Goal: Task Accomplishment & Management: Manage account settings

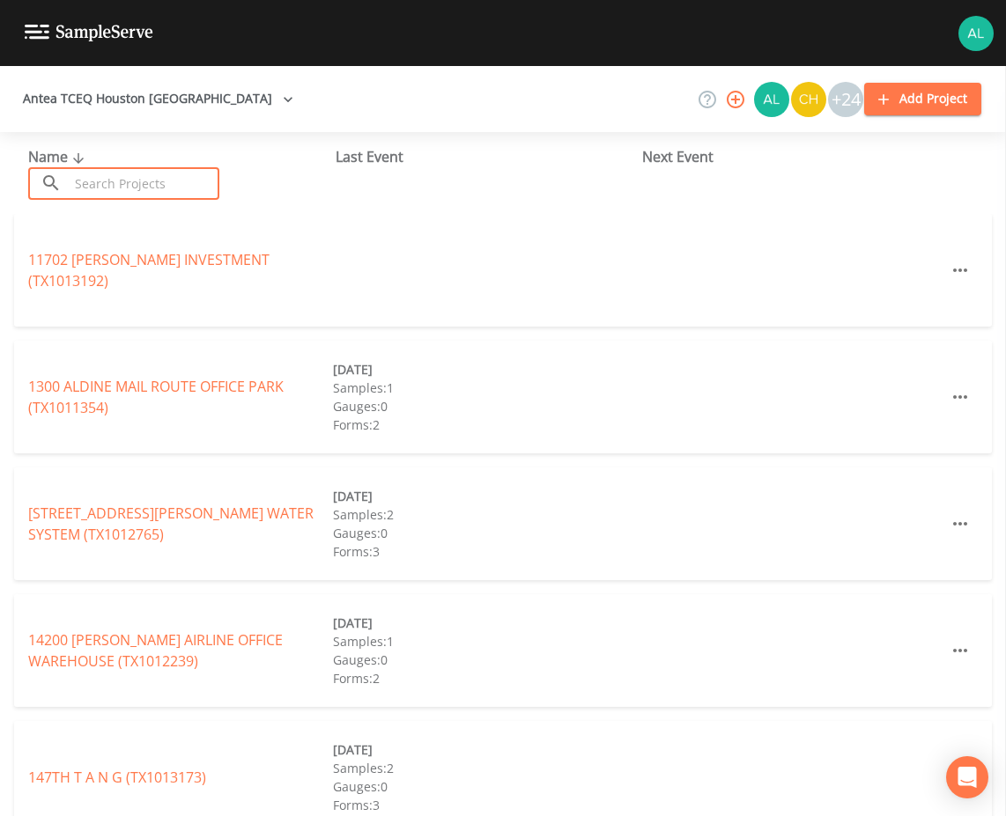
drag, startPoint x: 106, startPoint y: 187, endPoint x: 103, endPoint y: 233, distance: 46.7
click at [106, 188] on input "text" at bounding box center [144, 183] width 151 height 33
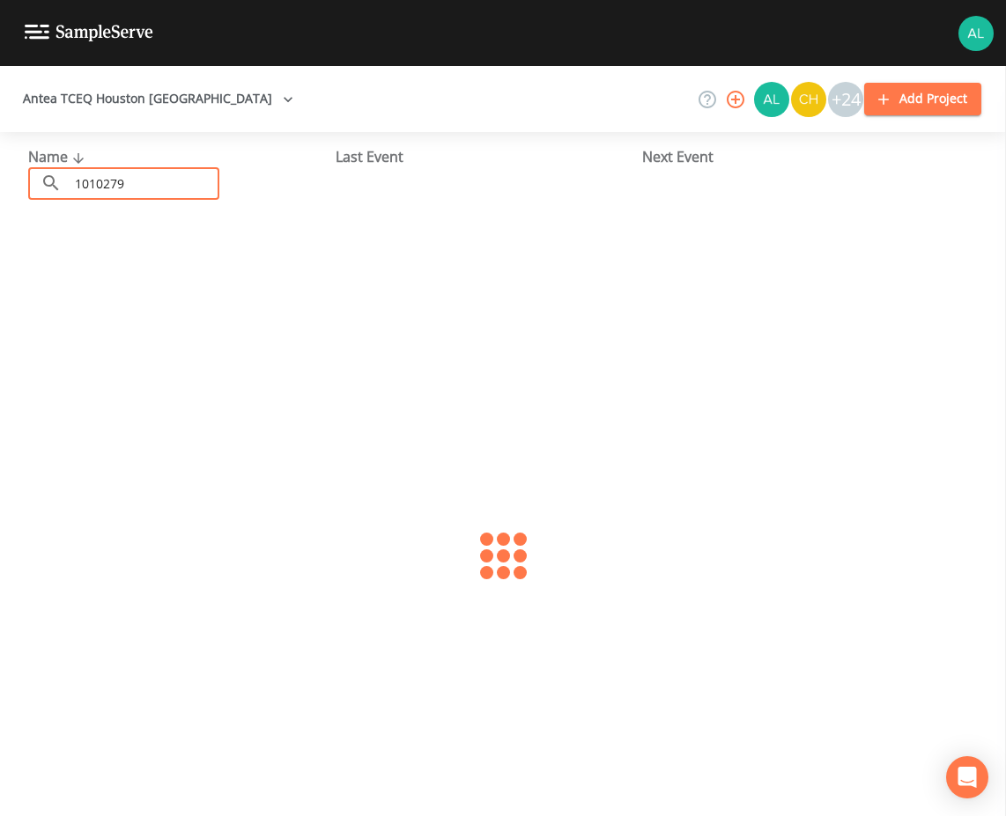
type input "1010279"
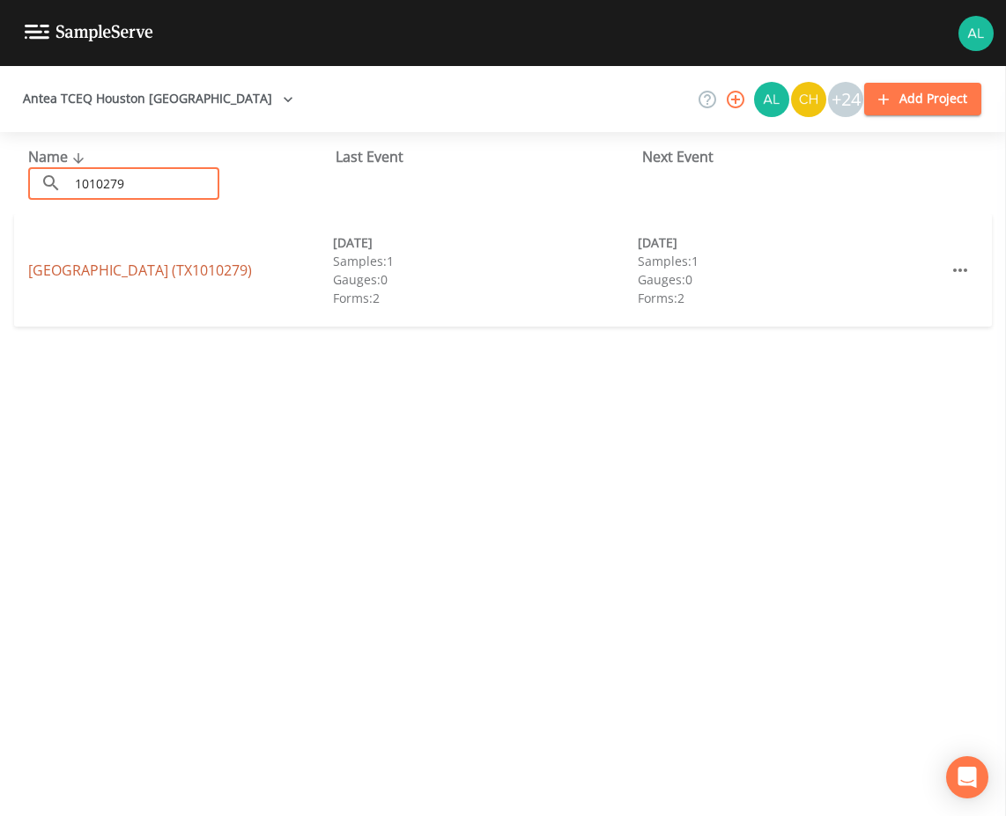
click at [194, 264] on link "[GEOGRAPHIC_DATA] (TX1010279)" at bounding box center [140, 270] width 224 height 19
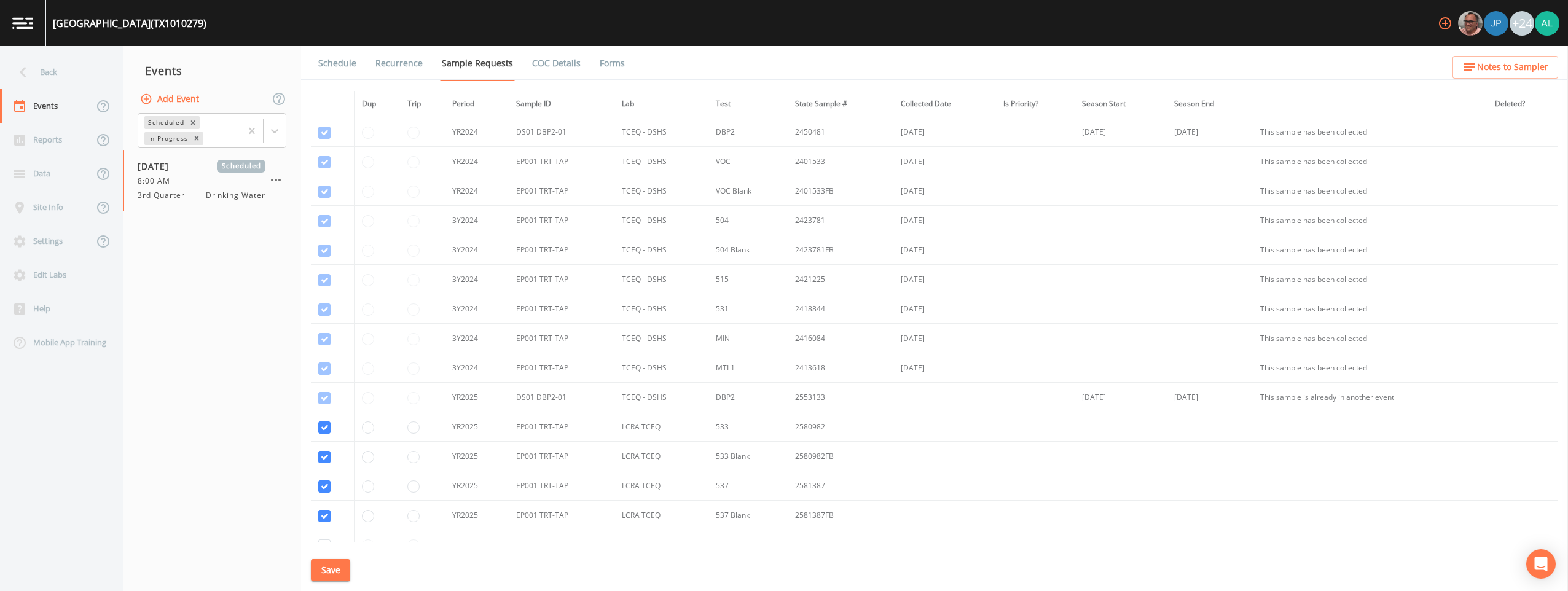
click at [343, 71] on link "Schedule" at bounding box center [337, 63] width 42 height 34
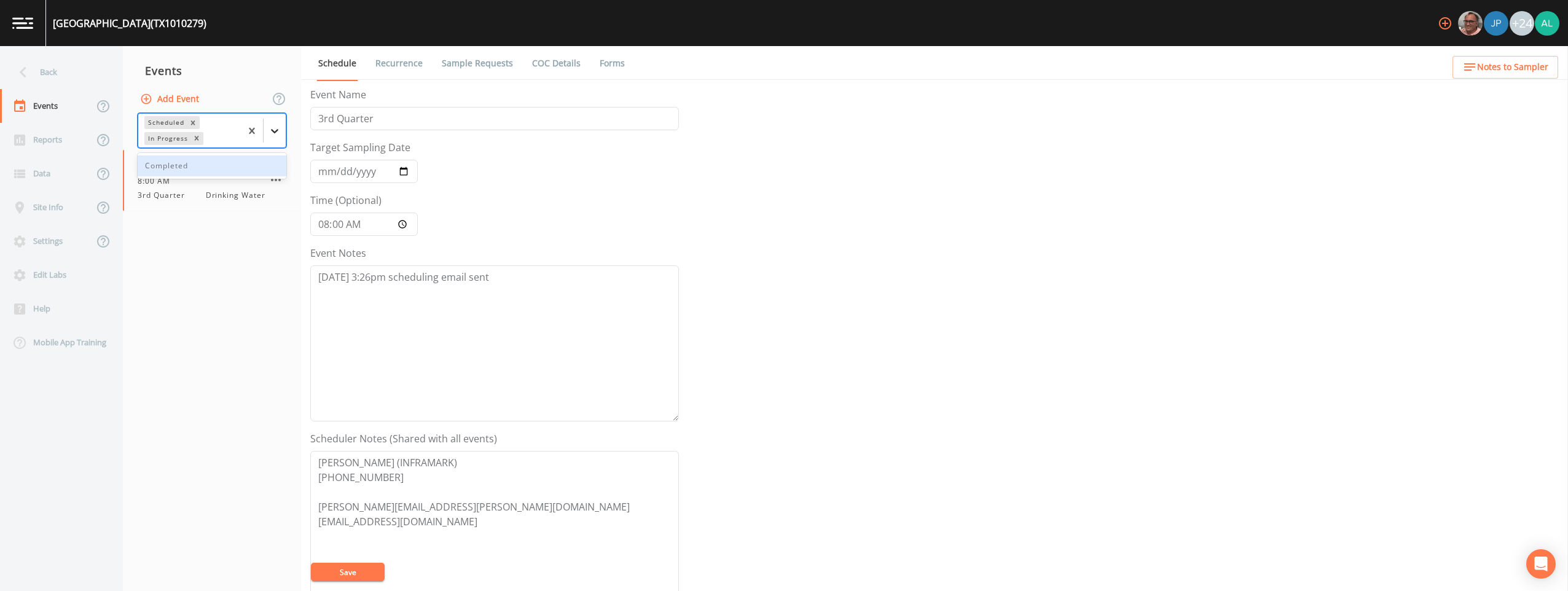
click at [267, 133] on div at bounding box center [275, 131] width 22 height 22
click at [225, 172] on div "Completed" at bounding box center [211, 166] width 149 height 21
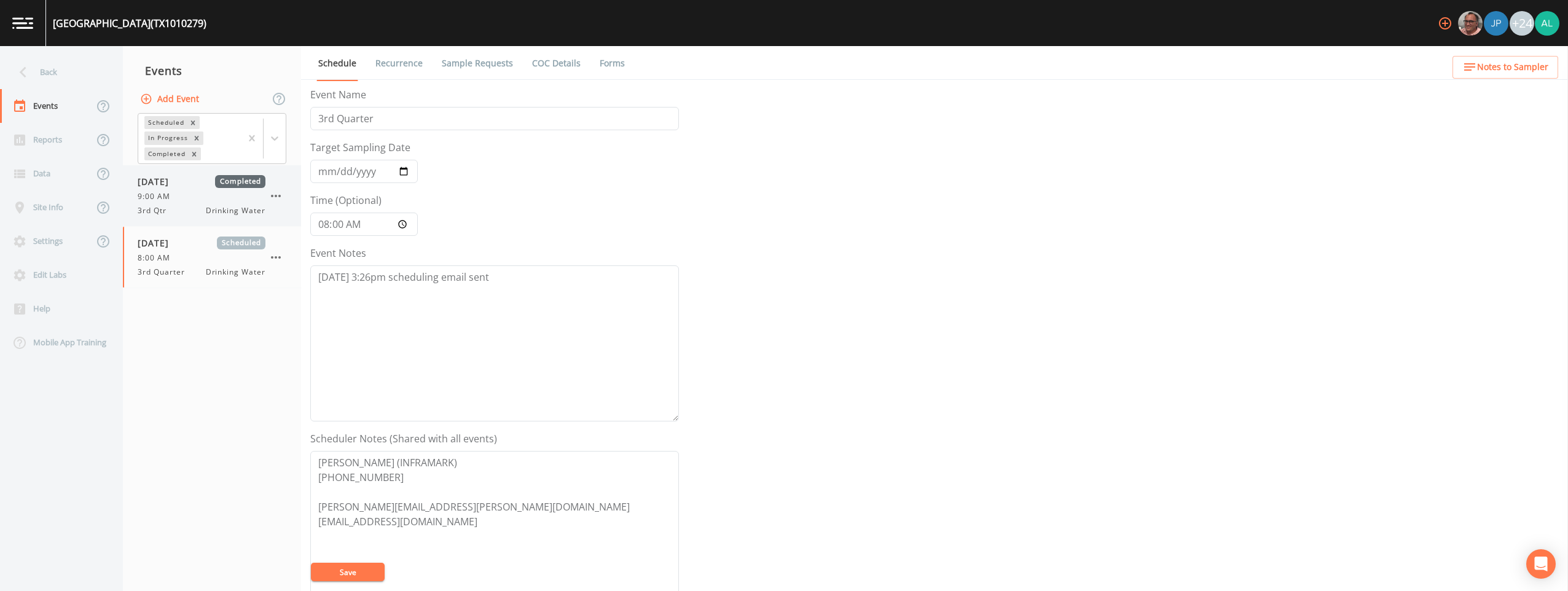
click at [207, 197] on div "9:00 AM" at bounding box center [201, 197] width 128 height 11
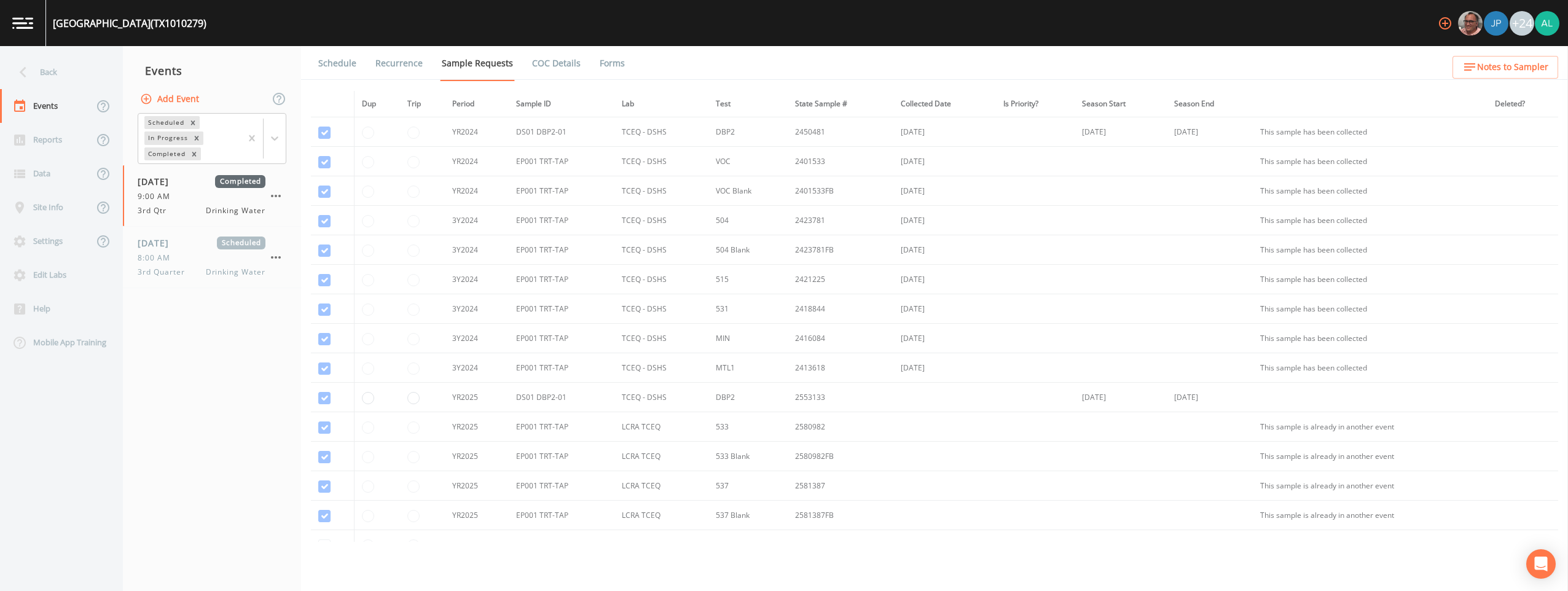
drag, startPoint x: 314, startPoint y: 44, endPoint x: 323, endPoint y: 57, distance: 15.8
click at [315, 44] on div "[GEOGRAPHIC_DATA] (TX1010279) +24" at bounding box center [784, 23] width 1568 height 46
click at [323, 59] on link "Schedule" at bounding box center [337, 63] width 42 height 34
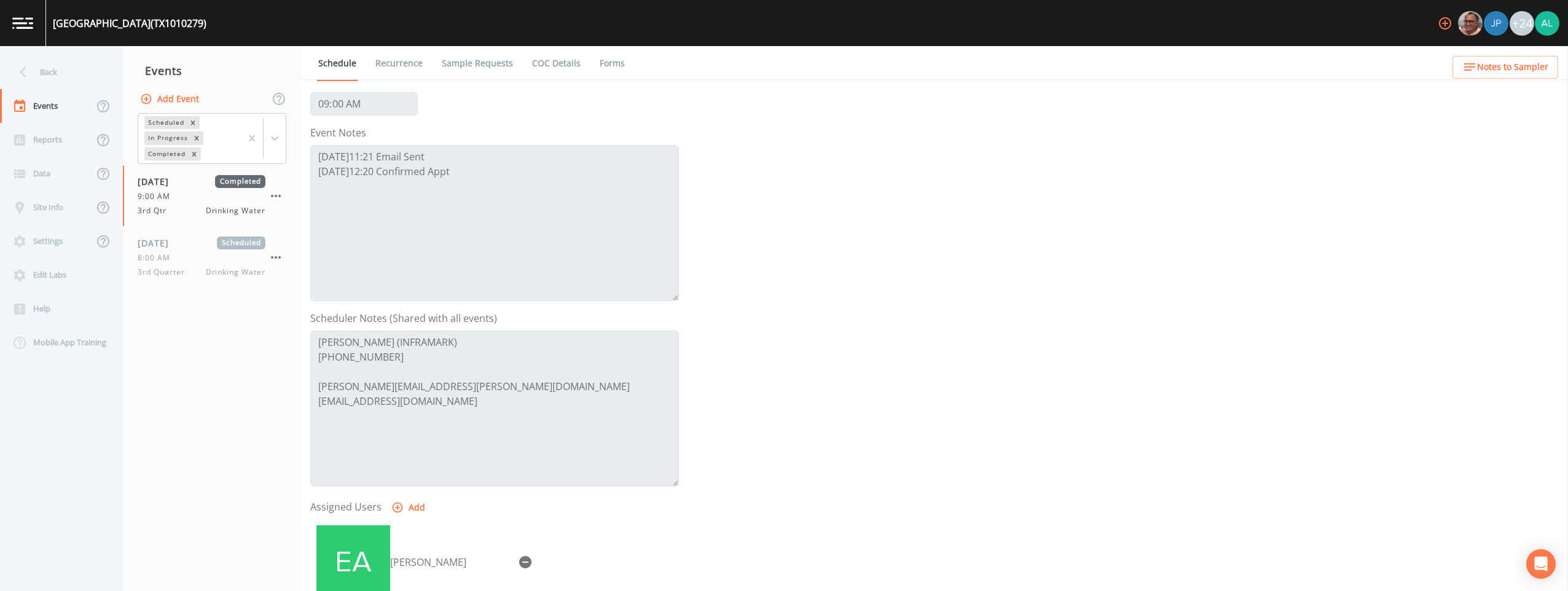
scroll to position [123, 0]
click at [165, 263] on span "8:00 AM" at bounding box center [157, 258] width 40 height 11
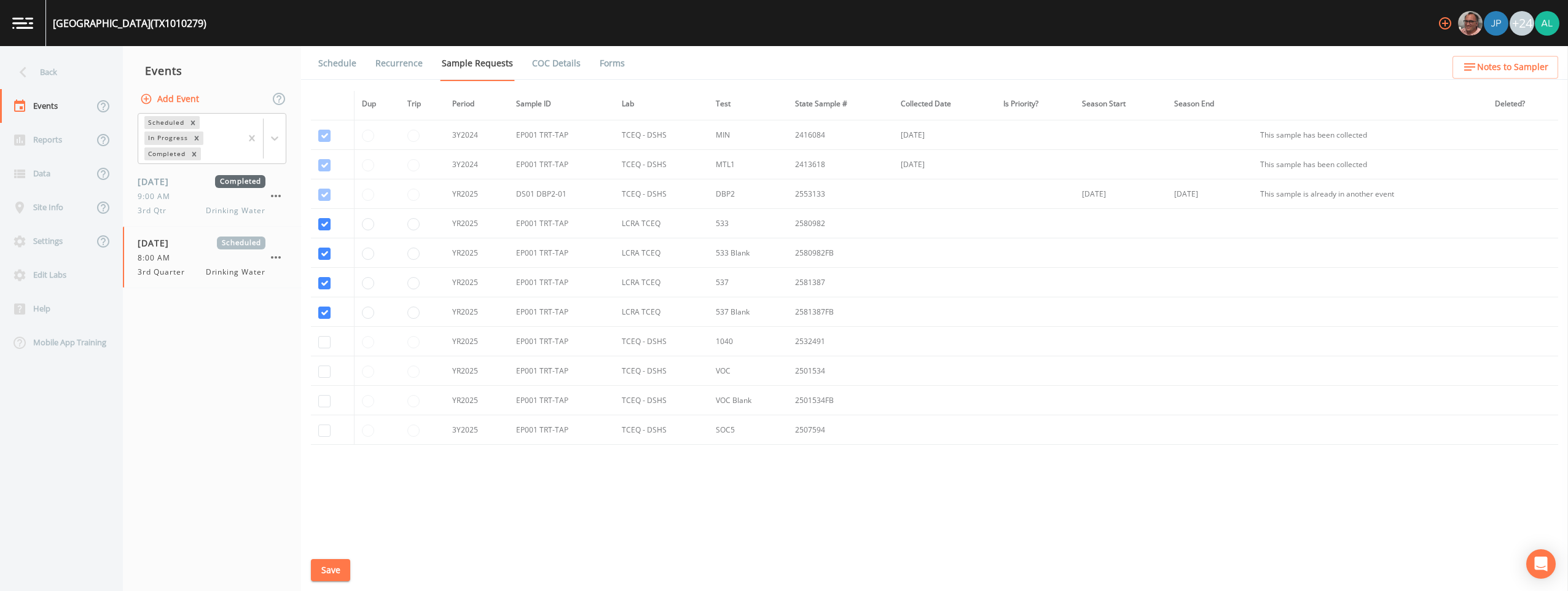
scroll to position [204, 0]
click at [228, 159] on div at bounding box center [218, 154] width 31 height 13
click at [181, 211] on div "3rd Qtr Drinking Water" at bounding box center [201, 211] width 128 height 11
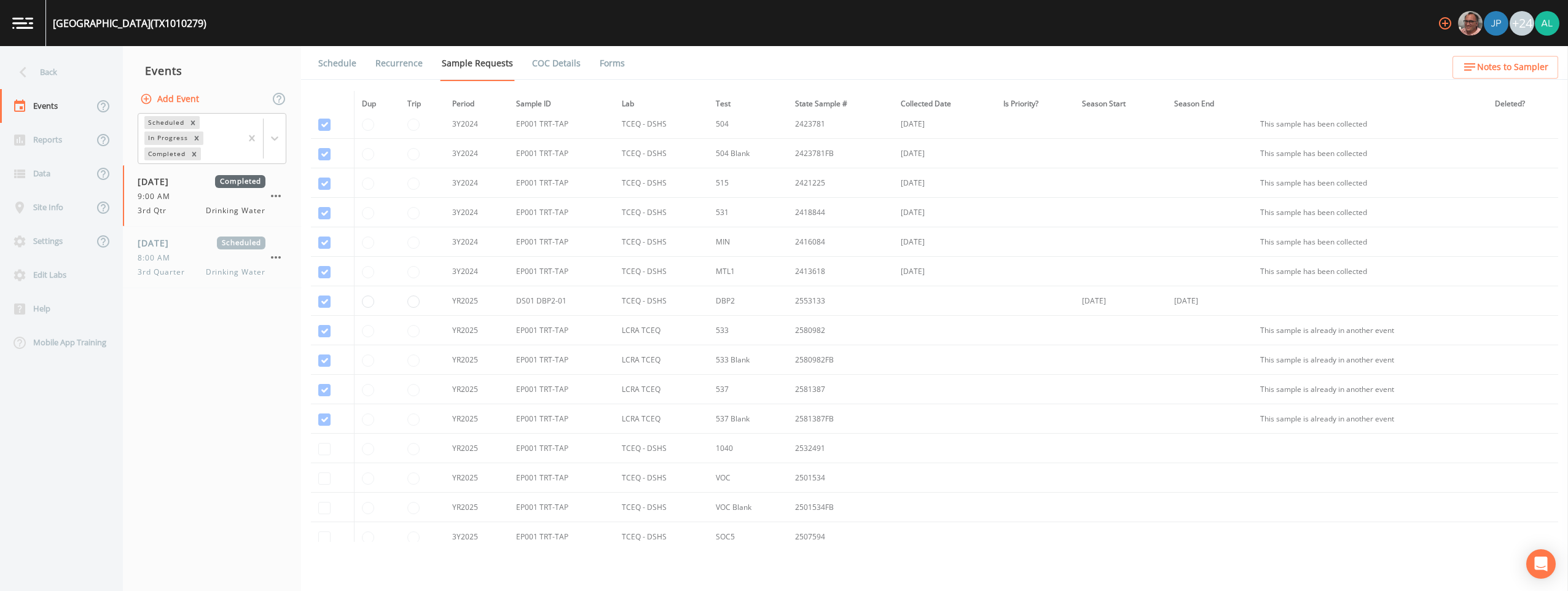
scroll to position [204, 0]
click at [347, 62] on link "Schedule" at bounding box center [337, 63] width 42 height 34
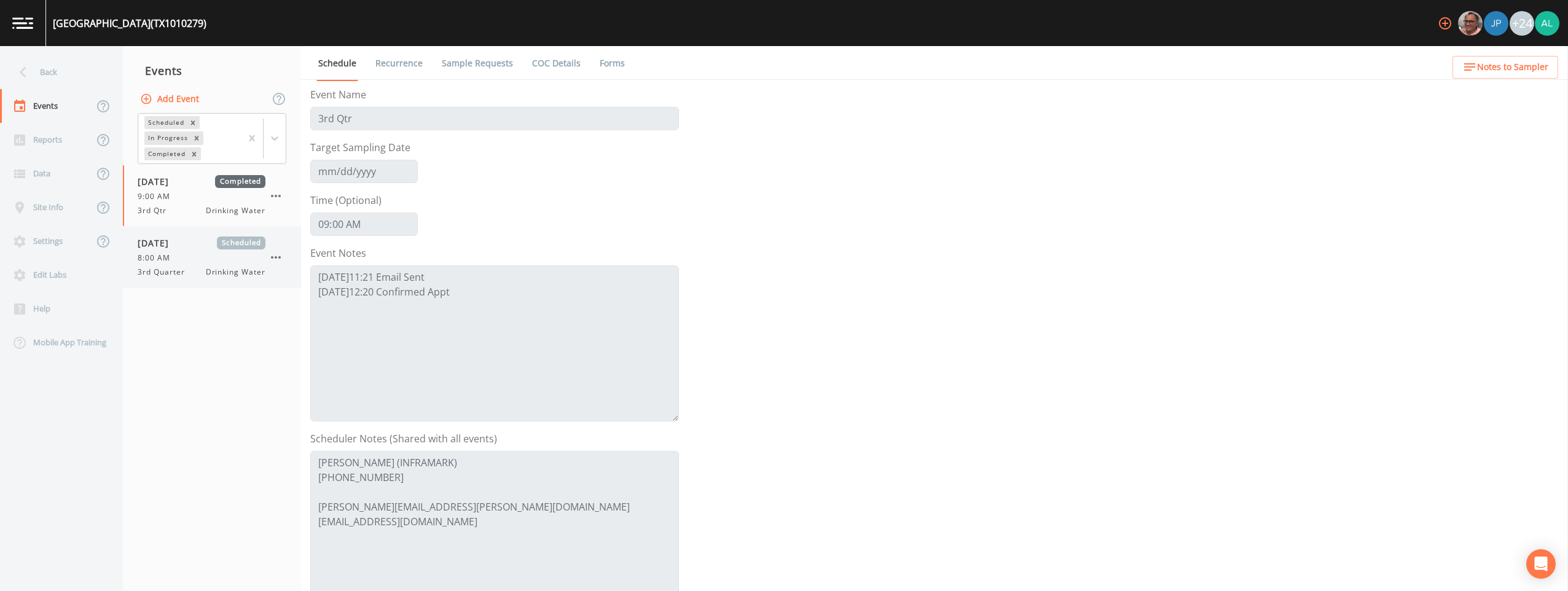
click at [174, 274] on span "3rd Quarter" at bounding box center [165, 272] width 54 height 11
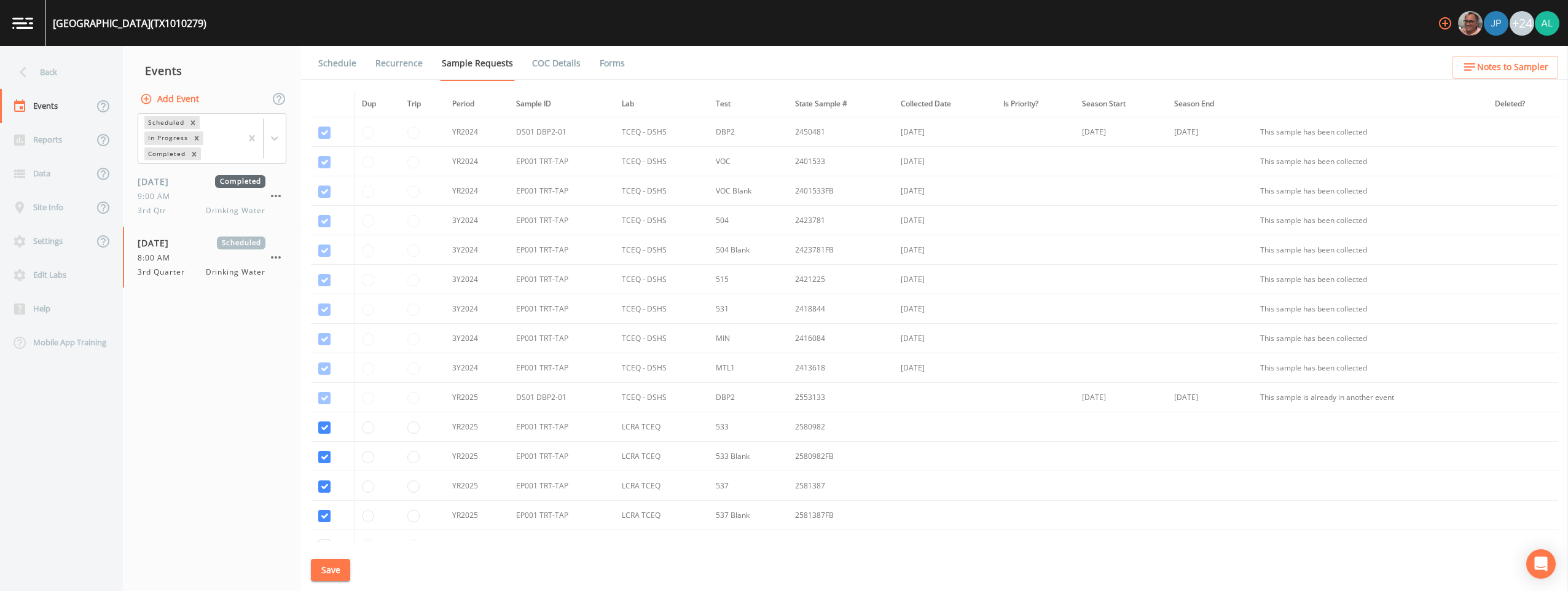
click at [354, 66] on link "Schedule" at bounding box center [337, 63] width 42 height 34
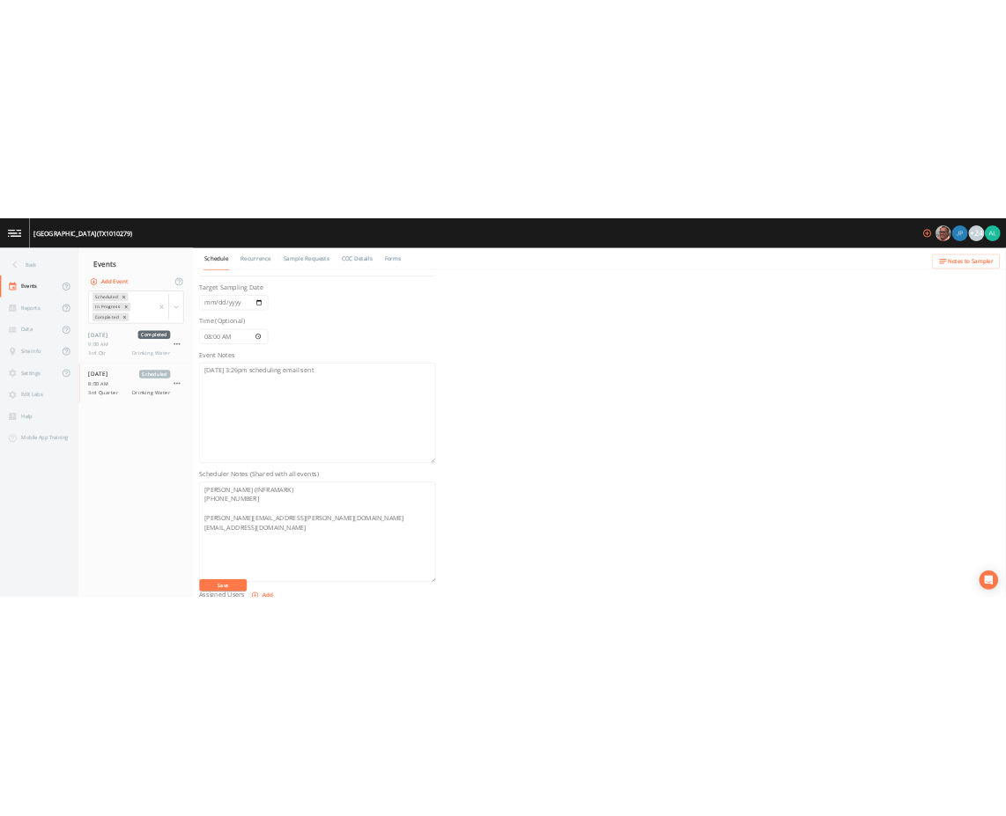
scroll to position [88, 0]
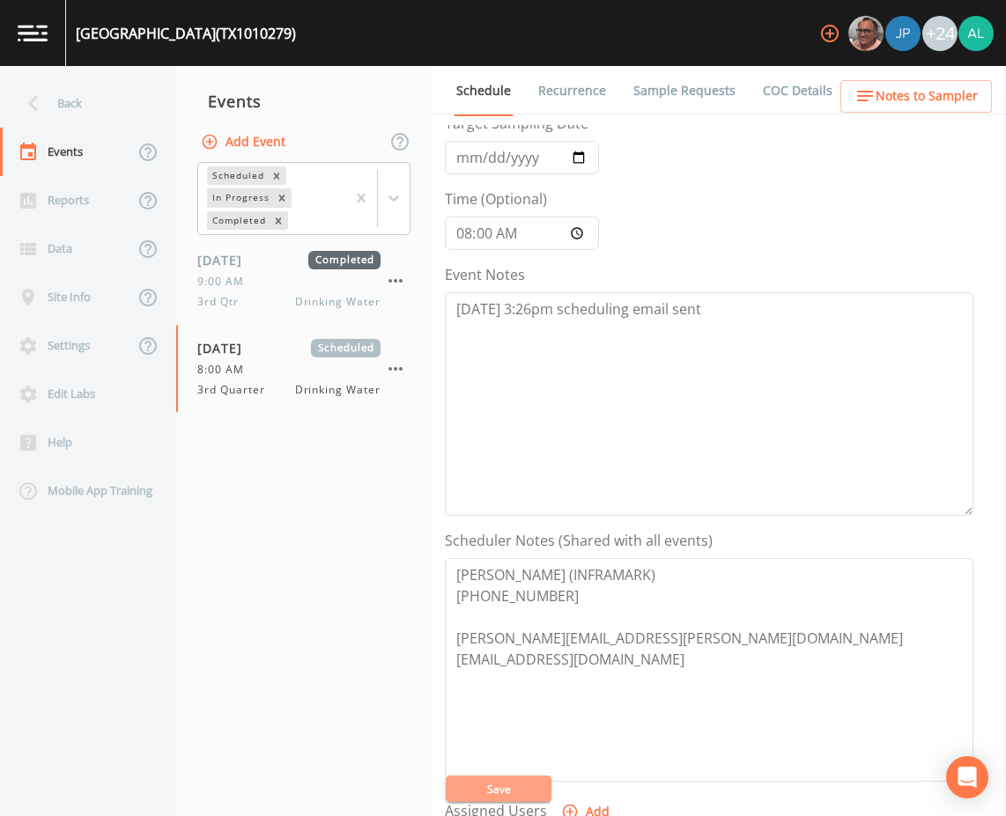
click at [510, 785] on button "Save" at bounding box center [499, 789] width 106 height 26
click at [739, 310] on textarea "[DATE] 3:26pm scheduling email sent" at bounding box center [709, 404] width 528 height 224
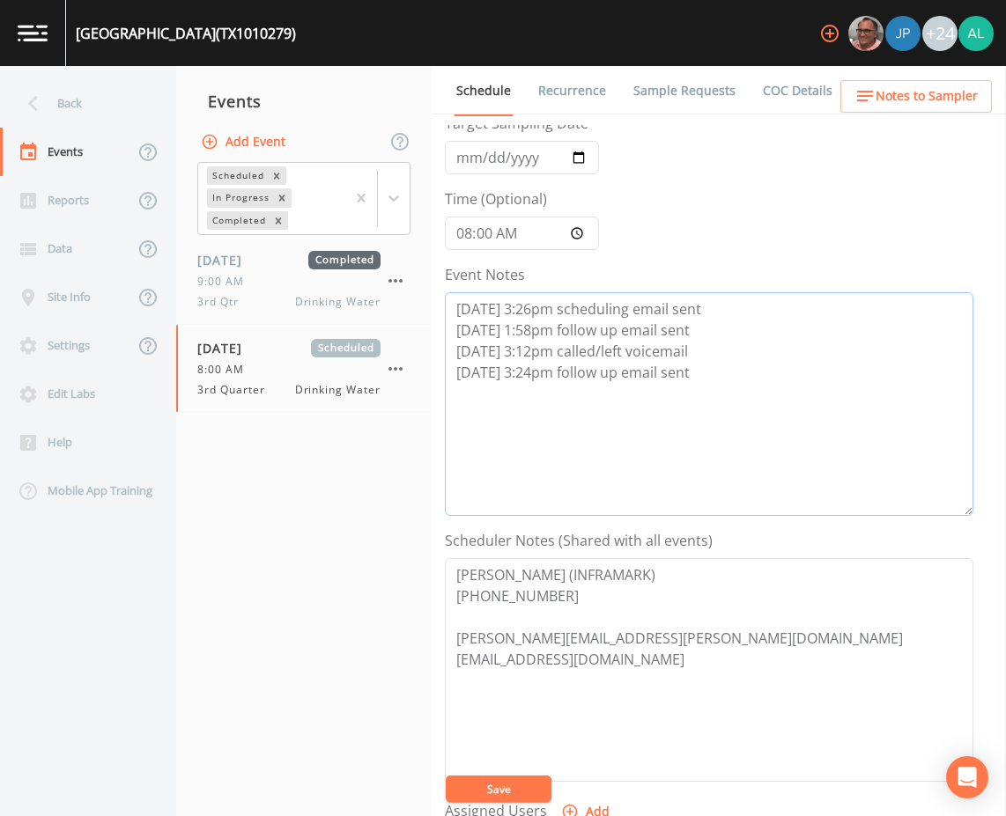
type textarea "[DATE] 3:26pm scheduling email sent [DATE] 1:58pm follow up email sent [DATE] 3…"
click at [453, 780] on button "Save" at bounding box center [499, 789] width 106 height 26
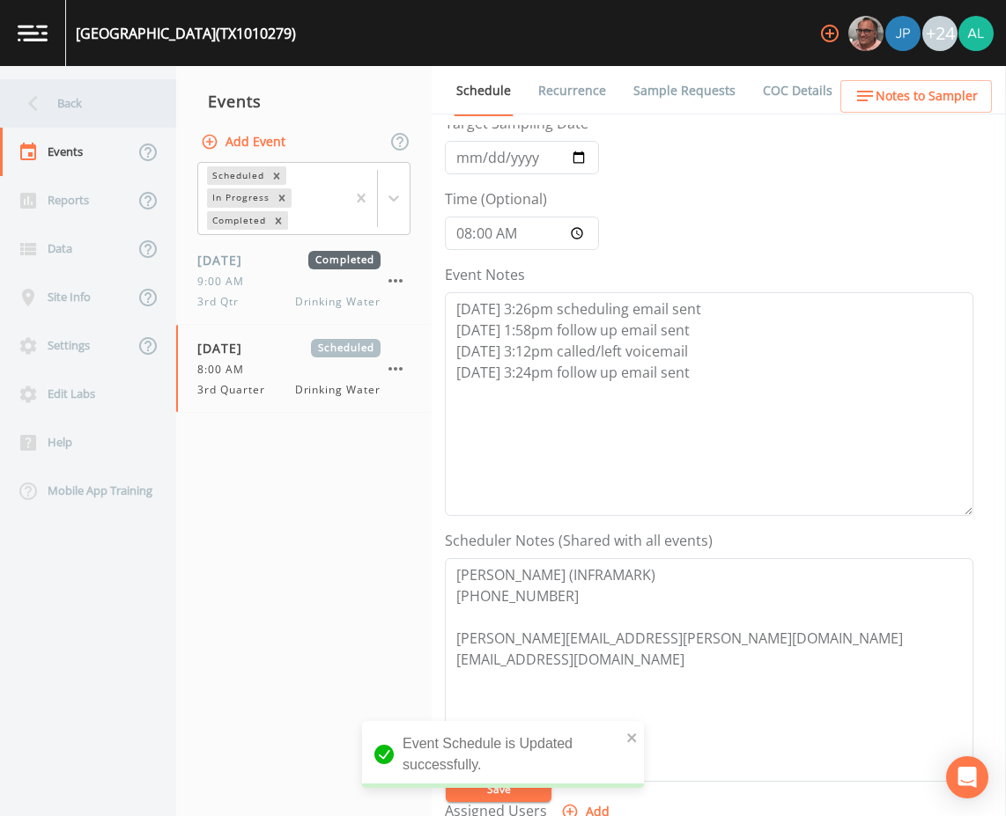
click at [115, 107] on div "Back" at bounding box center [79, 103] width 158 height 48
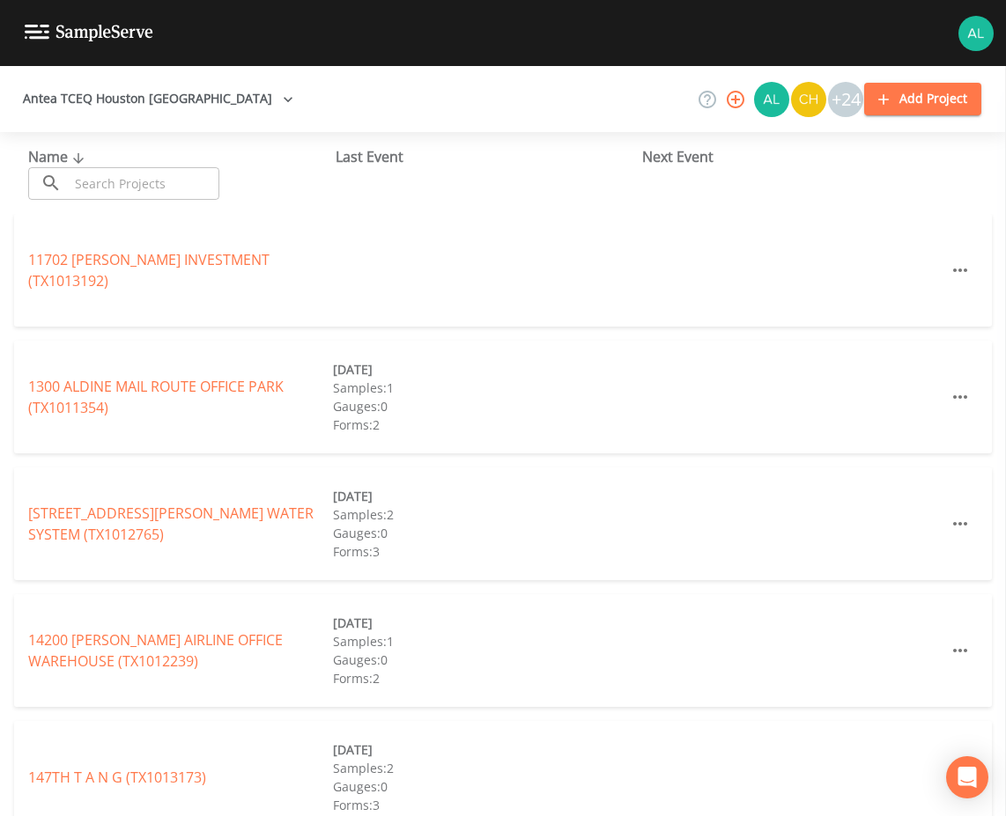
click at [123, 183] on input "text" at bounding box center [144, 183] width 151 height 33
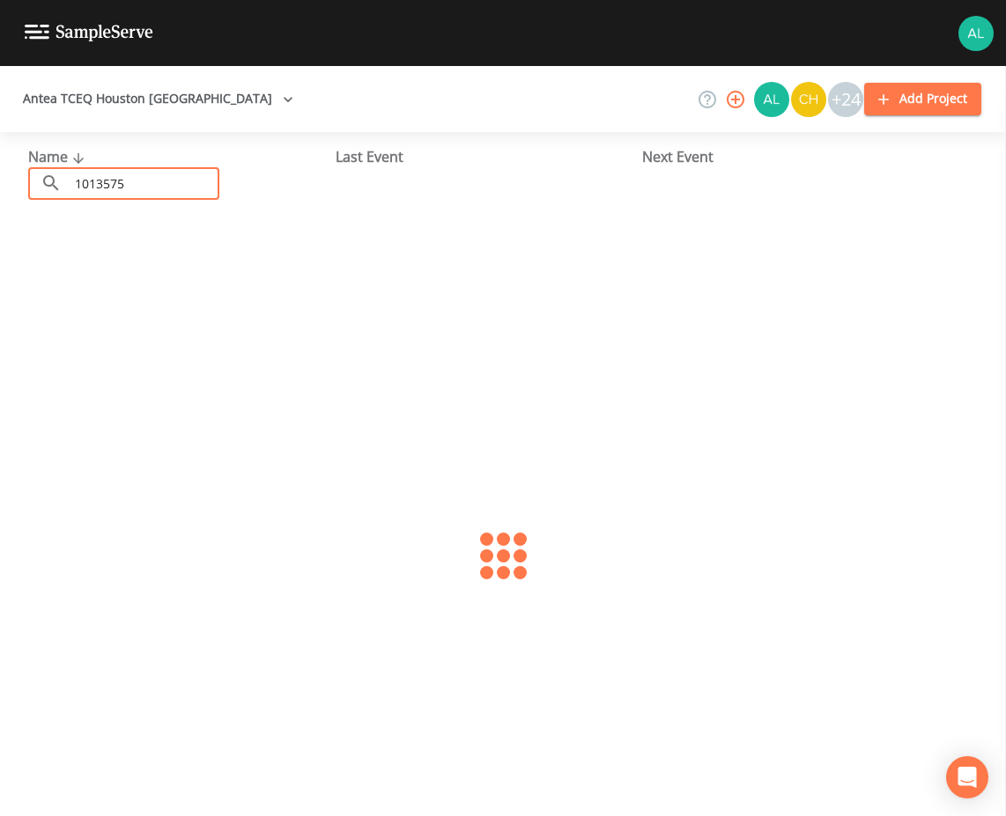
type input "1013575"
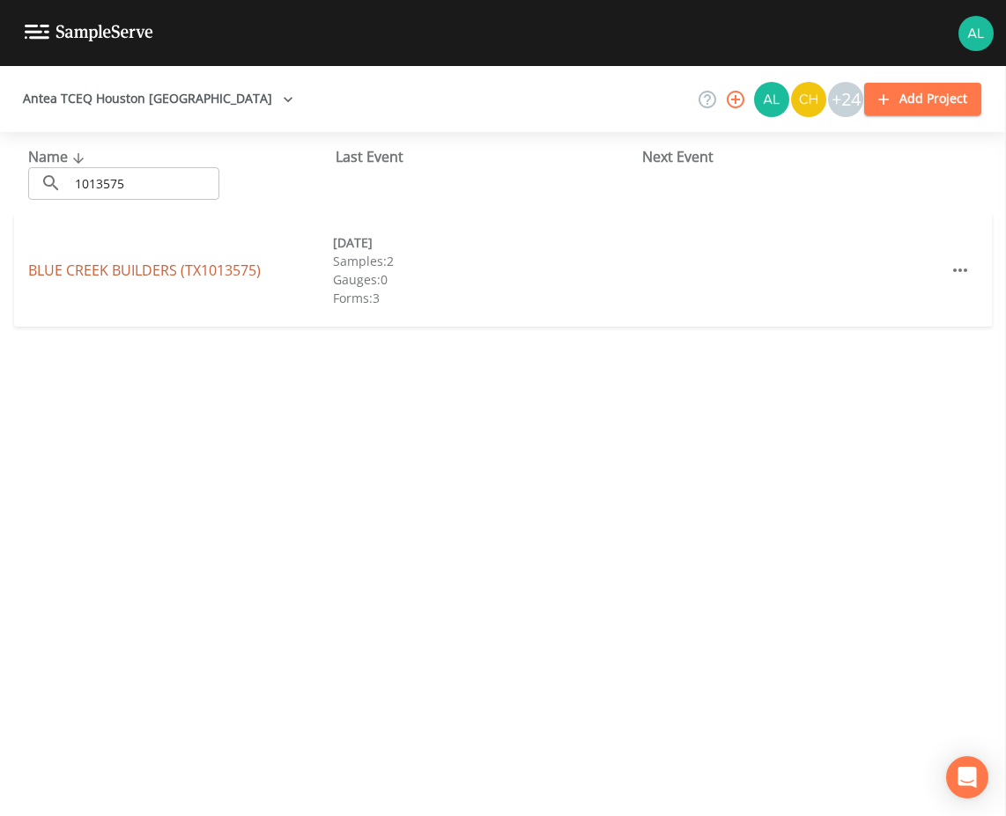
click at [192, 262] on link "BLUE CREEK BUILDERS (TX1013575)" at bounding box center [144, 270] width 232 height 19
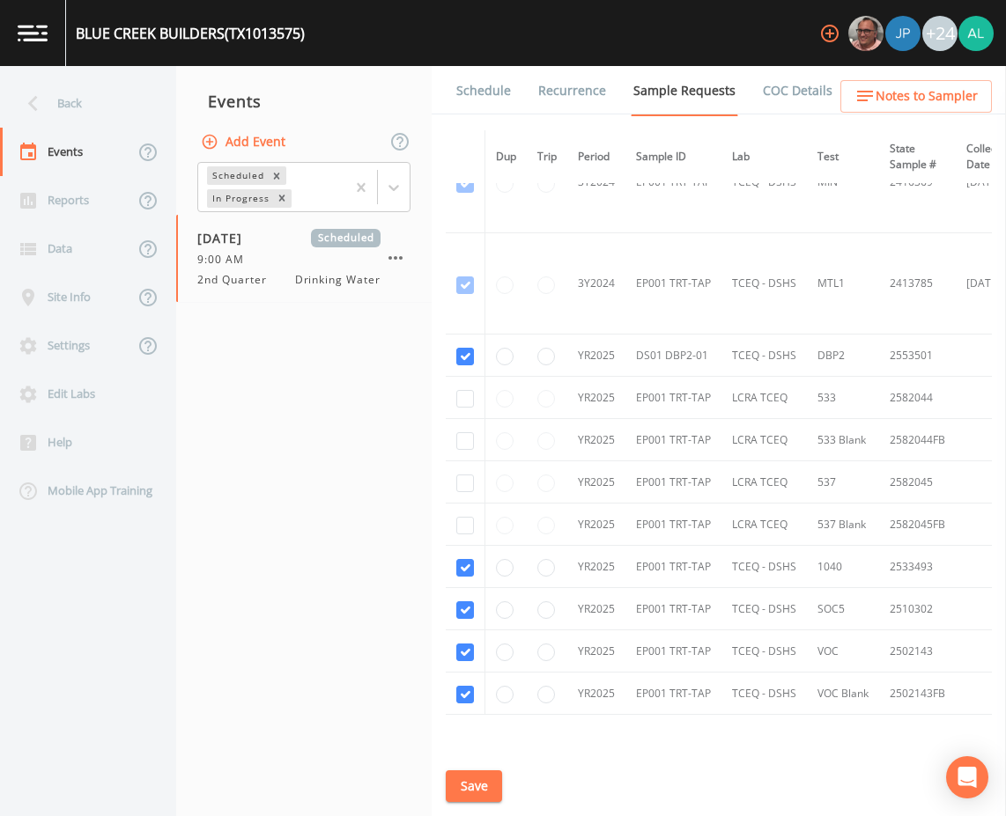
scroll to position [1078, 0]
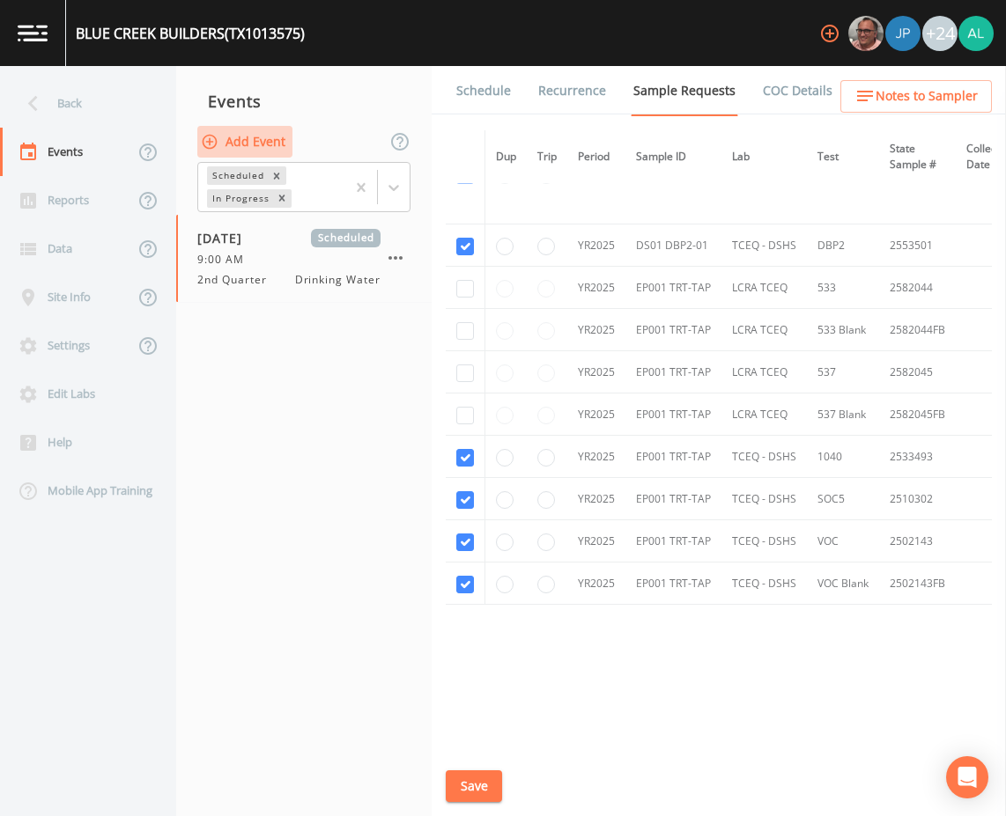
click at [286, 150] on button "Add Event" at bounding box center [244, 142] width 95 height 33
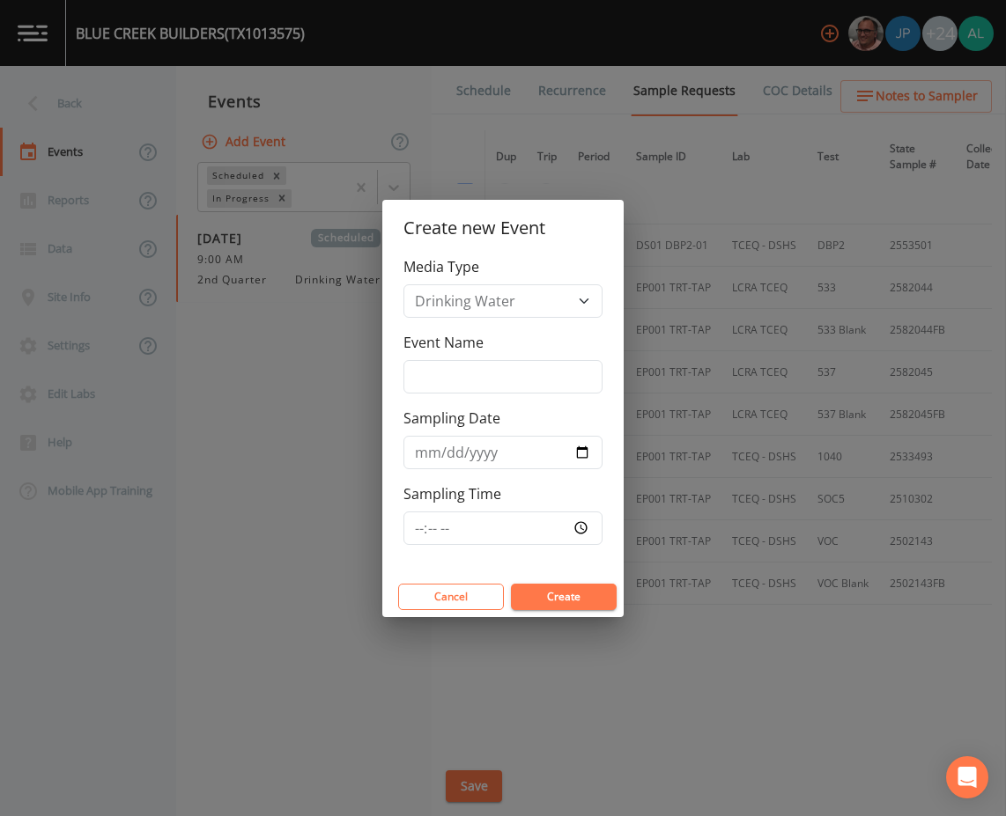
click at [479, 402] on div "Media Type Drinking Water Event Name Sampling Date Sampling Time" at bounding box center [502, 416] width 241 height 321
click at [479, 385] on input "Event Name" at bounding box center [502, 376] width 199 height 33
type input "PFAS 3rd Quarter"
type input "[DATE]"
click at [421, 521] on input "Sampling Time" at bounding box center [502, 528] width 199 height 33
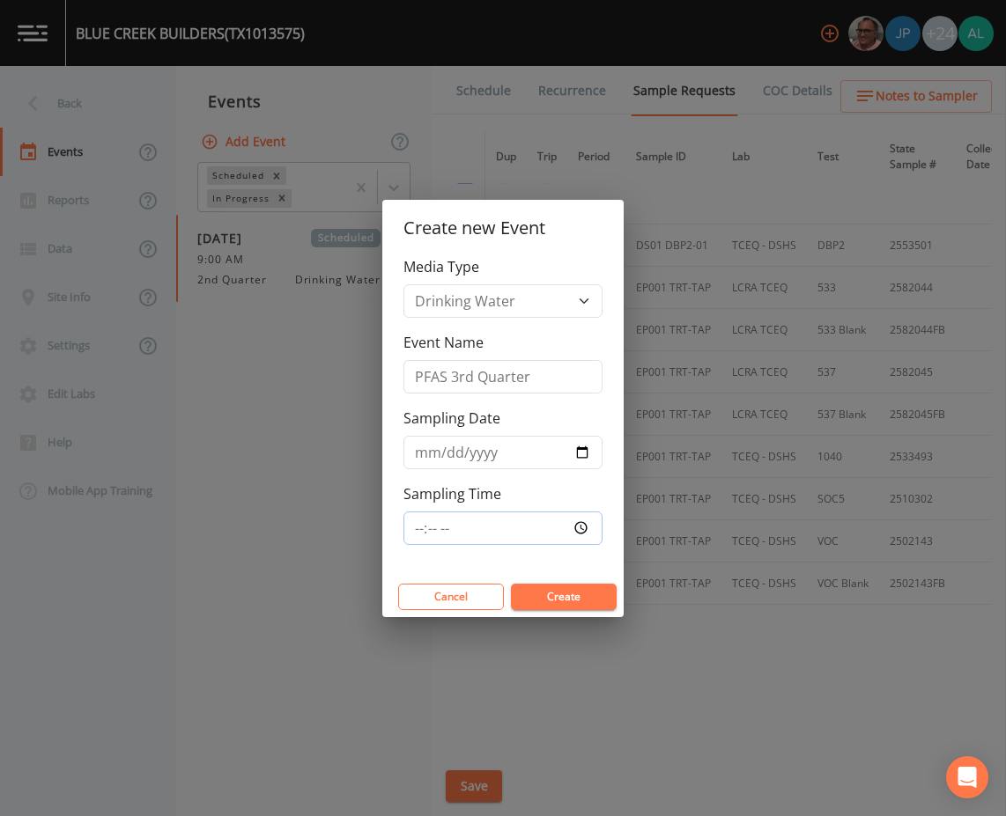
type input "08:30"
click at [511, 584] on button "Create" at bounding box center [564, 597] width 106 height 26
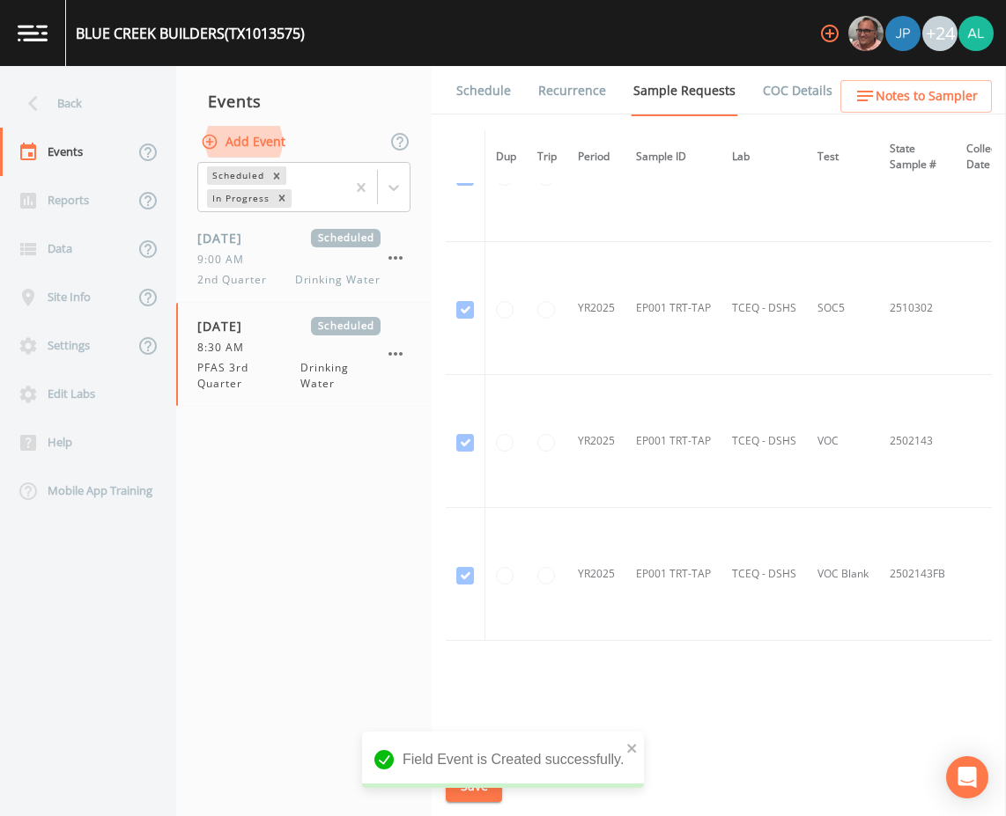
scroll to position [1531, 0]
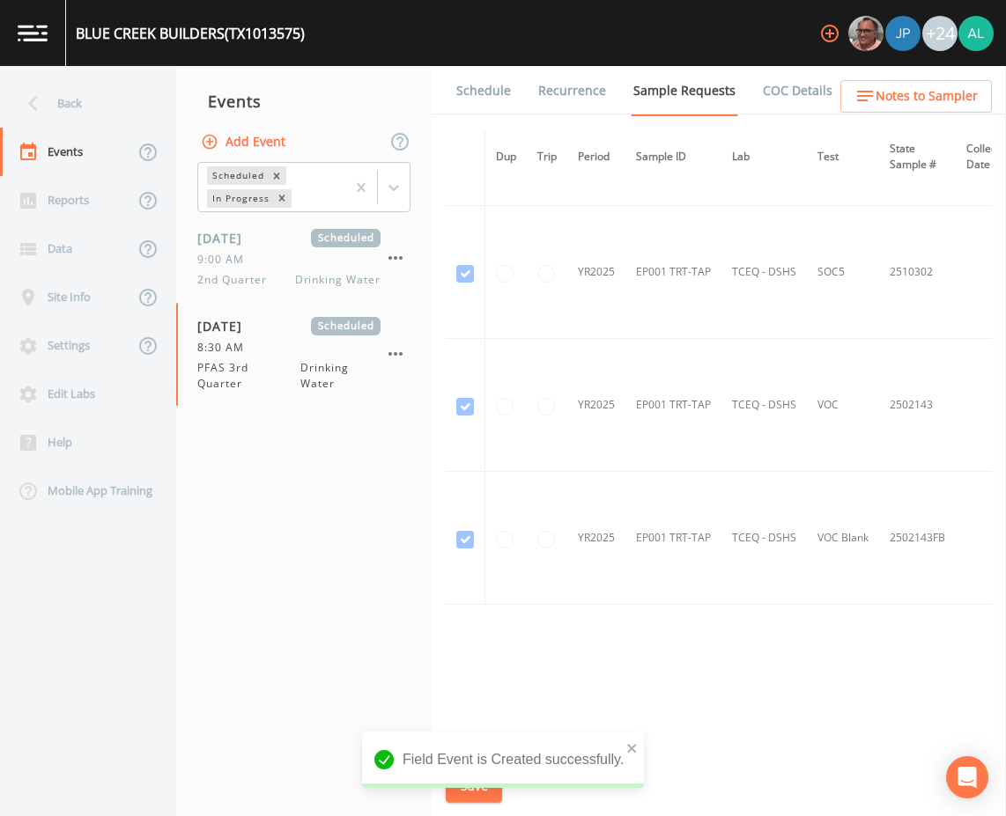
click at [487, 83] on link "Schedule" at bounding box center [483, 90] width 60 height 49
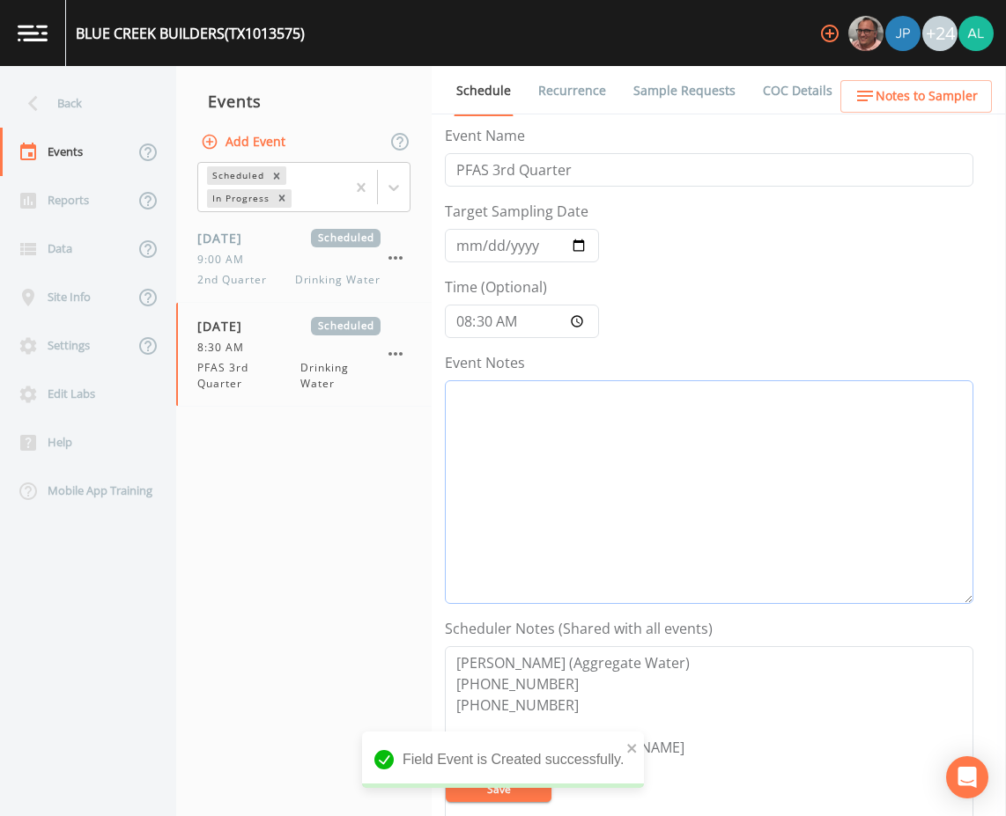
click at [525, 430] on textarea "Event Notes" at bounding box center [709, 492] width 528 height 224
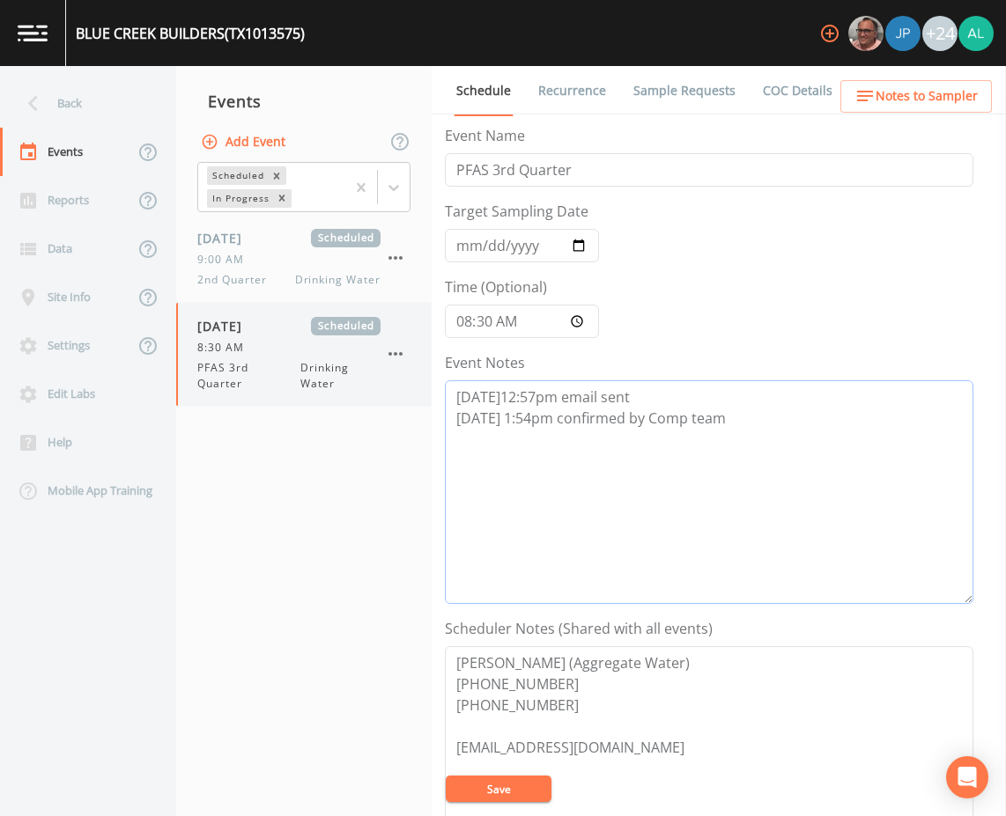
drag, startPoint x: 606, startPoint y: 411, endPoint x: 335, endPoint y: 381, distance: 272.0
click at [335, 381] on div "Back Events Reports Data Site Info Settings Edit Labs Help Mobile App Training …" at bounding box center [503, 441] width 1006 height 750
type textarea "[DATE]12:57pm email sent [DATE] 1:54pm confirmed by Comp team"
click at [529, 787] on button "Save" at bounding box center [499, 789] width 106 height 26
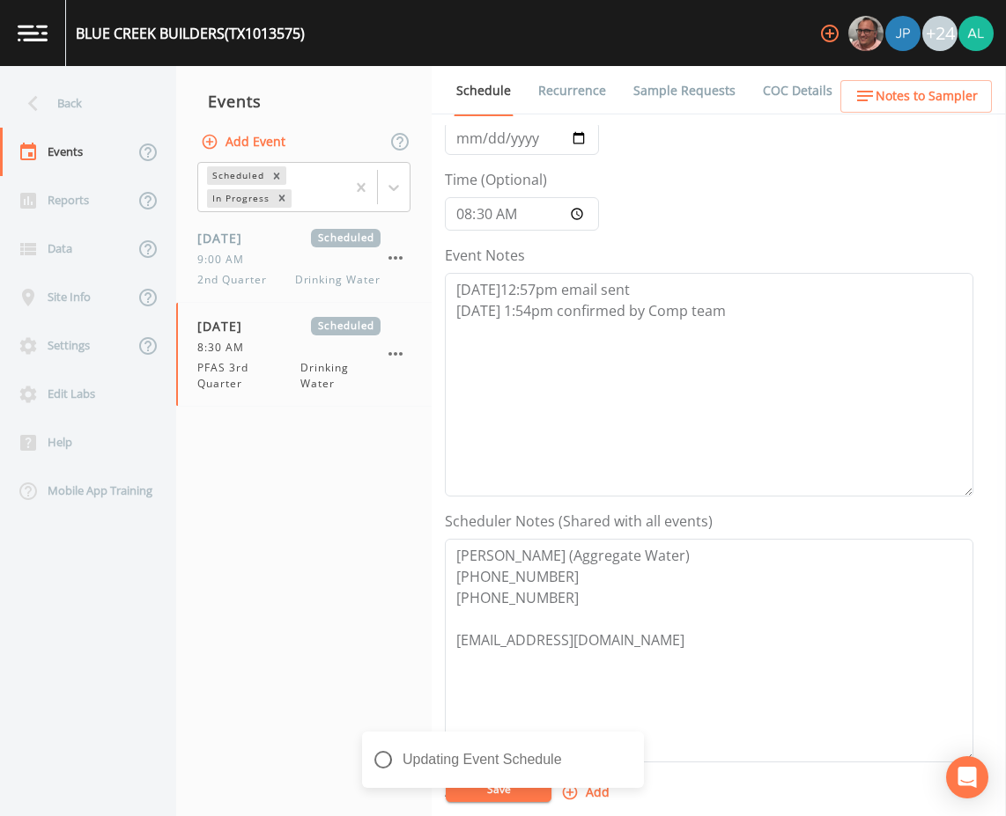
scroll to position [264, 0]
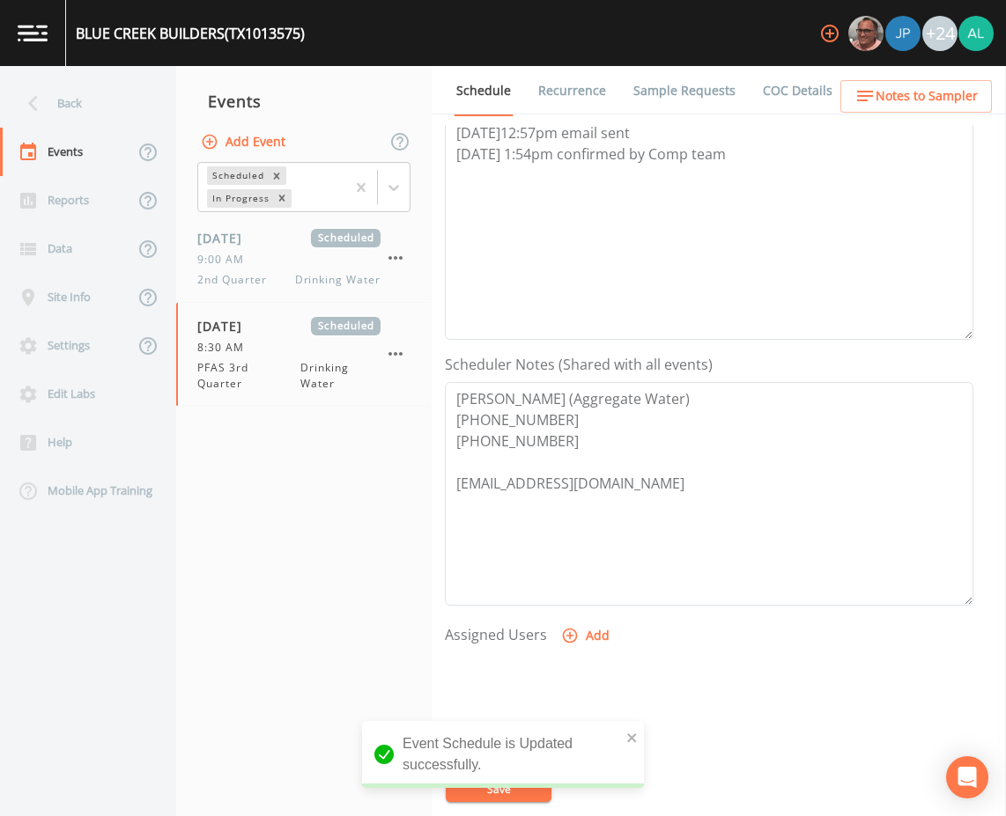
click at [534, 620] on div "Assigned Users Add" at bounding box center [709, 728] width 528 height 217
click at [567, 645] on icon "button" at bounding box center [570, 636] width 18 height 18
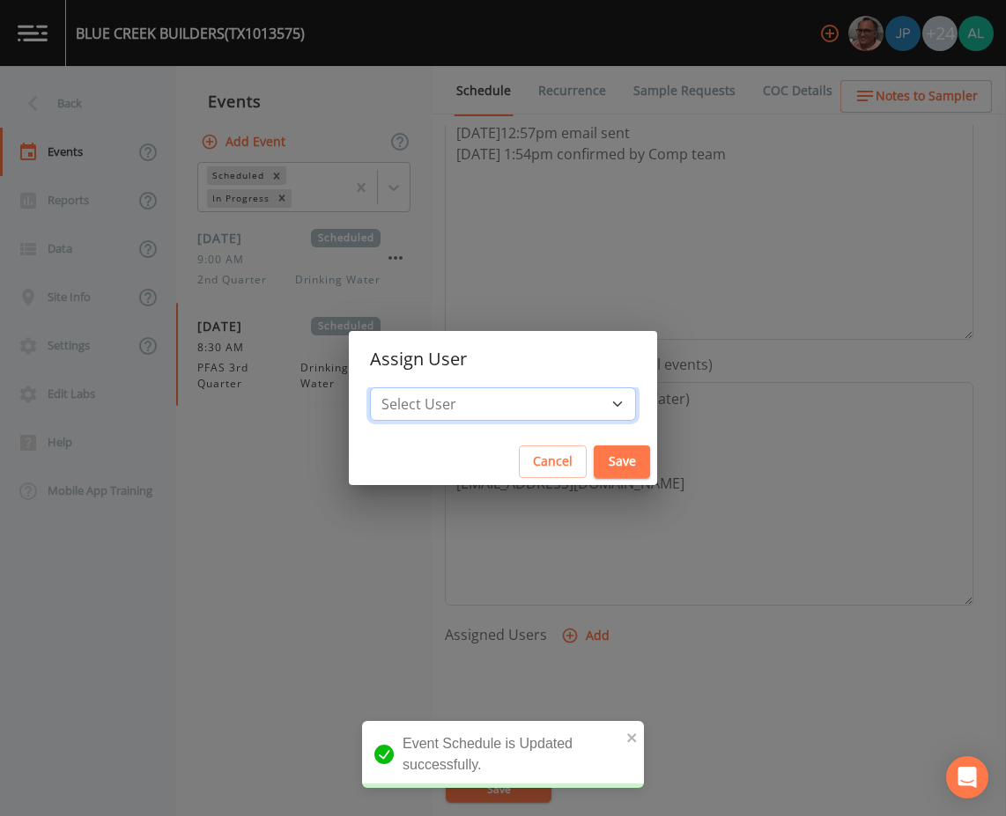
click at [507, 409] on select "Select User [PERSON_NAME] [PERSON_NAME] [PERSON_NAME] [PERSON_NAME] [PERSON_NAM…" at bounding box center [503, 403] width 266 height 33
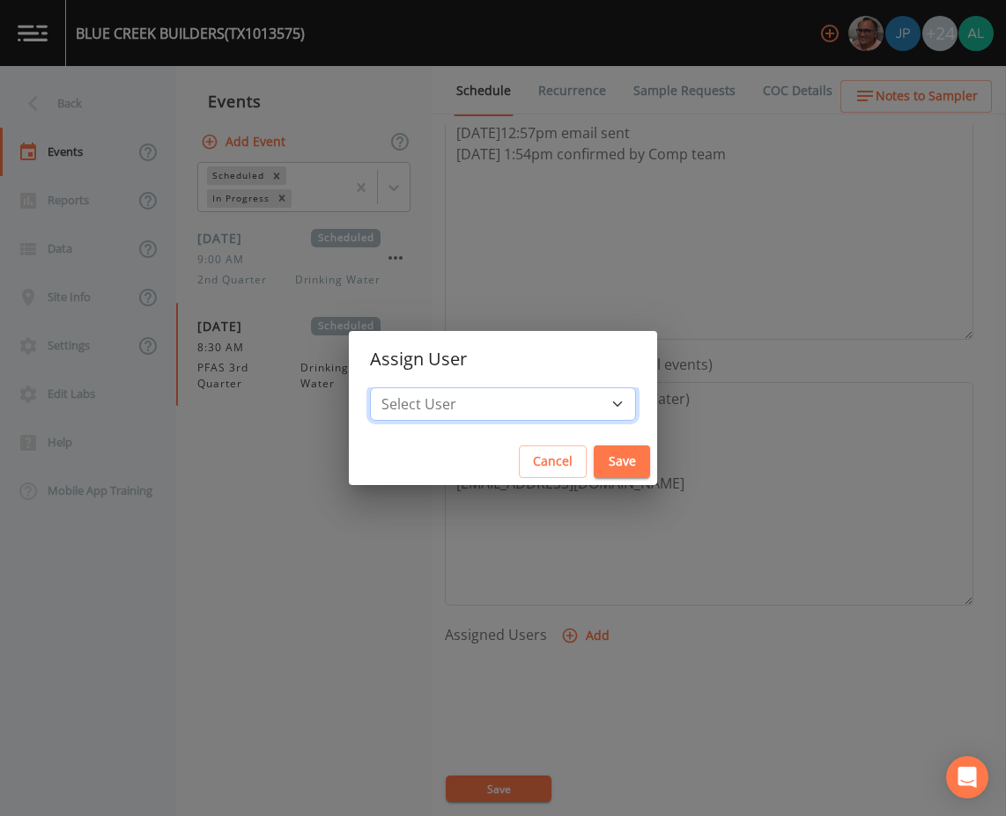
select select "914a0f29-56c2-4065-8e52-23905ef40f2e"
click at [409, 387] on select "Select User [PERSON_NAME] [PERSON_NAME] [PERSON_NAME] [PERSON_NAME] [PERSON_NAM…" at bounding box center [503, 403] width 266 height 33
click at [593, 446] on button "Save" at bounding box center [621, 462] width 56 height 33
select select
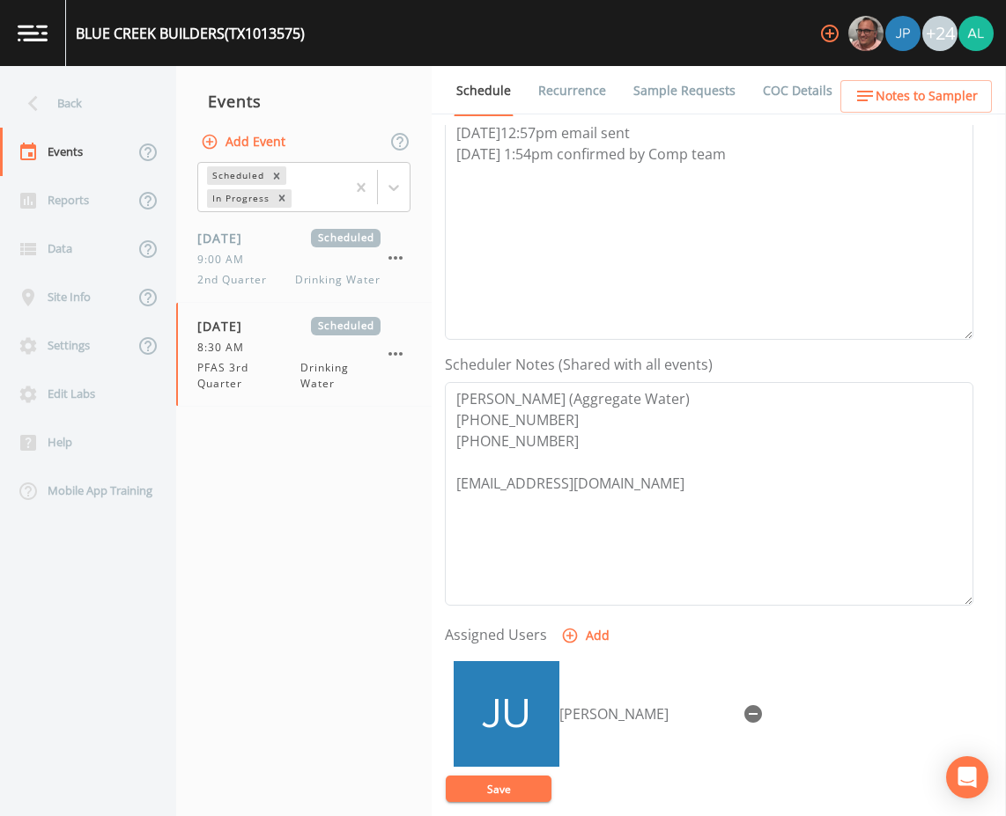
drag, startPoint x: 579, startPoint y: 465, endPoint x: 576, endPoint y: 475, distance: 11.1
click at [498, 801] on button "Save" at bounding box center [499, 789] width 106 height 26
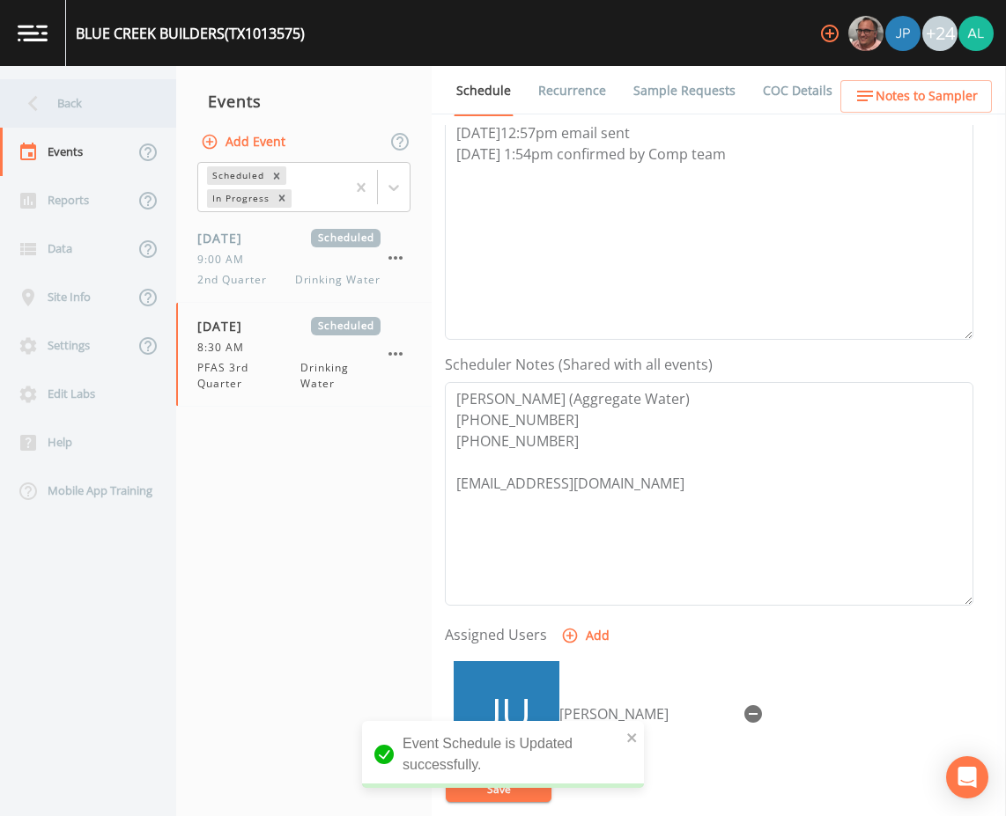
click at [94, 107] on div "Back" at bounding box center [79, 103] width 158 height 48
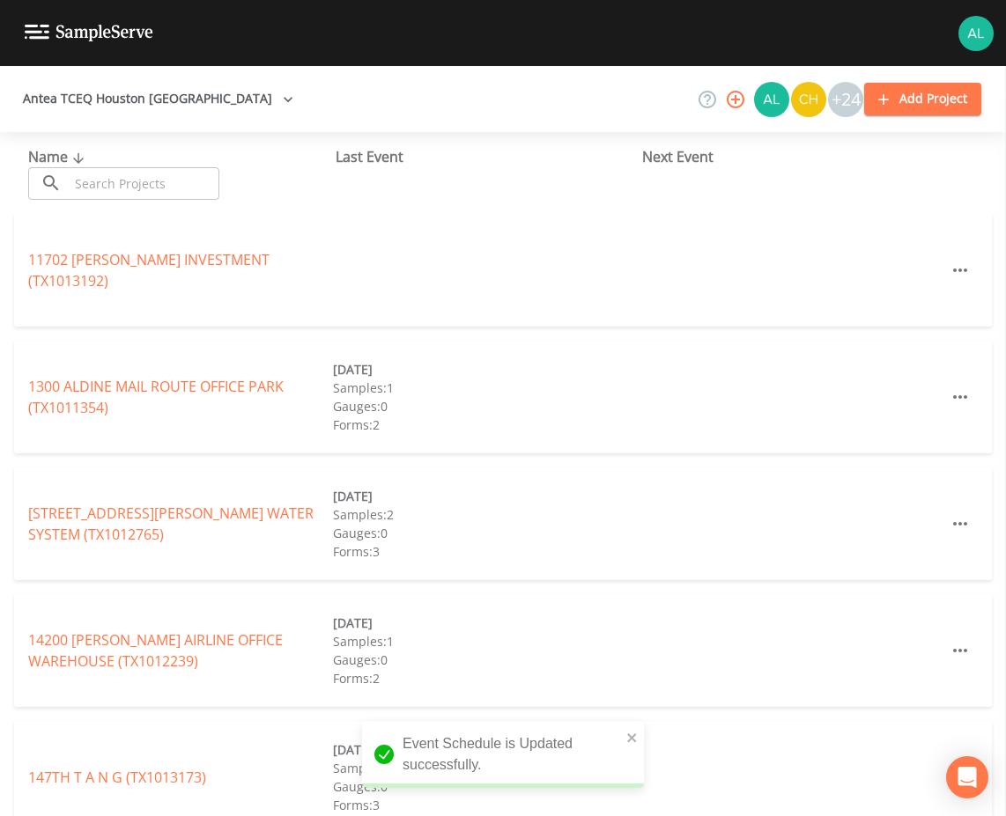
click at [108, 179] on input "text" at bounding box center [144, 183] width 151 height 33
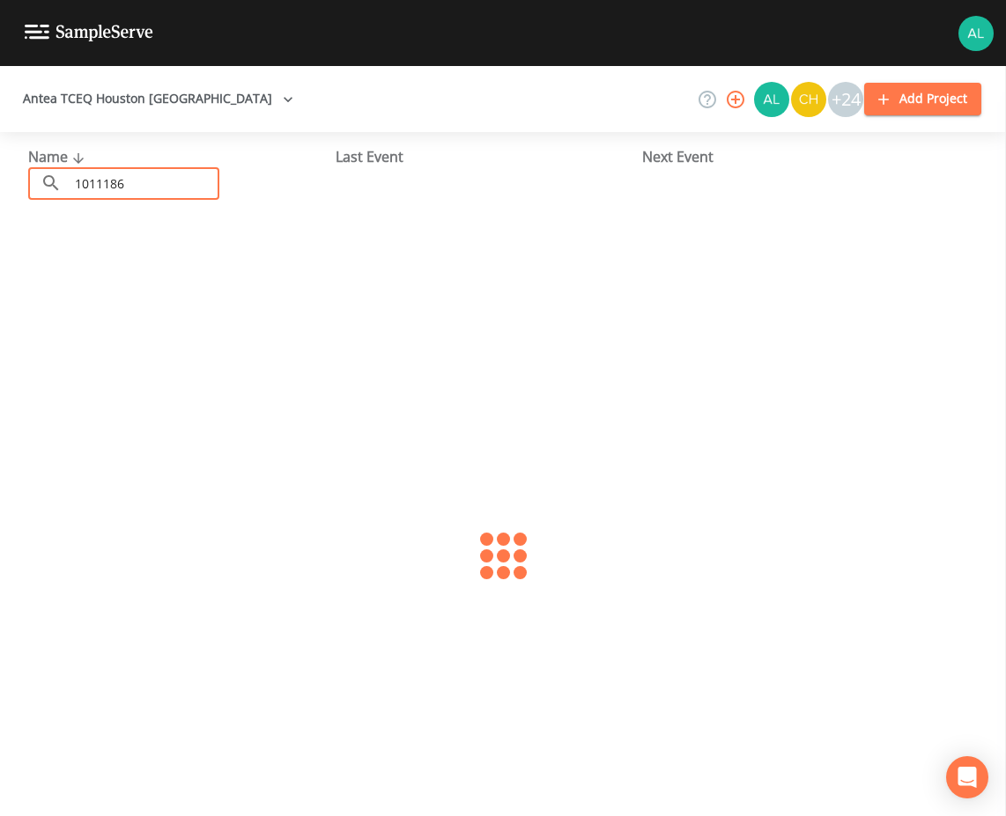
type input "1011186"
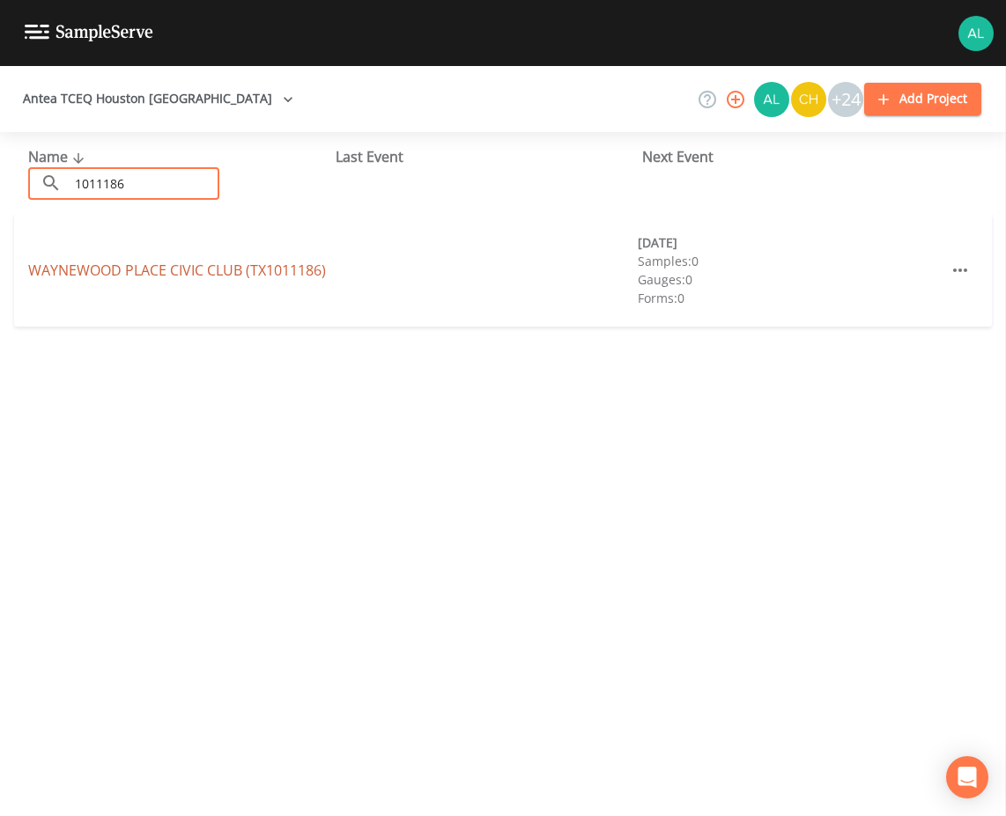
click at [168, 263] on link "[GEOGRAPHIC_DATA] (TX1011186)" at bounding box center [177, 270] width 298 height 19
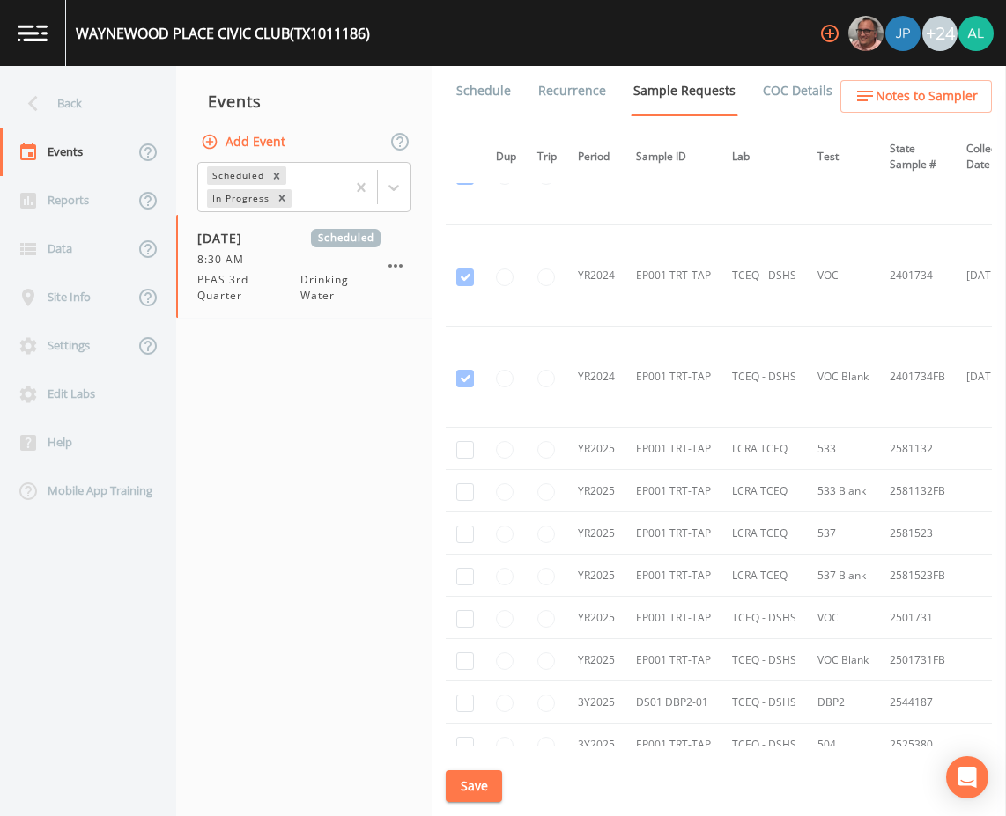
scroll to position [88, 0]
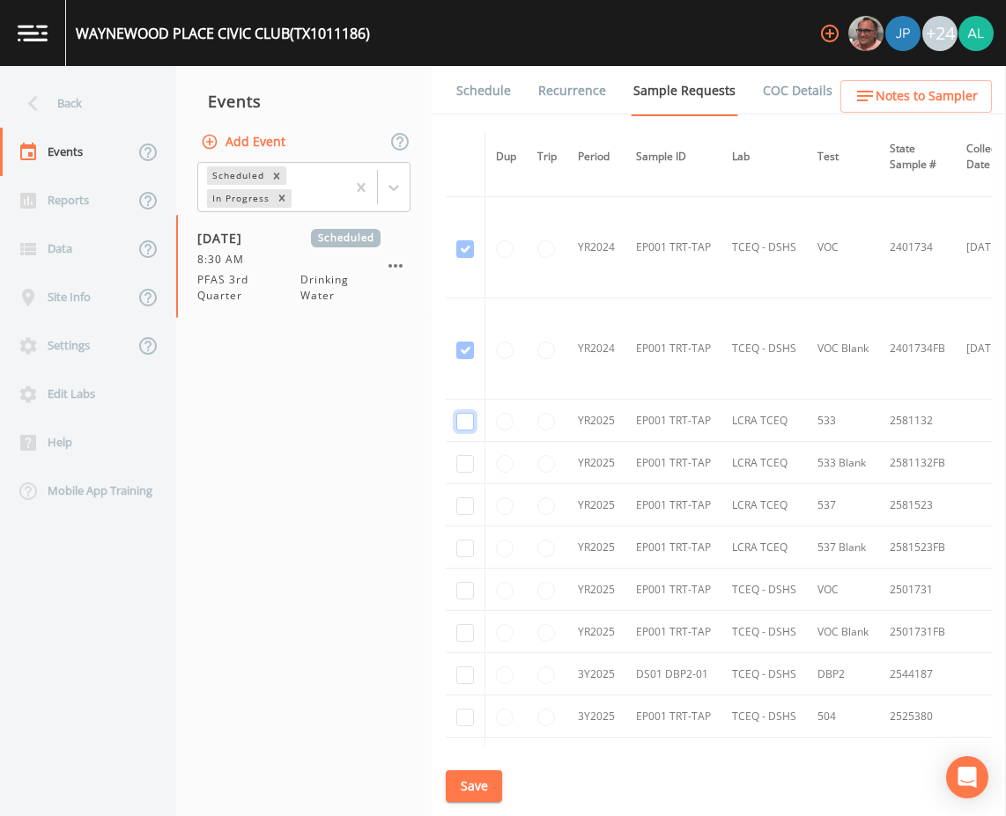
click at [459, 416] on input "checkbox" at bounding box center [465, 422] width 18 height 18
checkbox input "true"
click at [458, 468] on input "checkbox" at bounding box center [465, 464] width 18 height 18
checkbox input "true"
click at [467, 500] on input "checkbox" at bounding box center [465, 506] width 18 height 18
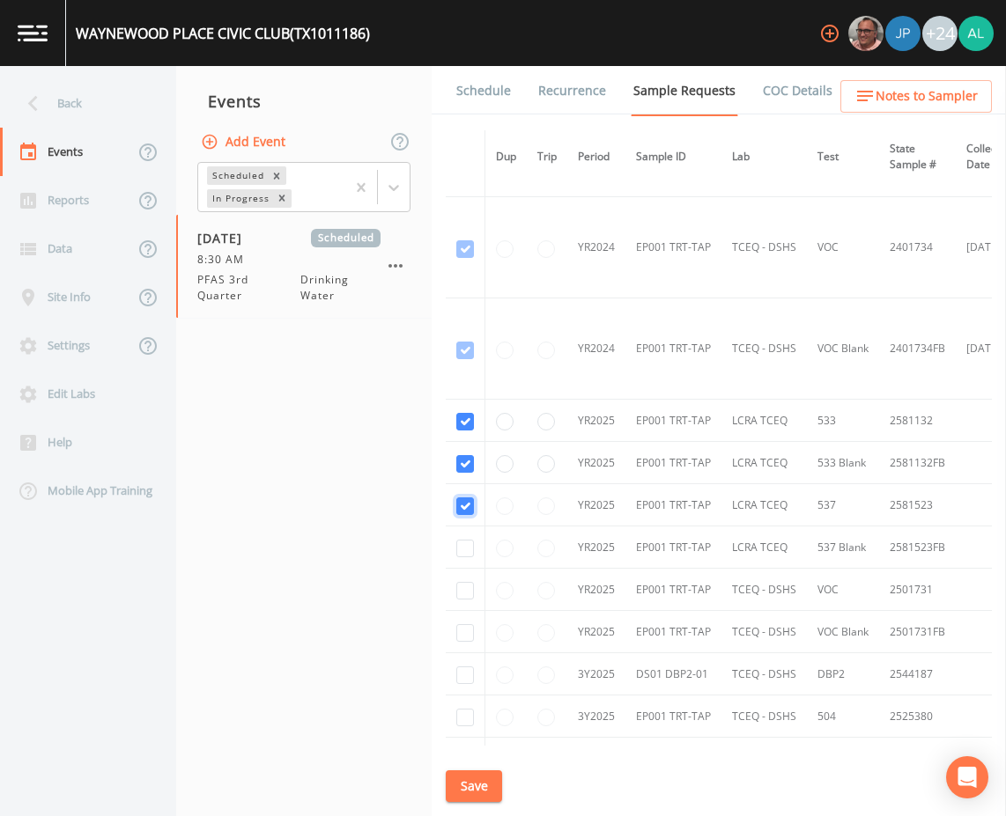
checkbox input "true"
click at [455, 544] on td at bounding box center [466, 548] width 40 height 42
click at [461, 545] on input "checkbox" at bounding box center [465, 549] width 18 height 18
checkbox input "true"
click at [478, 777] on button "Save" at bounding box center [474, 786] width 56 height 33
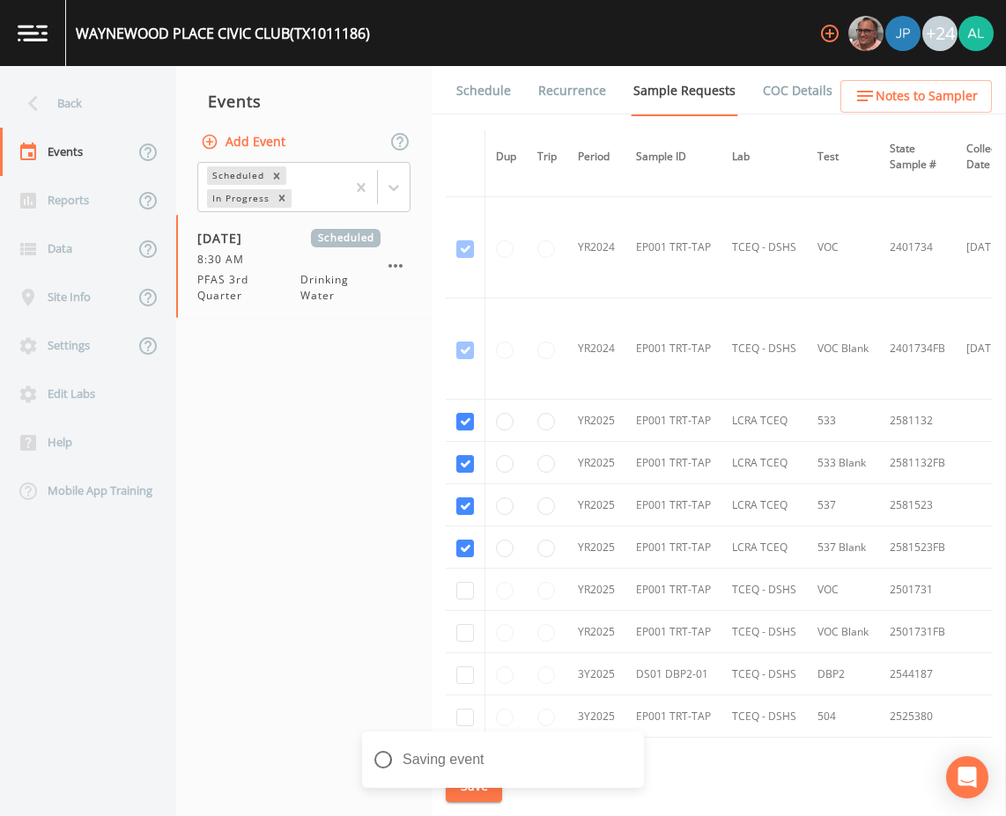
scroll to position [352, 0]
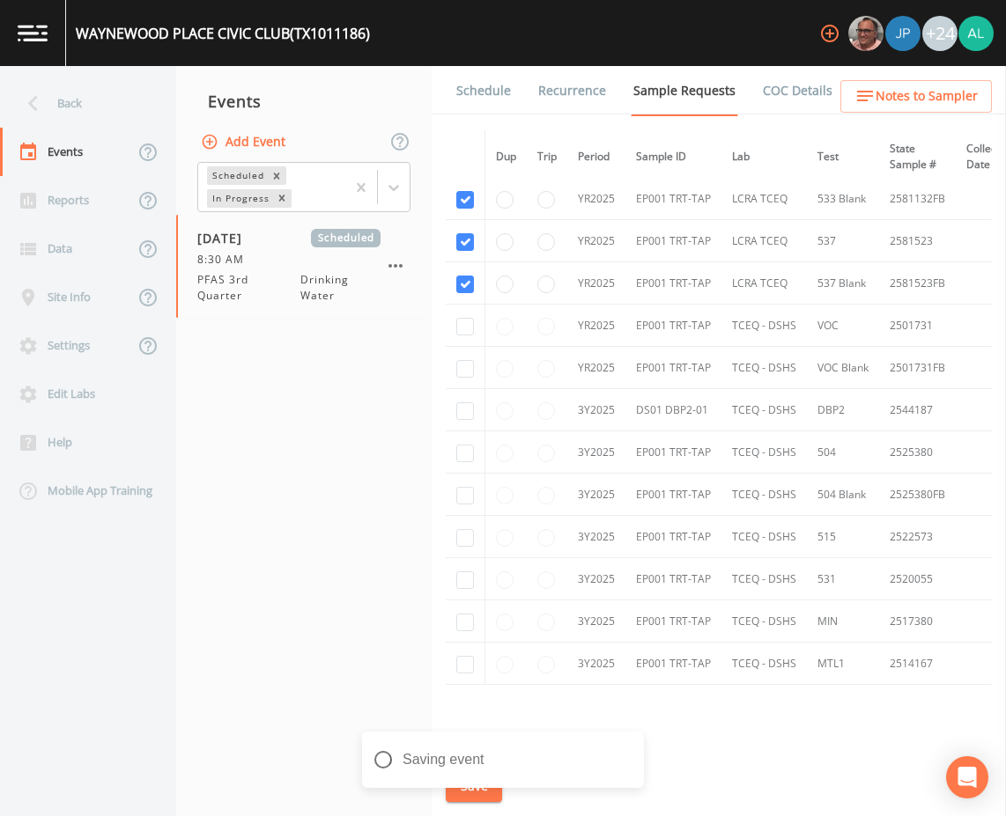
click at [479, 99] on link "Schedule" at bounding box center [483, 90] width 60 height 49
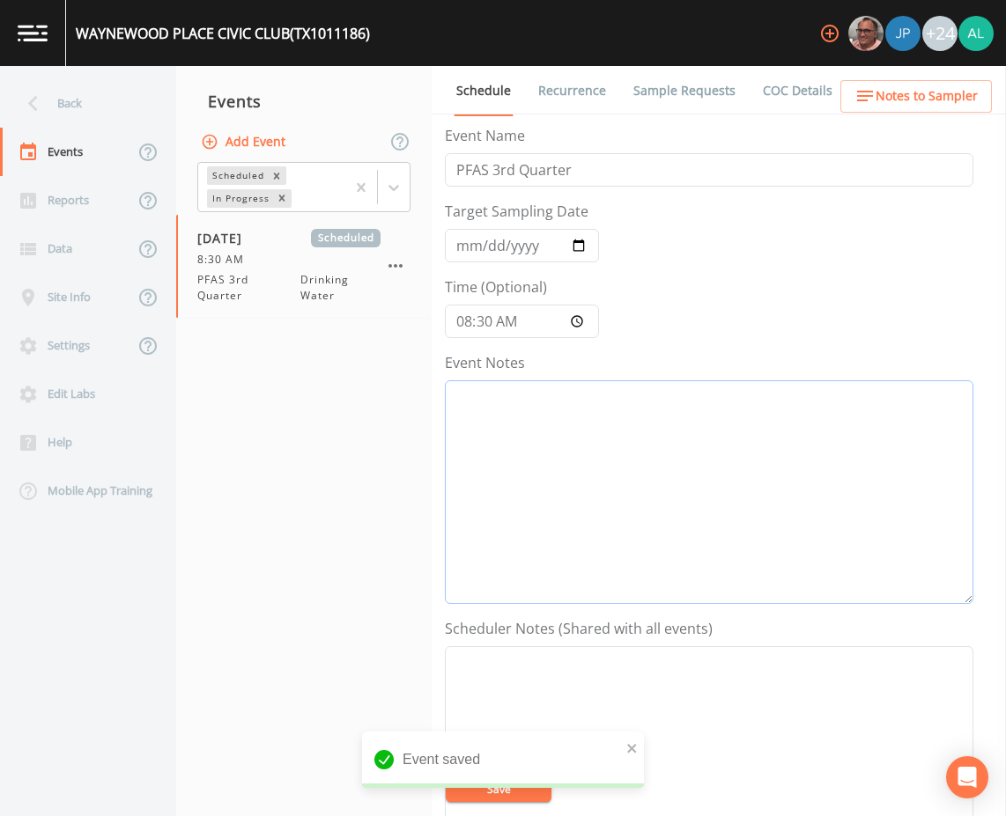
click at [555, 416] on textarea "Event Notes" at bounding box center [709, 492] width 528 height 224
paste textarea "[DATE]12:57pm email sent [DATE] 1:54pm confirmed by Comp team"
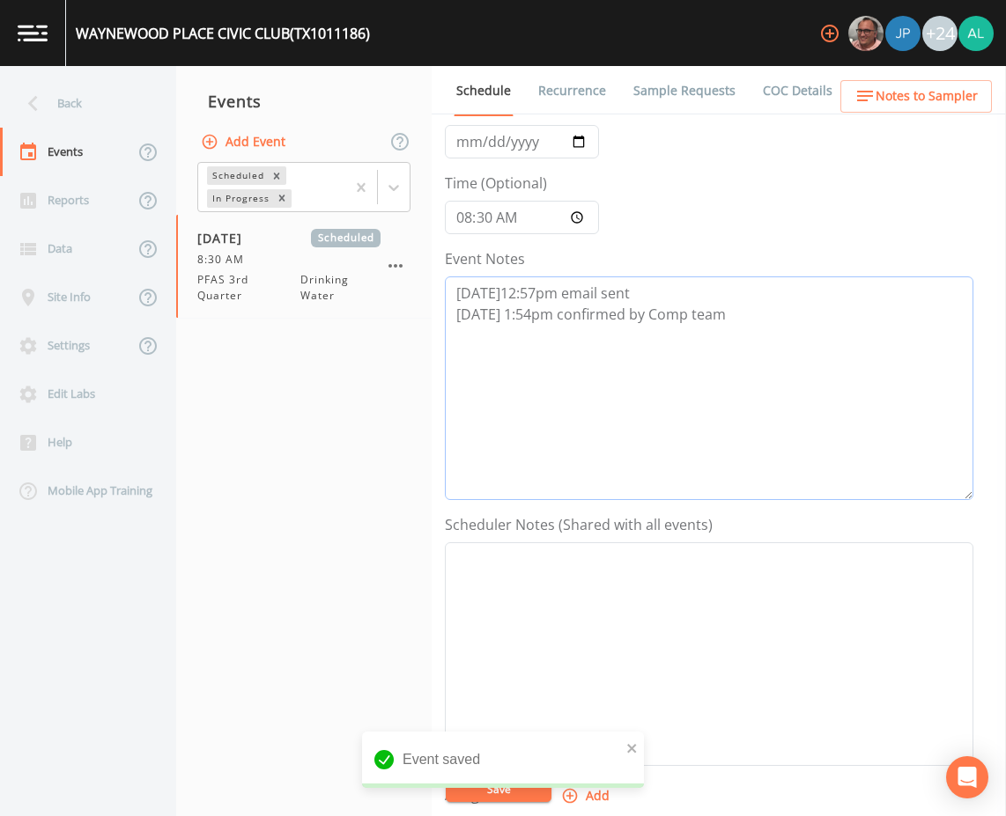
scroll to position [264, 0]
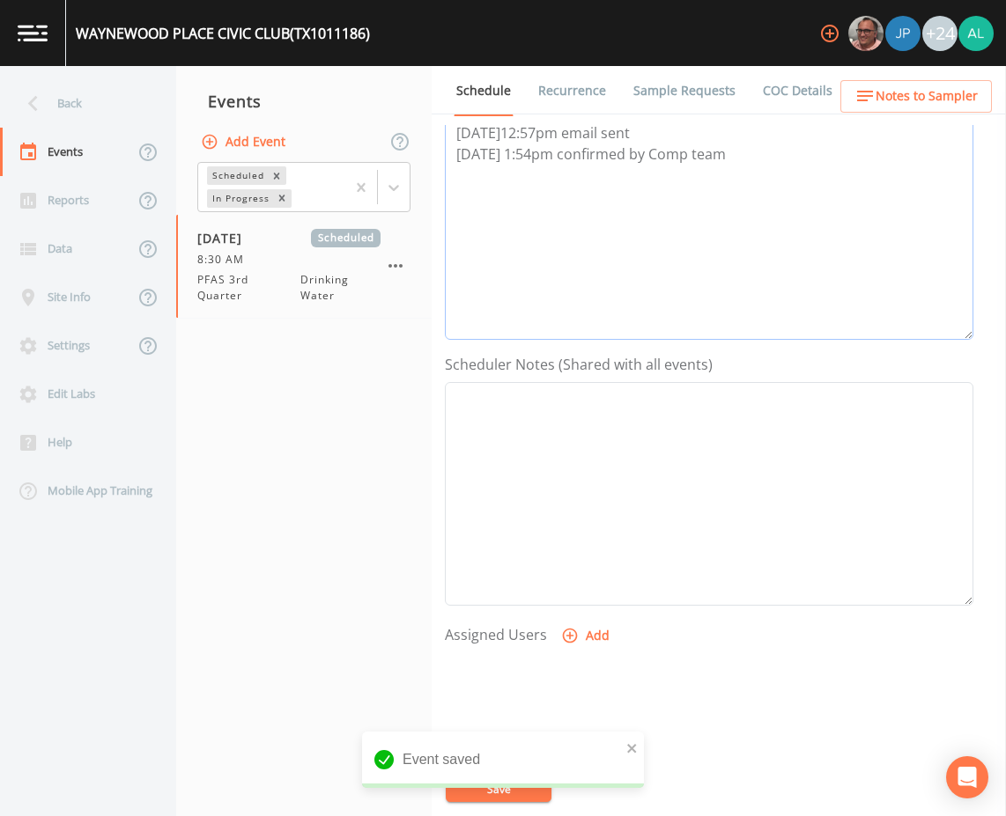
type textarea "[DATE]12:57pm email sent [DATE] 1:54pm confirmed by Comp team"
click at [580, 645] on button "Add" at bounding box center [586, 636] width 59 height 33
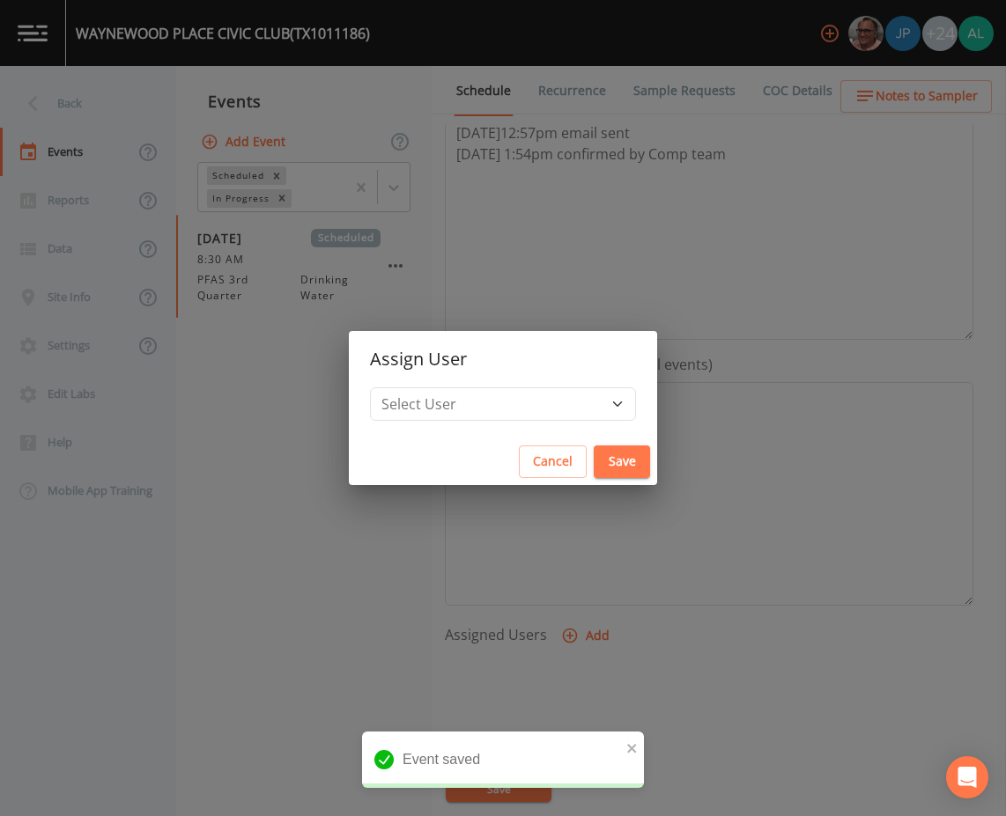
drag, startPoint x: 526, startPoint y: 426, endPoint x: 526, endPoint y: 407, distance: 19.4
click at [526, 416] on div "Select User [PERSON_NAME] [PERSON_NAME] [PERSON_NAME] [PERSON_NAME] [PERSON_NAM…" at bounding box center [503, 412] width 308 height 51
click at [526, 407] on select "Select User [PERSON_NAME] [PERSON_NAME] [PERSON_NAME] [PERSON_NAME] [PERSON_NAM…" at bounding box center [503, 403] width 266 height 33
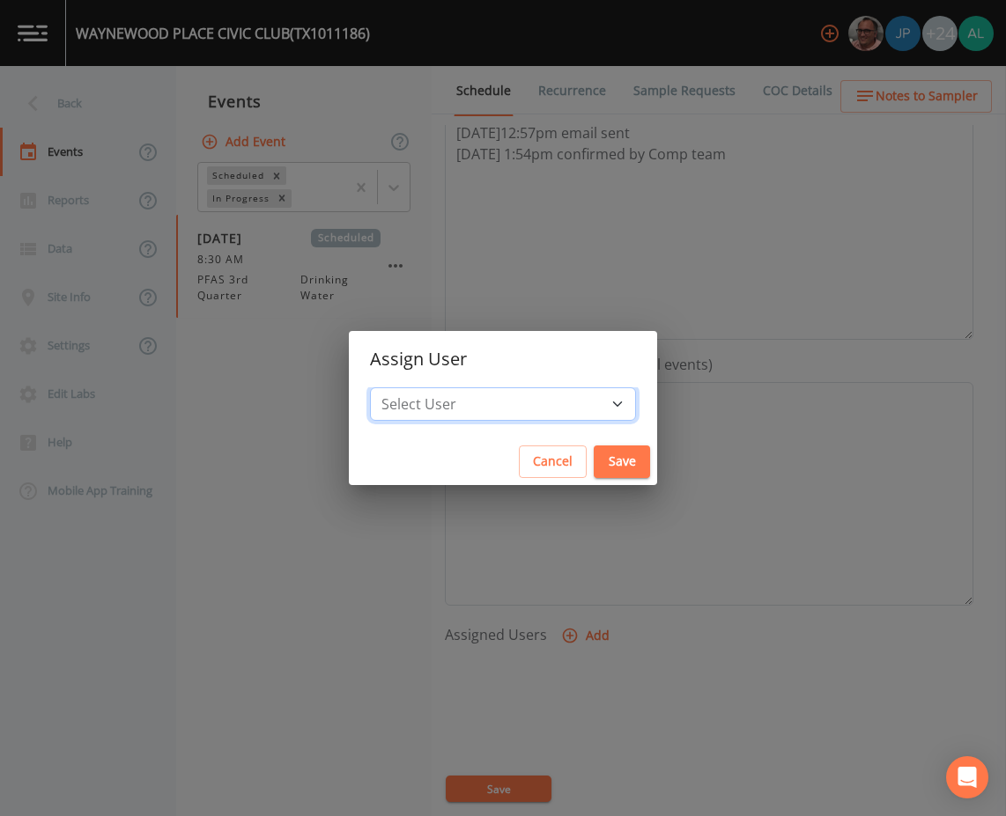
select select "914a0f29-56c2-4065-8e52-23905ef40f2e"
click at [409, 387] on select "Select User [PERSON_NAME] [PERSON_NAME] [PERSON_NAME] [PERSON_NAME] [PERSON_NAM…" at bounding box center [503, 403] width 266 height 33
click at [593, 460] on button "Save" at bounding box center [621, 462] width 56 height 33
select select
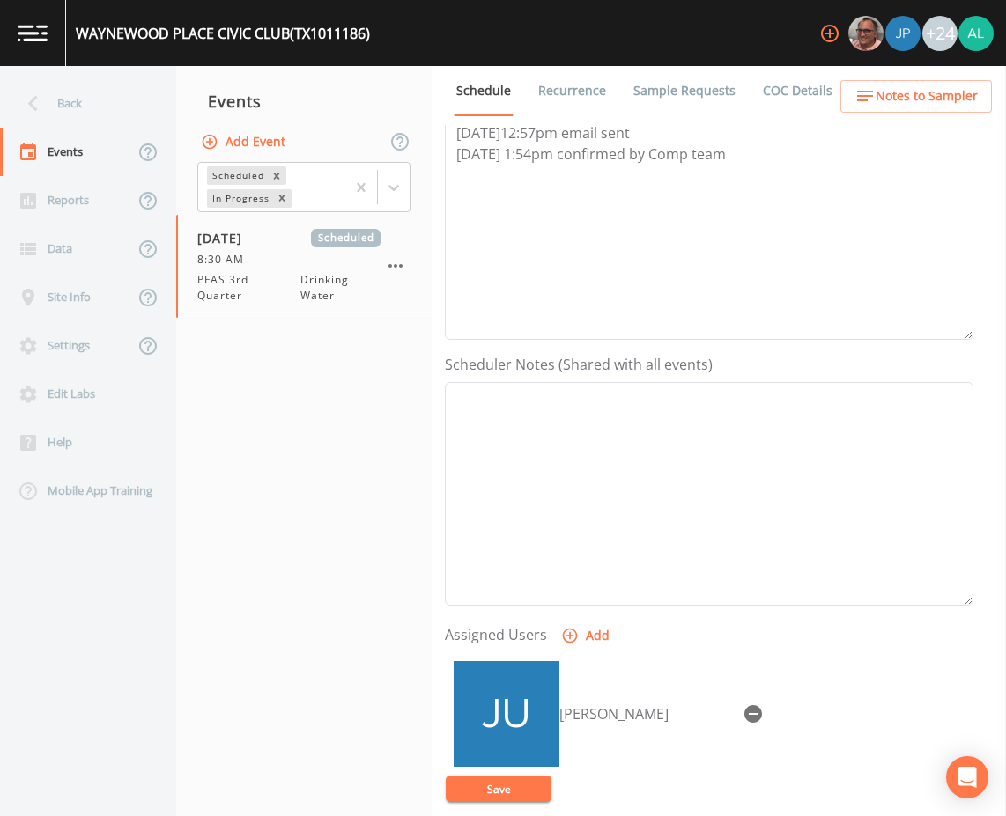
drag, startPoint x: 517, startPoint y: 779, endPoint x: 607, endPoint y: 683, distance: 131.4
click at [517, 778] on button "Save" at bounding box center [499, 789] width 106 height 26
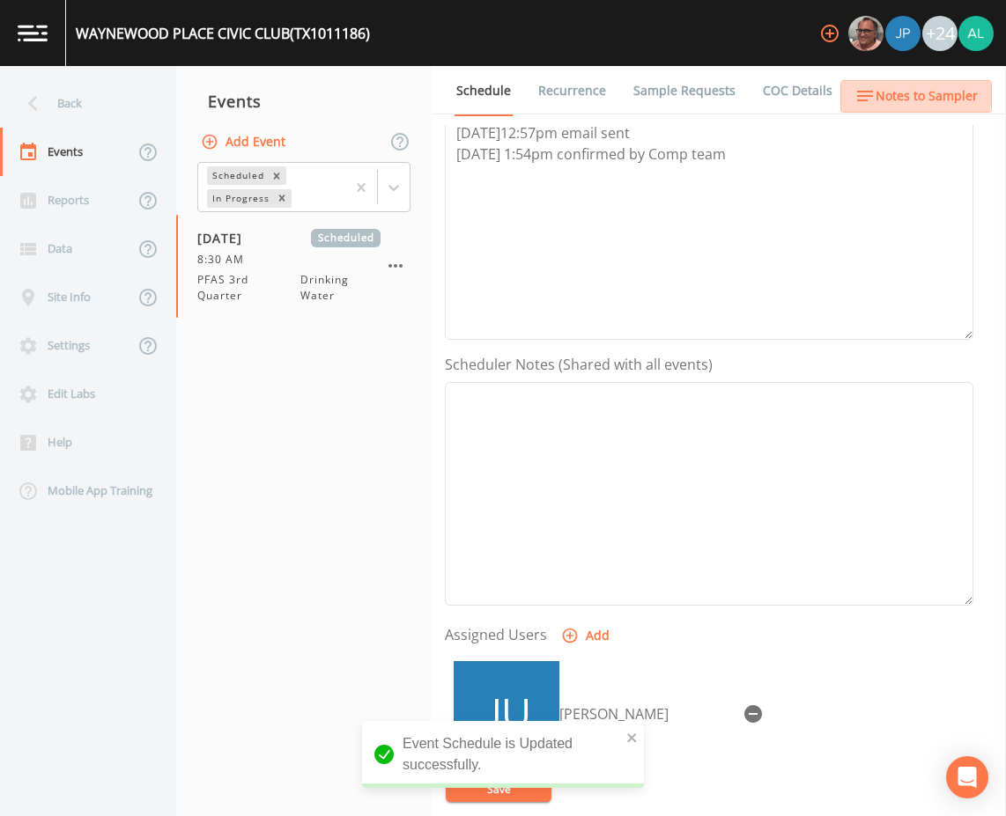
click at [905, 92] on span "Notes to Sampler" at bounding box center [926, 96] width 102 height 22
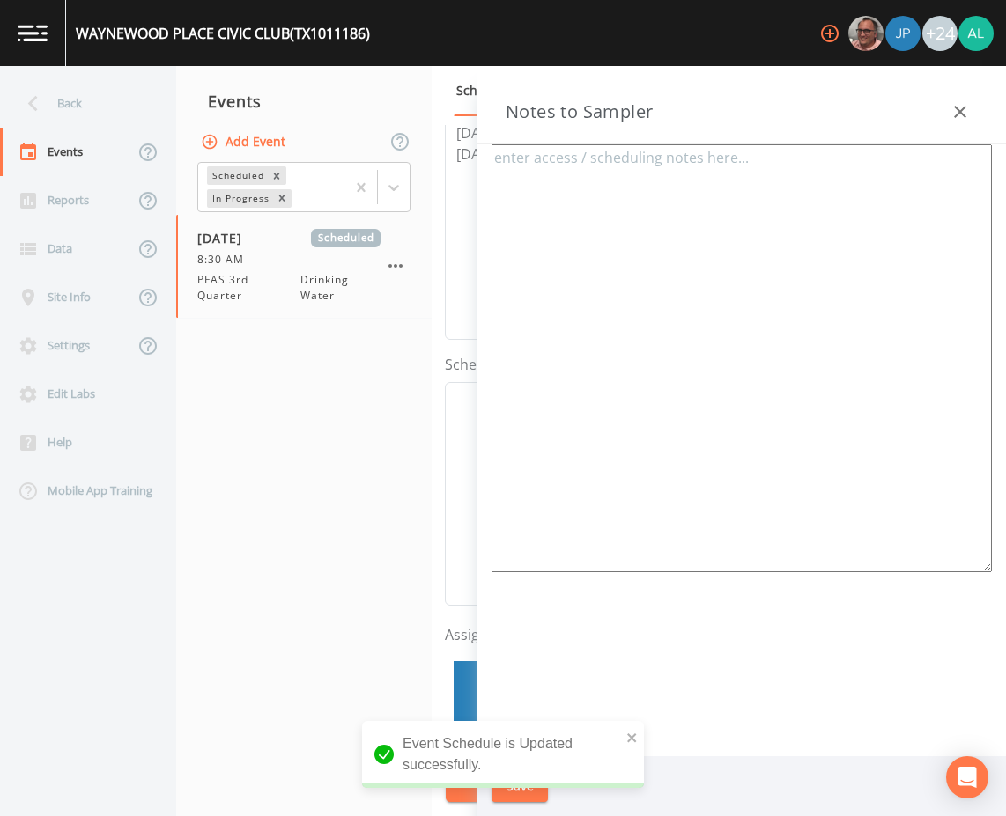
click at [589, 193] on textarea at bounding box center [741, 358] width 500 height 428
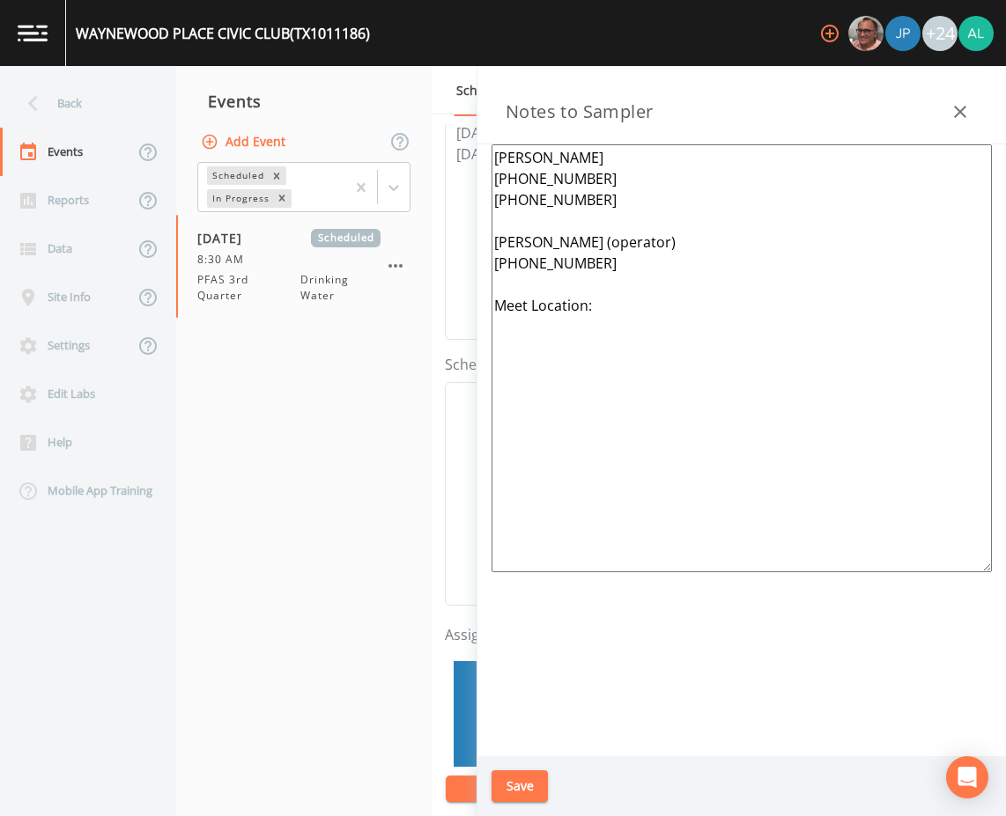
paste textarea "[STREET_ADDRESS]"
drag, startPoint x: 785, startPoint y: 416, endPoint x: 417, endPoint y: 169, distance: 443.5
click at [417, 169] on div "Back Events Reports Data Site Info Settings Edit Labs Help Mobile App Training …" at bounding box center [503, 441] width 1006 height 750
drag, startPoint x: 894, startPoint y: 332, endPoint x: 467, endPoint y: 119, distance: 477.2
click at [467, 119] on div "Back Events Reports Data Site Info Settings Edit Labs Help Mobile App Training …" at bounding box center [503, 441] width 1006 height 750
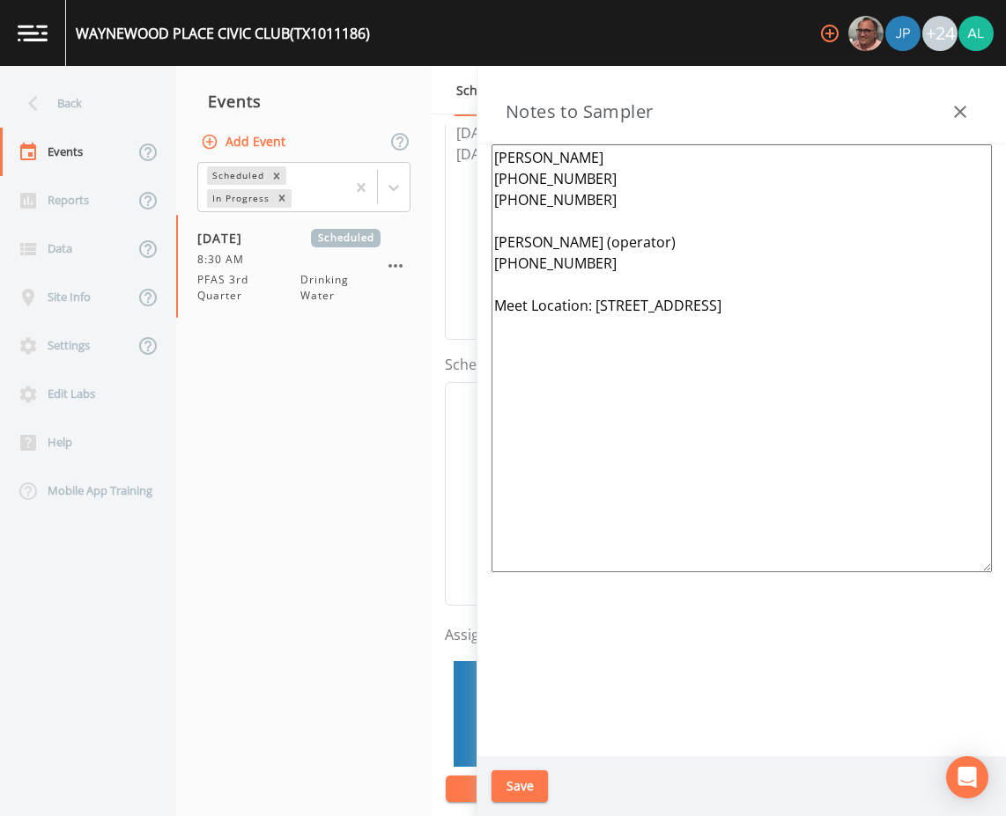
type textarea "[PERSON_NAME] [PHONE_NUMBER] [PHONE_NUMBER] [PERSON_NAME] (operator) [PHONE_NUM…"
click at [531, 772] on button "Save" at bounding box center [519, 786] width 56 height 33
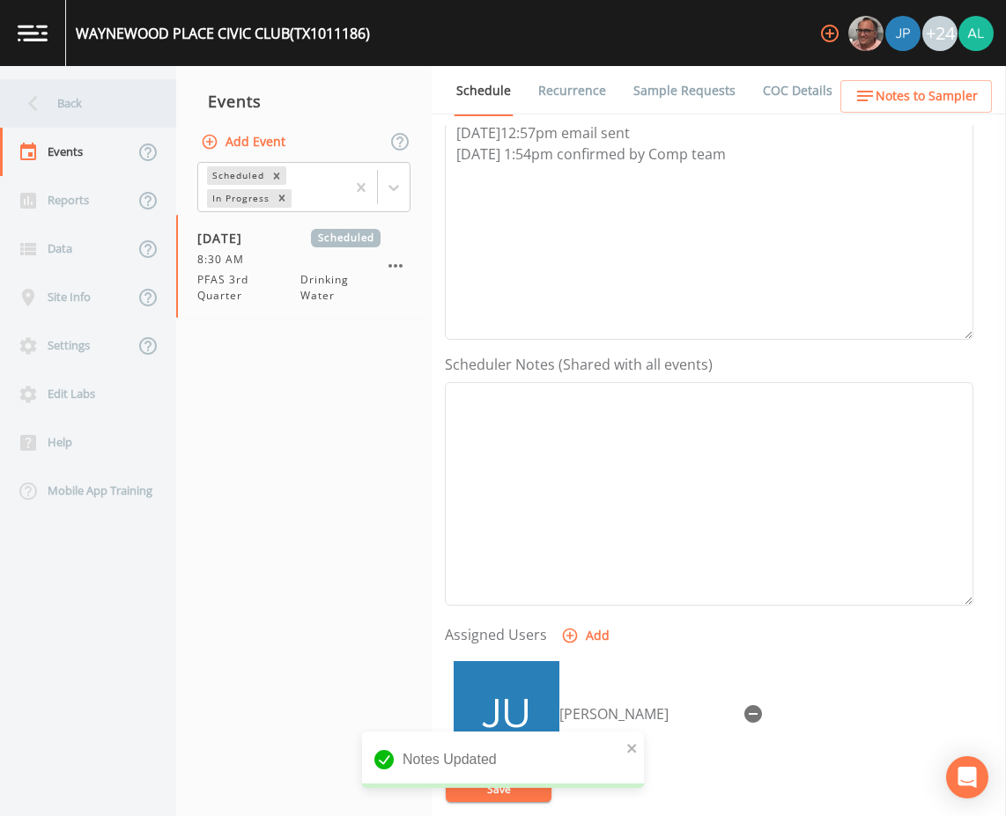
click at [122, 107] on div "Back" at bounding box center [79, 103] width 158 height 48
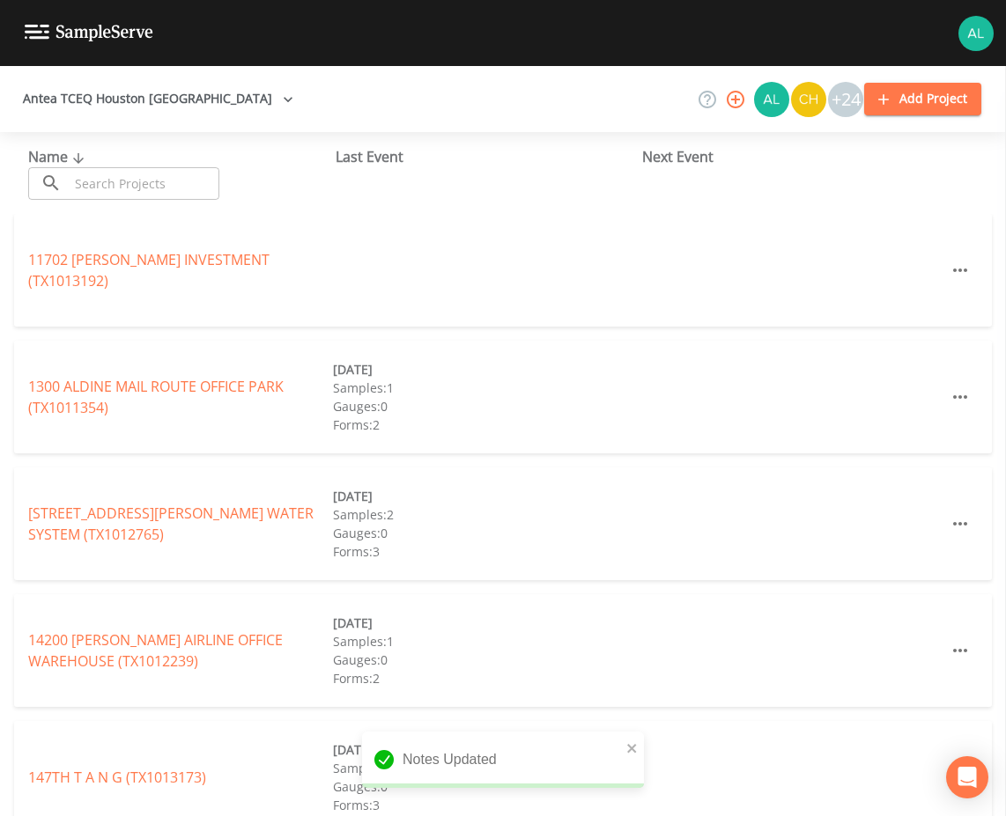
click at [121, 182] on input "text" at bounding box center [144, 183] width 151 height 33
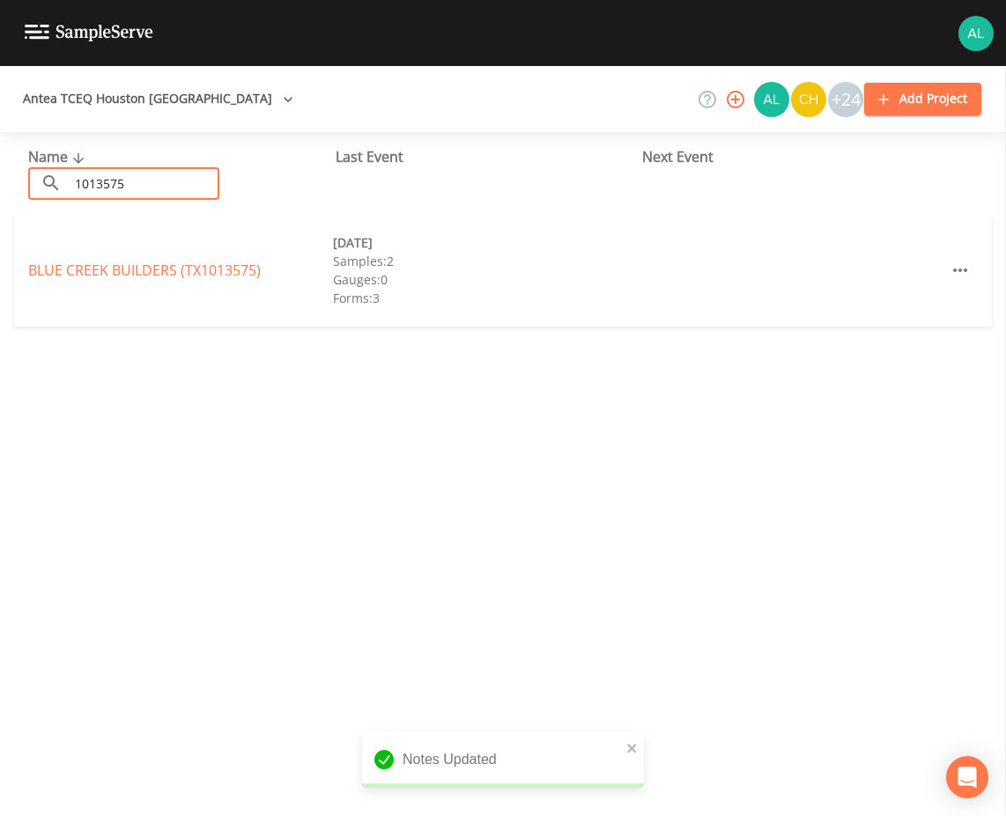
type input "1013575"
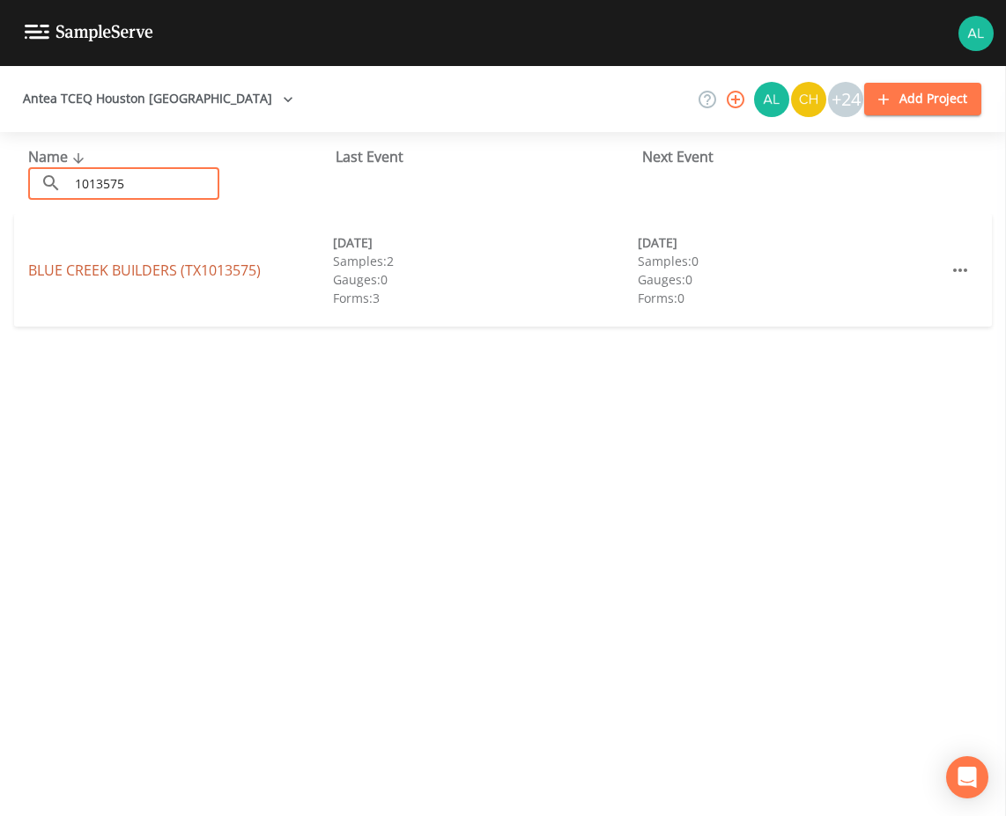
click at [73, 272] on link "BLUE CREEK BUILDERS (TX1013575)" at bounding box center [144, 270] width 232 height 19
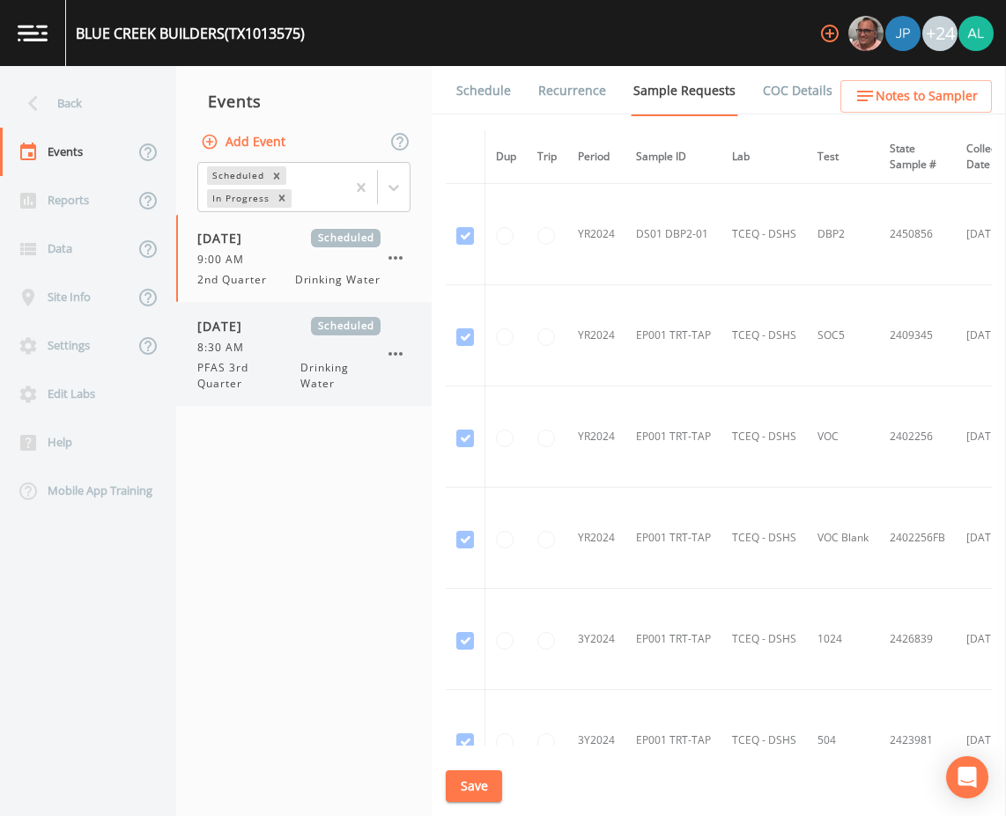
click at [299, 341] on div "8:30 AM" at bounding box center [288, 348] width 183 height 16
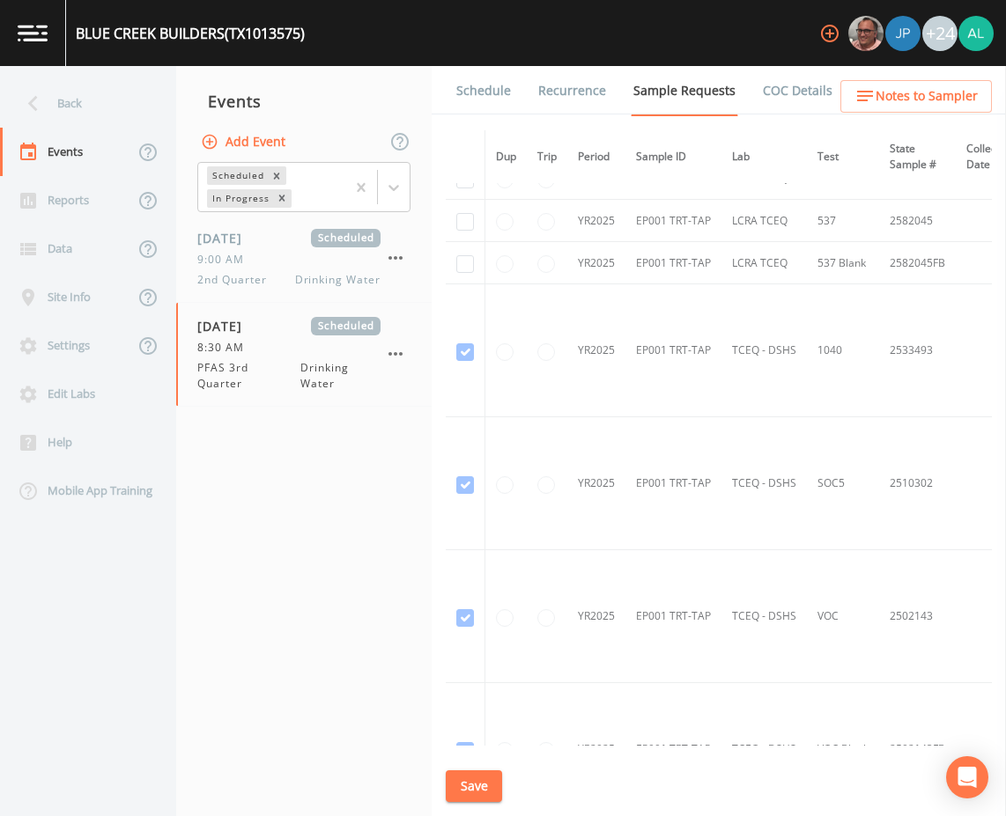
scroll to position [1091, 0]
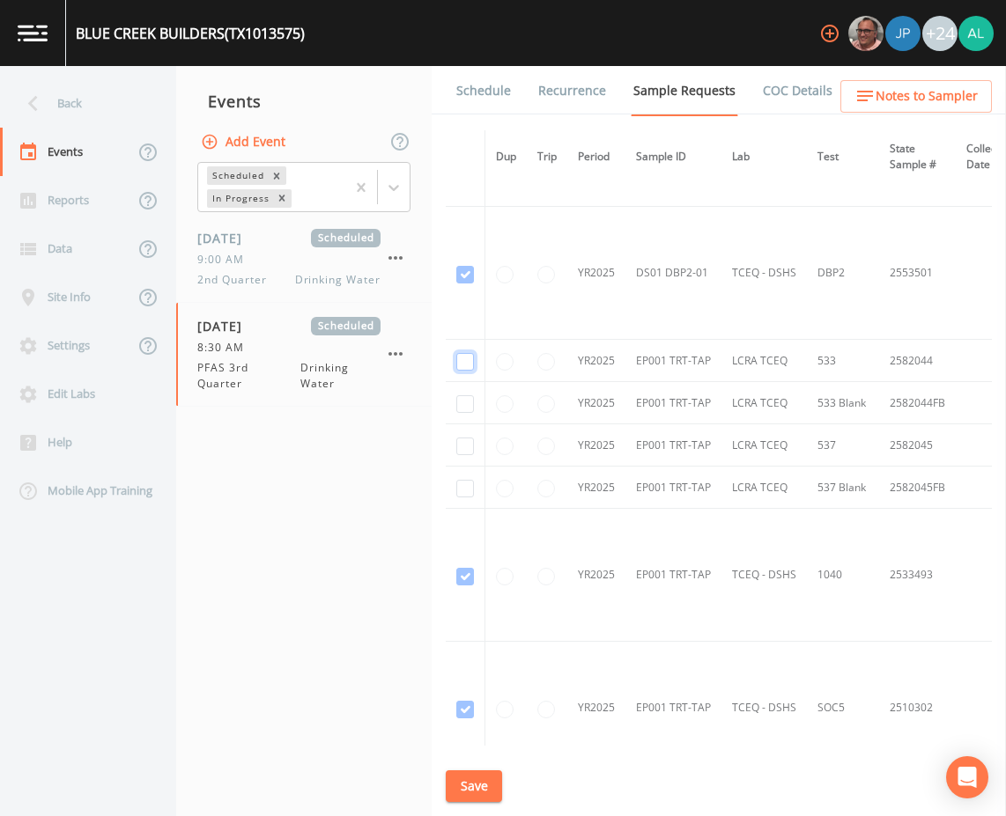
click at [456, 353] on input "checkbox" at bounding box center [465, 362] width 18 height 18
checkbox input "true"
click at [467, 394] on td at bounding box center [466, 403] width 40 height 42
click at [459, 394] on td at bounding box center [466, 403] width 40 height 42
click at [468, 401] on input "checkbox" at bounding box center [465, 404] width 18 height 18
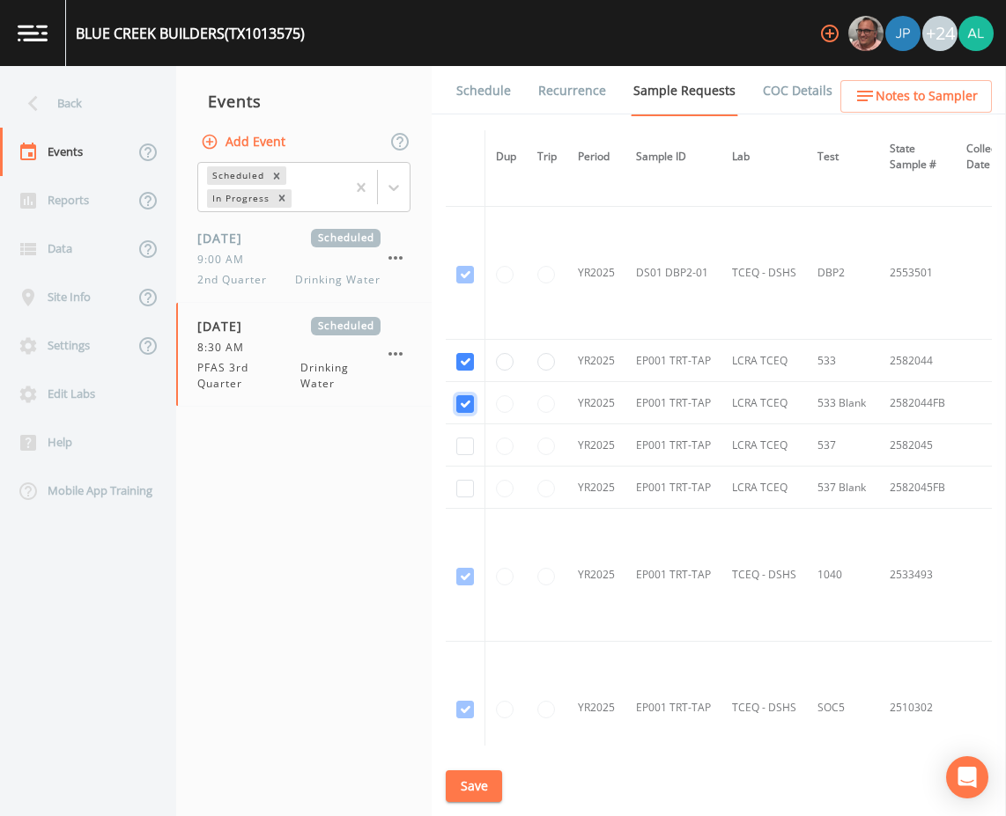
checkbox input "true"
click at [470, 447] on input "checkbox" at bounding box center [465, 447] width 18 height 18
checkbox input "true"
drag, startPoint x: 472, startPoint y: 491, endPoint x: 468, endPoint y: 561, distance: 69.7
click at [471, 491] on input "checkbox" at bounding box center [465, 489] width 18 height 18
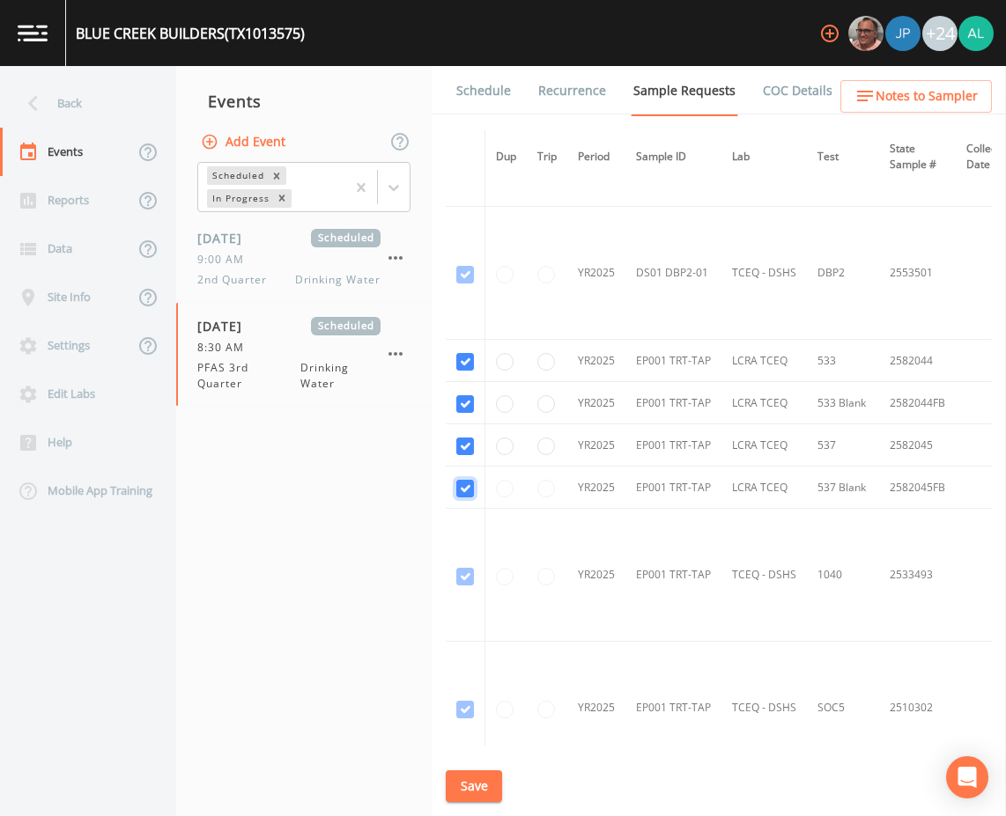
checkbox input "true"
click at [472, 798] on button "Save" at bounding box center [474, 786] width 56 height 33
click at [493, 78] on link "Schedule" at bounding box center [483, 90] width 60 height 49
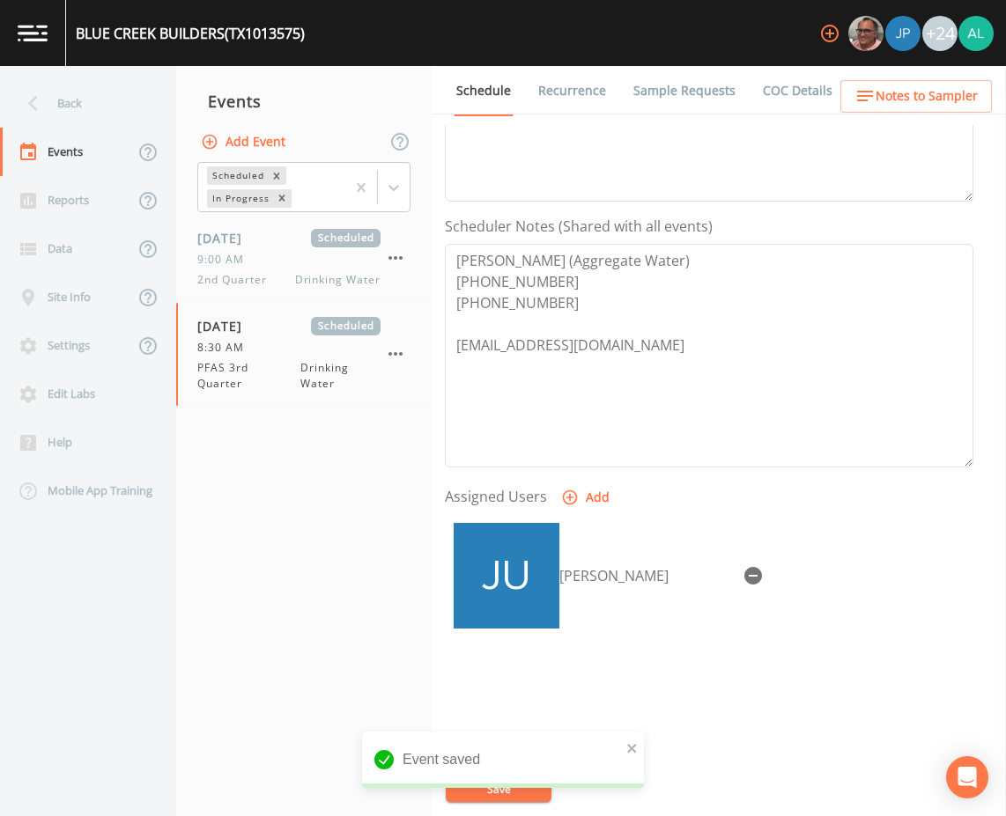
scroll to position [426, 0]
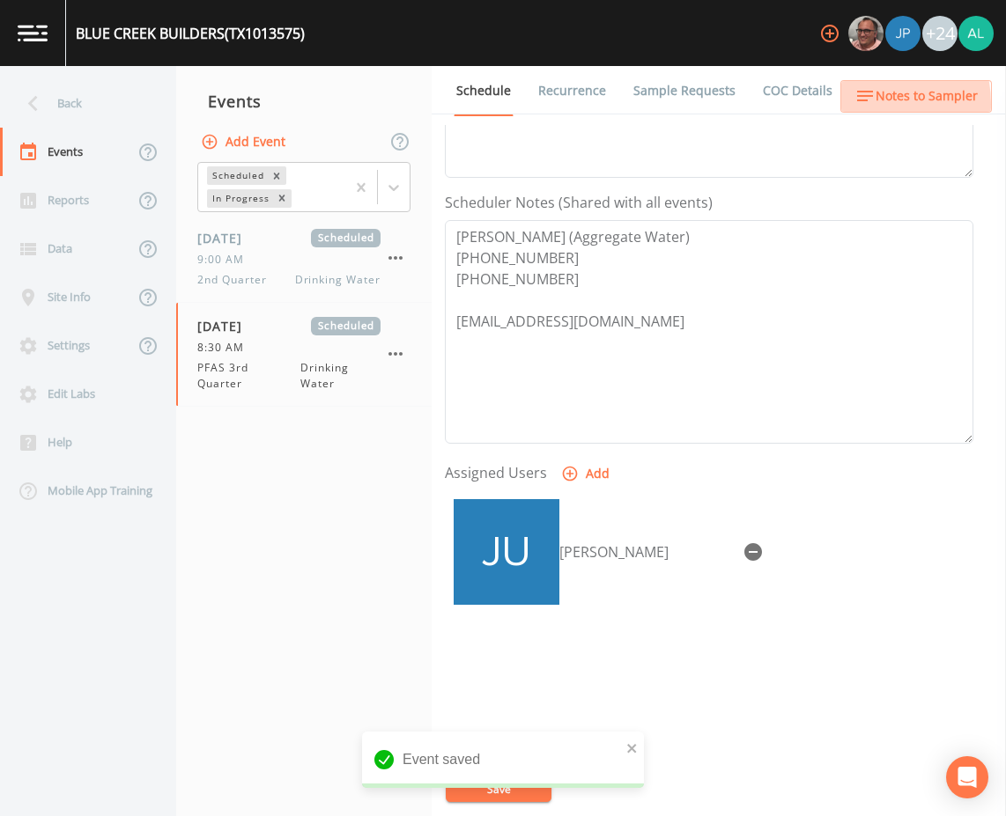
click at [855, 104] on button "Notes to Sampler" at bounding box center [915, 96] width 151 height 33
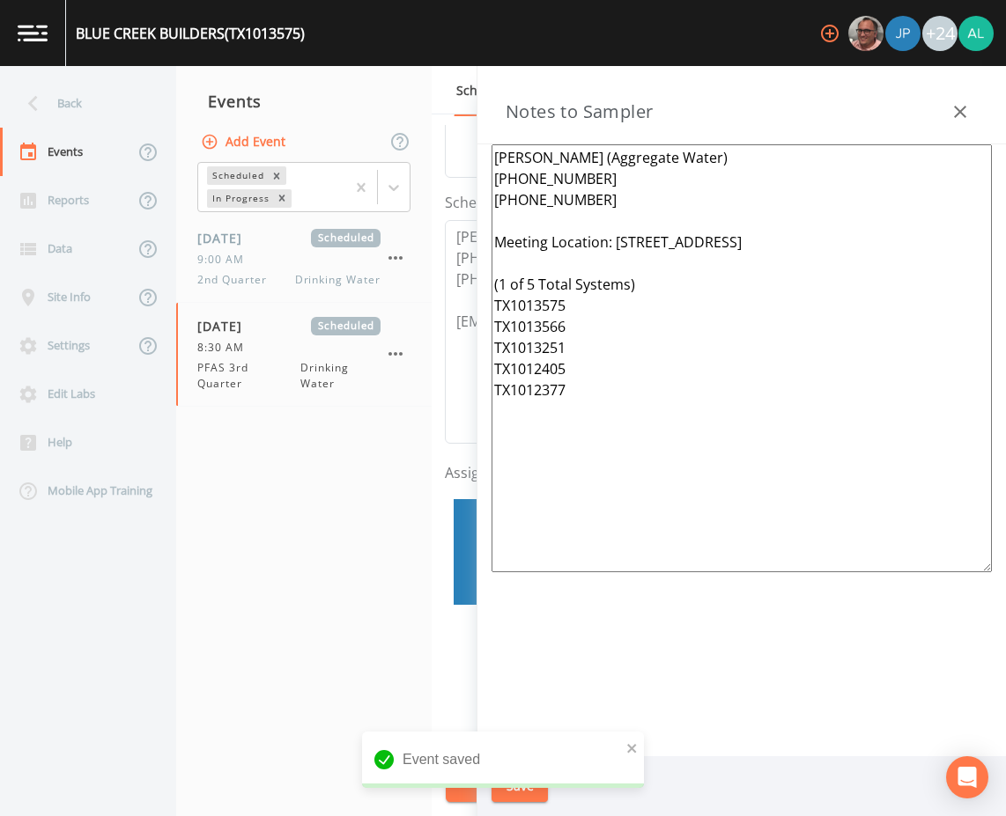
drag, startPoint x: 686, startPoint y: 433, endPoint x: 492, endPoint y: 104, distance: 382.1
click at [492, 104] on div "Notes to Sampler [PERSON_NAME] (Aggregate Water) [PHONE_NUMBER] [PHONE_NUMBER] …" at bounding box center [741, 441] width 528 height 750
paste textarea "[PHONE_NUMBER] [PHONE_NUMBER] [PERSON_NAME] (operator) [PHONE_NUMBER] Meet Loca…"
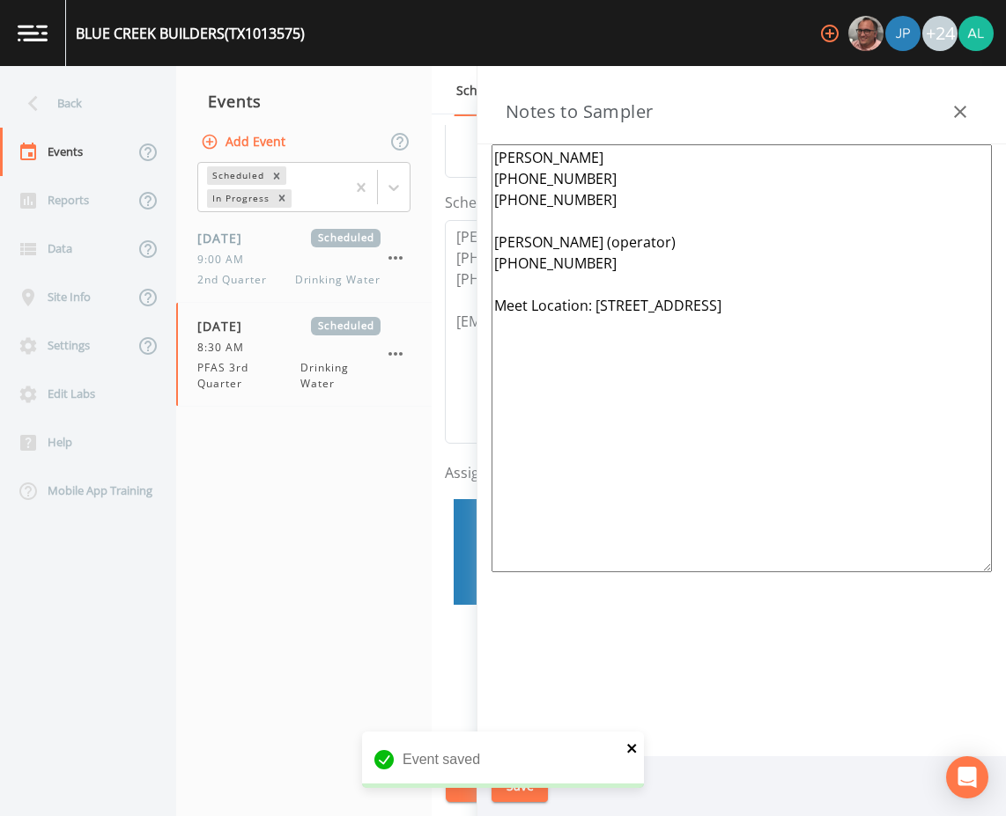
type textarea "[PERSON_NAME] [PHONE_NUMBER] [PHONE_NUMBER] [PERSON_NAME] (operator) [PHONE_NUM…"
click at [634, 748] on icon "close" at bounding box center [632, 748] width 12 height 14
click at [511, 785] on div "BLUE CREEK BUILDERS (TX1013575) +24 Back Events Reports Data Site Info Settings…" at bounding box center [503, 408] width 1006 height 816
click at [511, 785] on button "Save" at bounding box center [519, 786] width 56 height 33
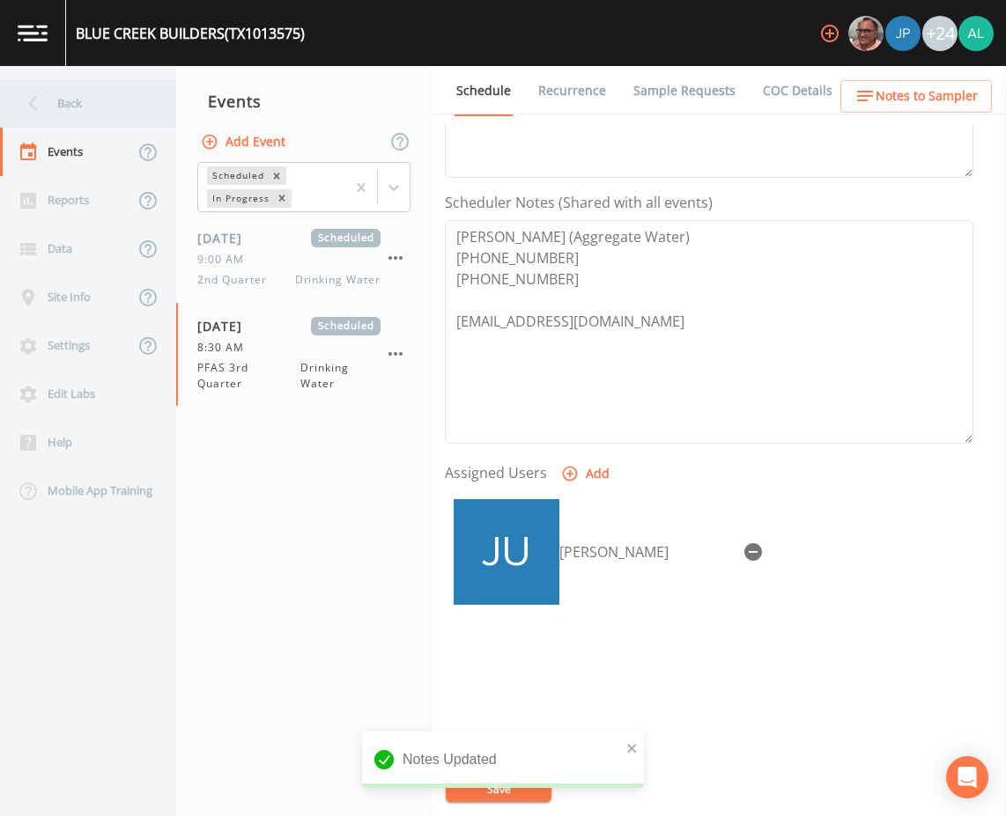
click at [130, 95] on div "Back" at bounding box center [79, 103] width 158 height 48
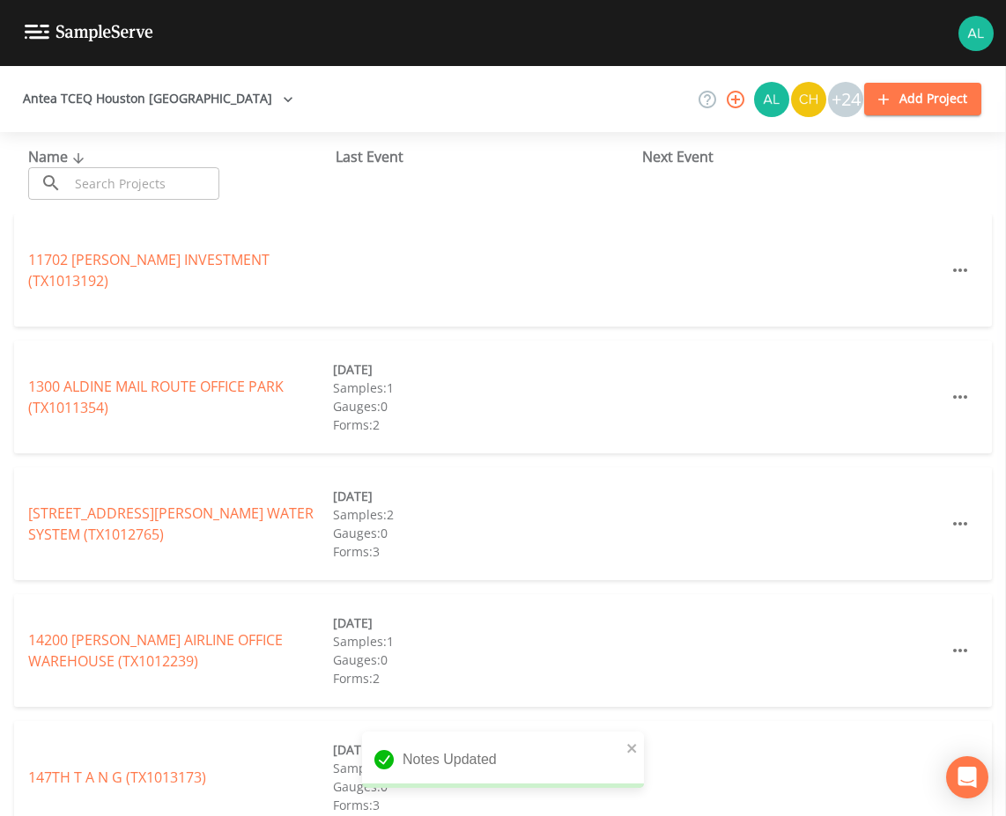
drag, startPoint x: 158, startPoint y: 173, endPoint x: 151, endPoint y: 183, distance: 12.0
click at [151, 181] on input "text" at bounding box center [144, 183] width 151 height 33
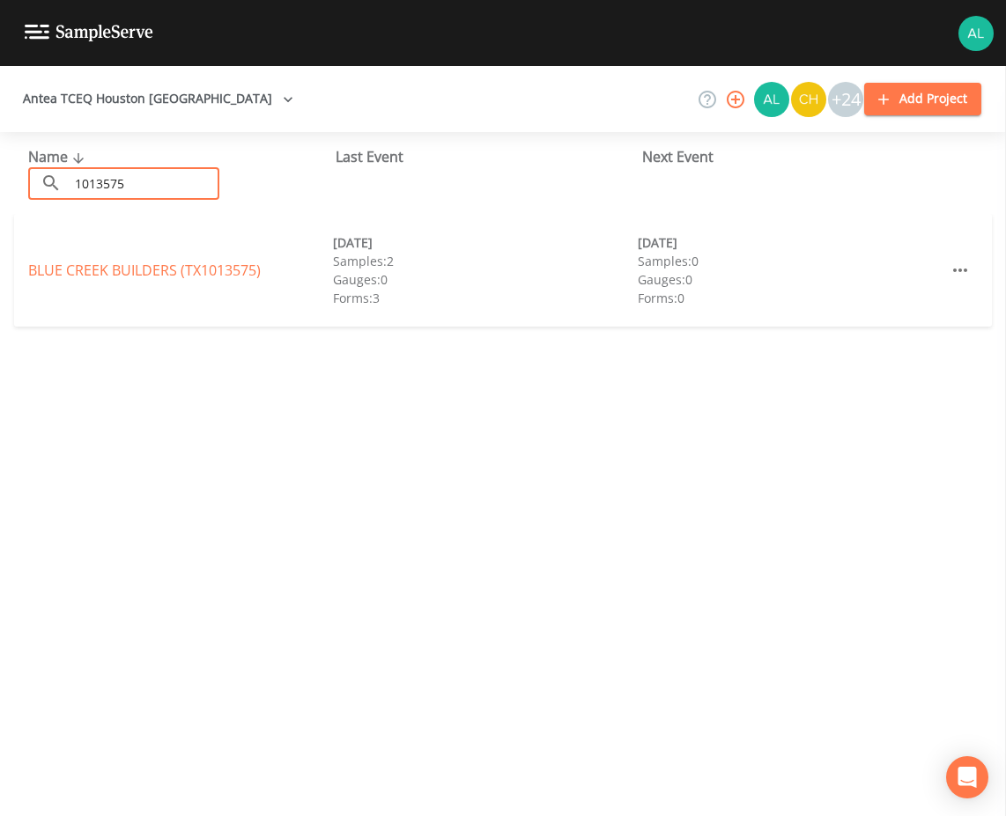
type input "1013575"
click at [151, 273] on link "BLUE CREEK BUILDERS (TX1013575)" at bounding box center [144, 270] width 232 height 19
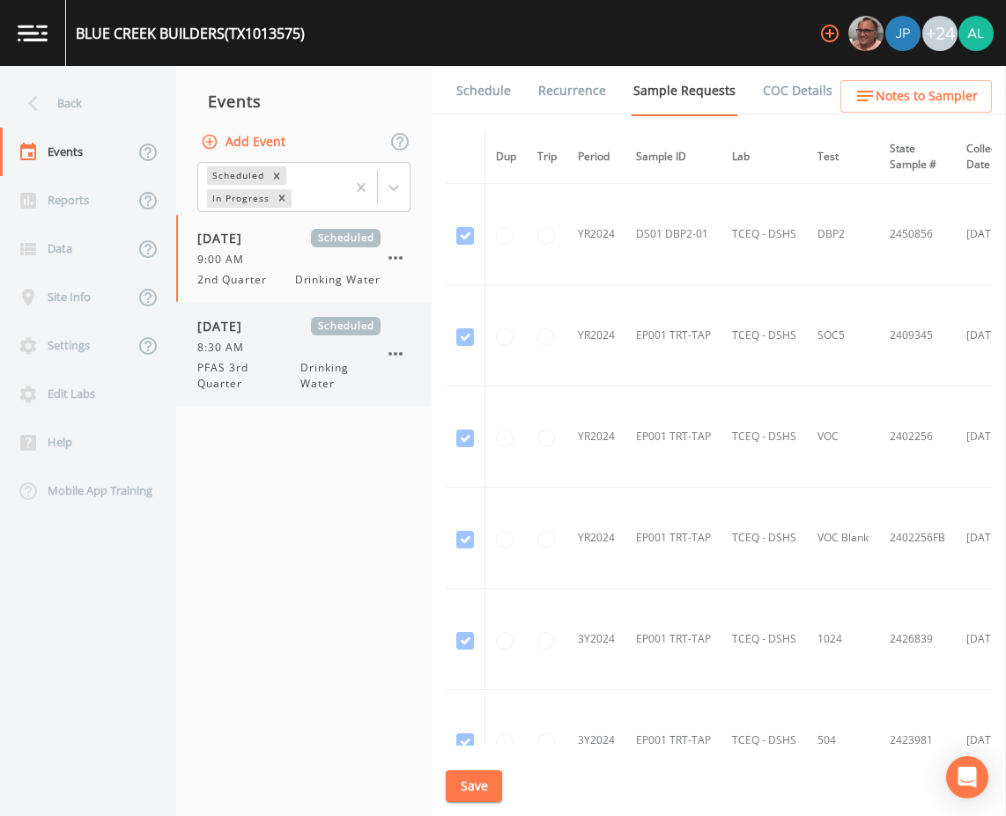
click at [343, 372] on span "Drinking Water" at bounding box center [340, 376] width 80 height 32
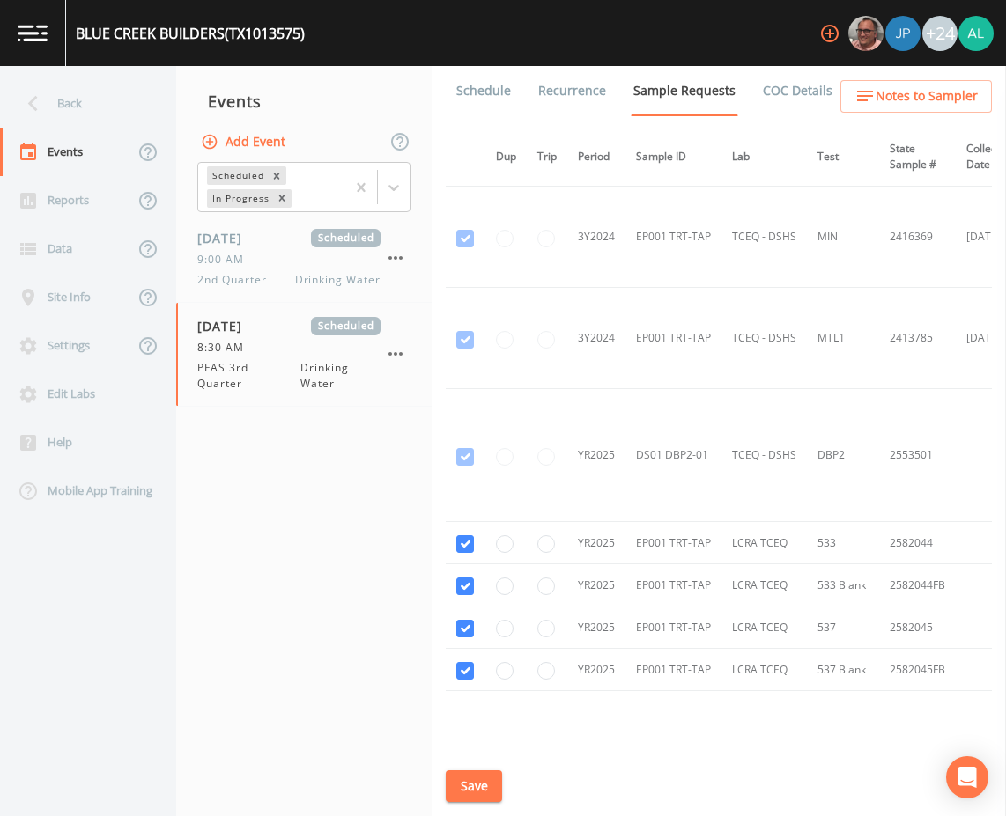
scroll to position [739, 0]
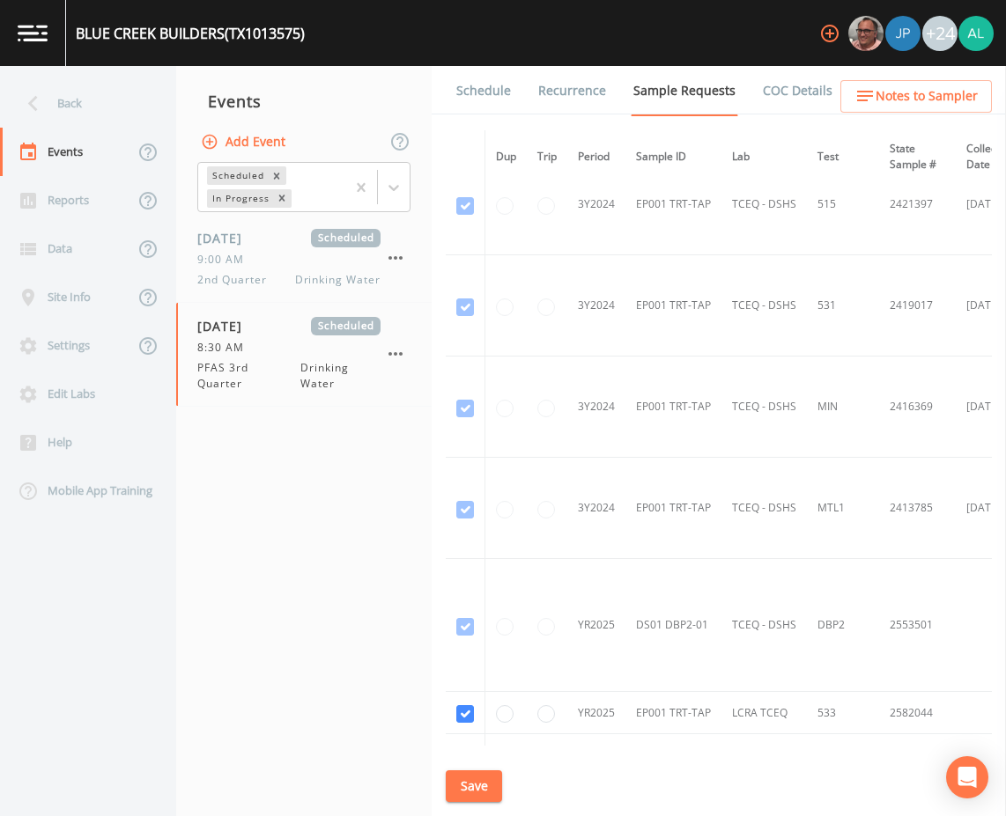
drag, startPoint x: 493, startPoint y: 99, endPoint x: 499, endPoint y: 114, distance: 15.4
click at [493, 99] on link "Schedule" at bounding box center [483, 90] width 60 height 49
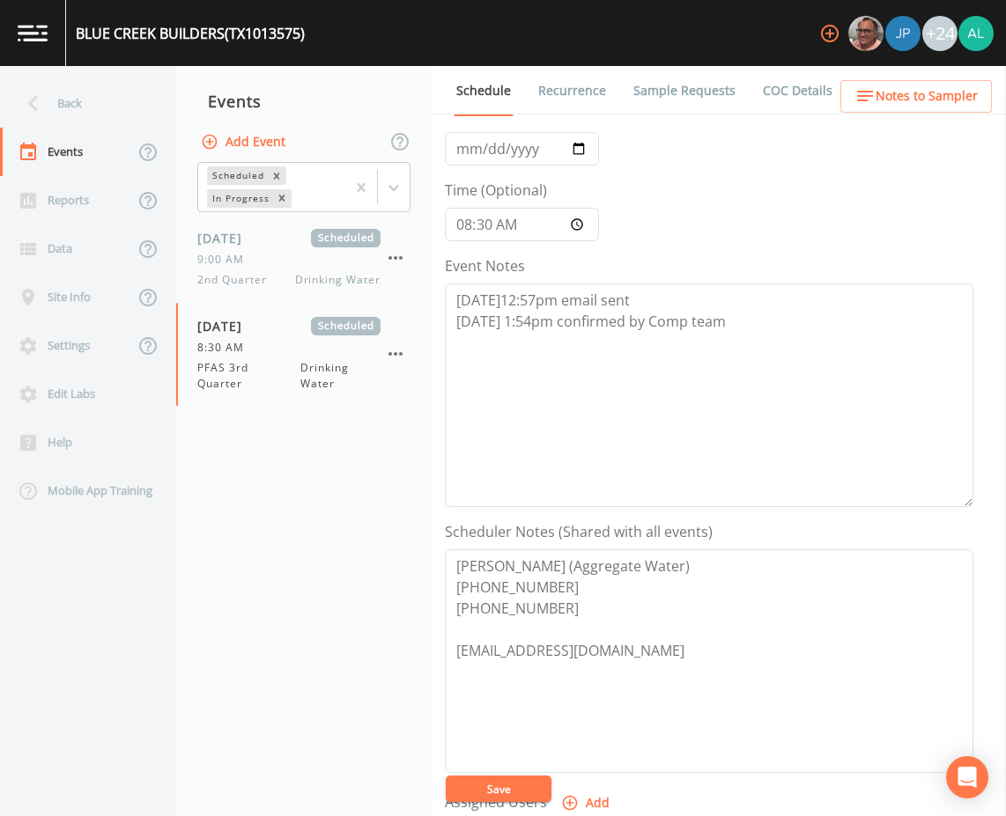
scroll to position [264, 0]
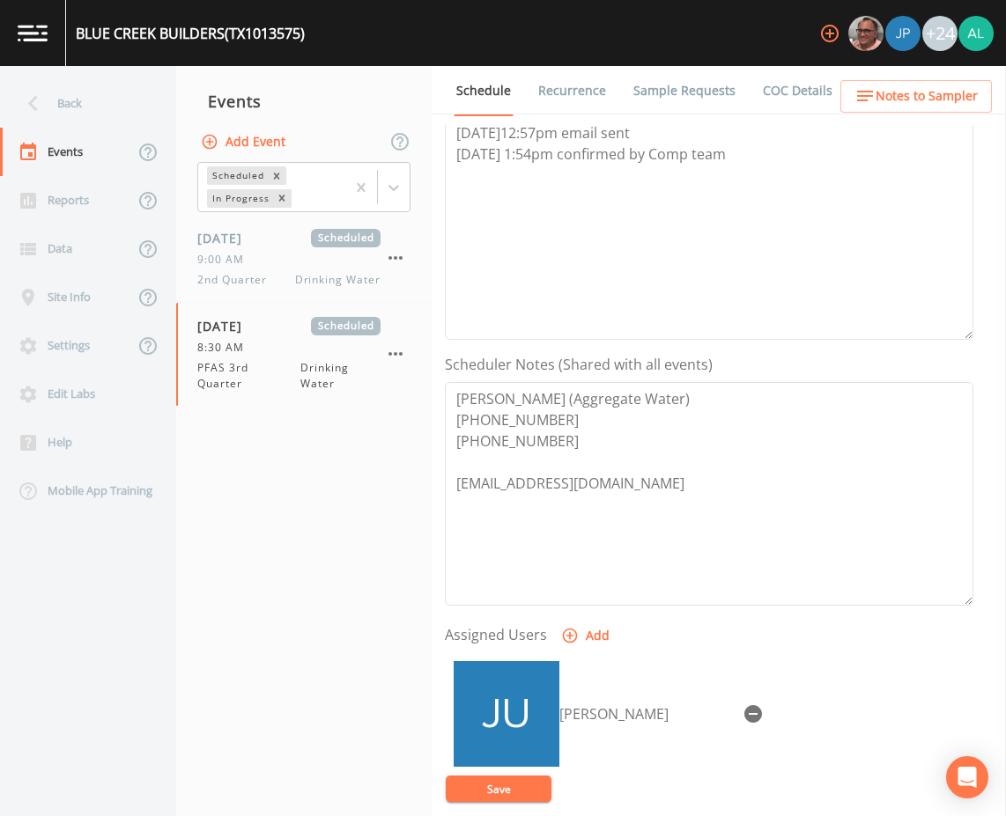
click at [895, 110] on button "Notes to Sampler" at bounding box center [915, 96] width 151 height 33
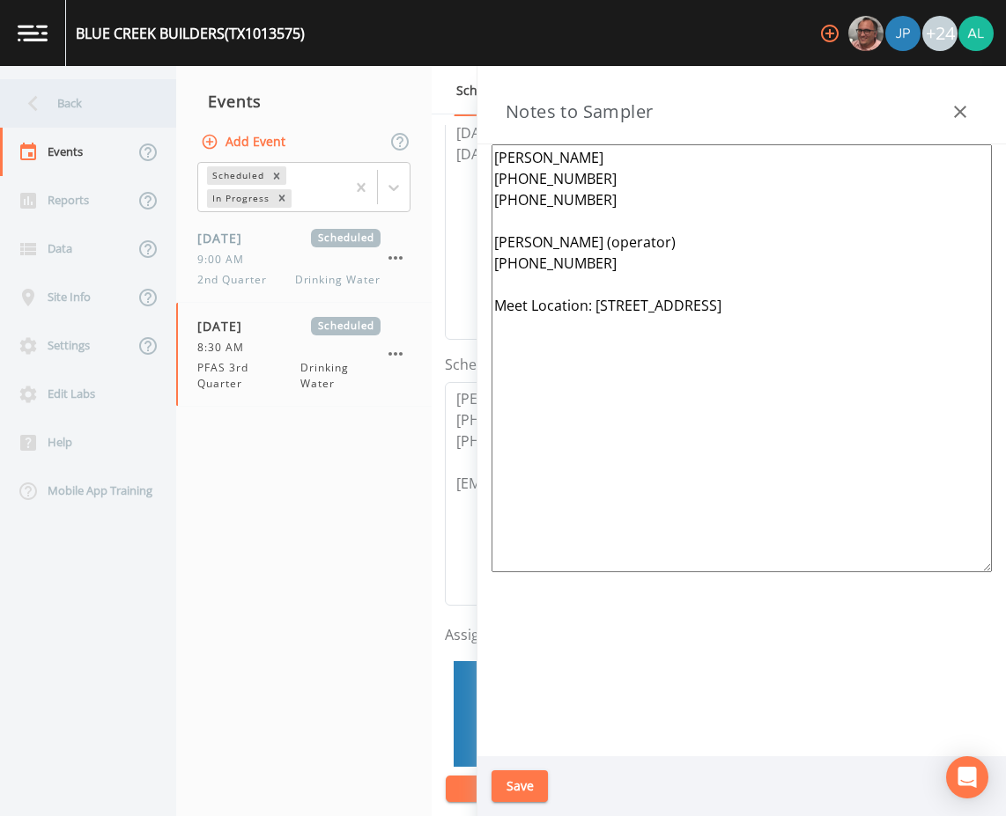
click at [122, 92] on div "Back" at bounding box center [79, 103] width 158 height 48
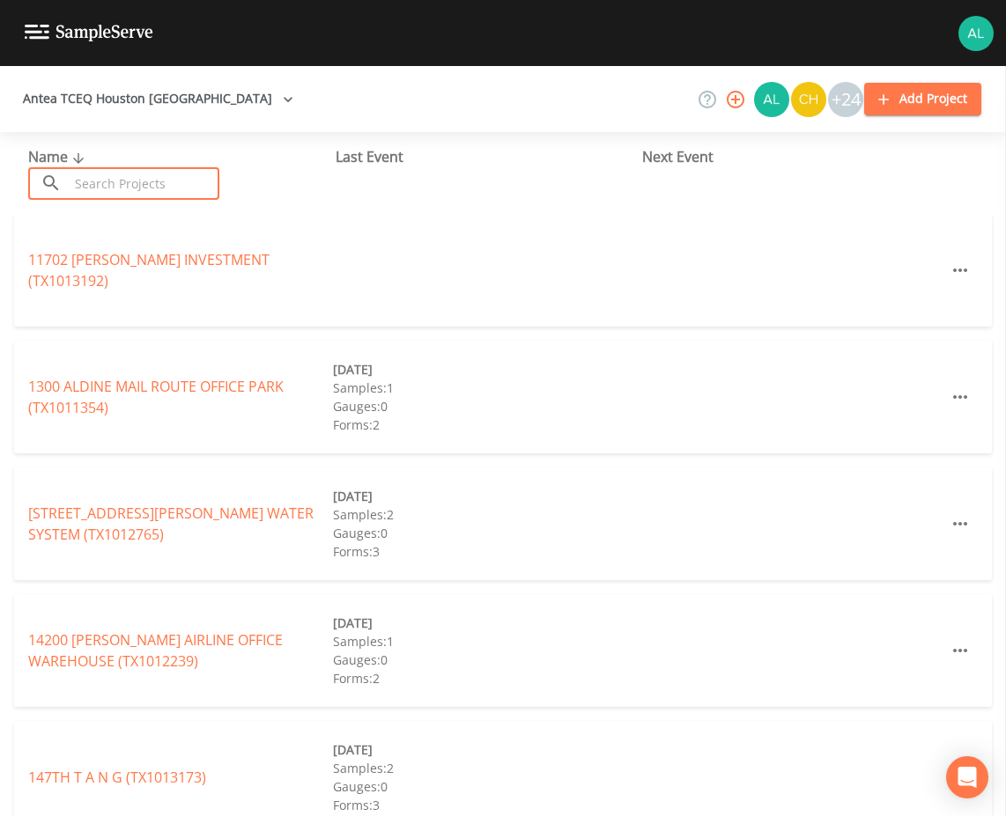
click at [126, 180] on input "text" at bounding box center [144, 183] width 151 height 33
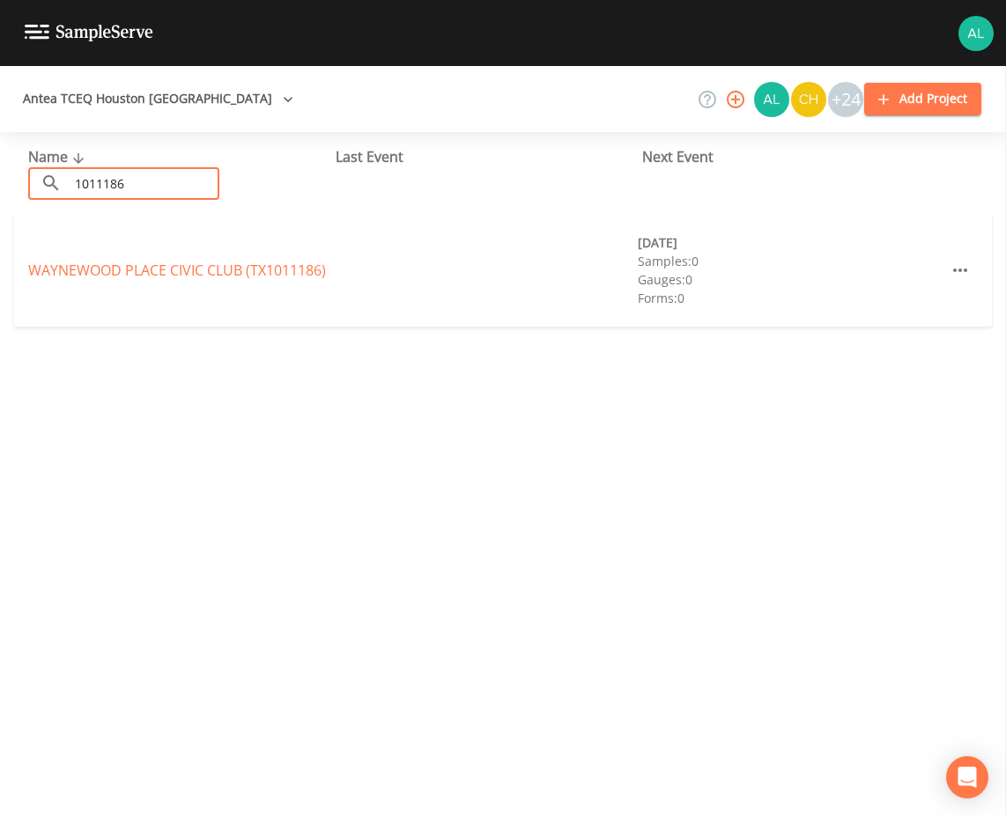
type input "1011186"
click at [101, 280] on div "[GEOGRAPHIC_DATA] (TX1011186) [DATE] Samples: 1 Gauges: 0 Forms: 2" at bounding box center [502, 270] width 977 height 113
click at [108, 254] on div "[GEOGRAPHIC_DATA] (TX1011186) [DATE] Samples: 1 Gauges: 0 Forms: 2" at bounding box center [502, 270] width 977 height 113
click at [110, 262] on link "[GEOGRAPHIC_DATA] (TX1011186)" at bounding box center [177, 270] width 298 height 19
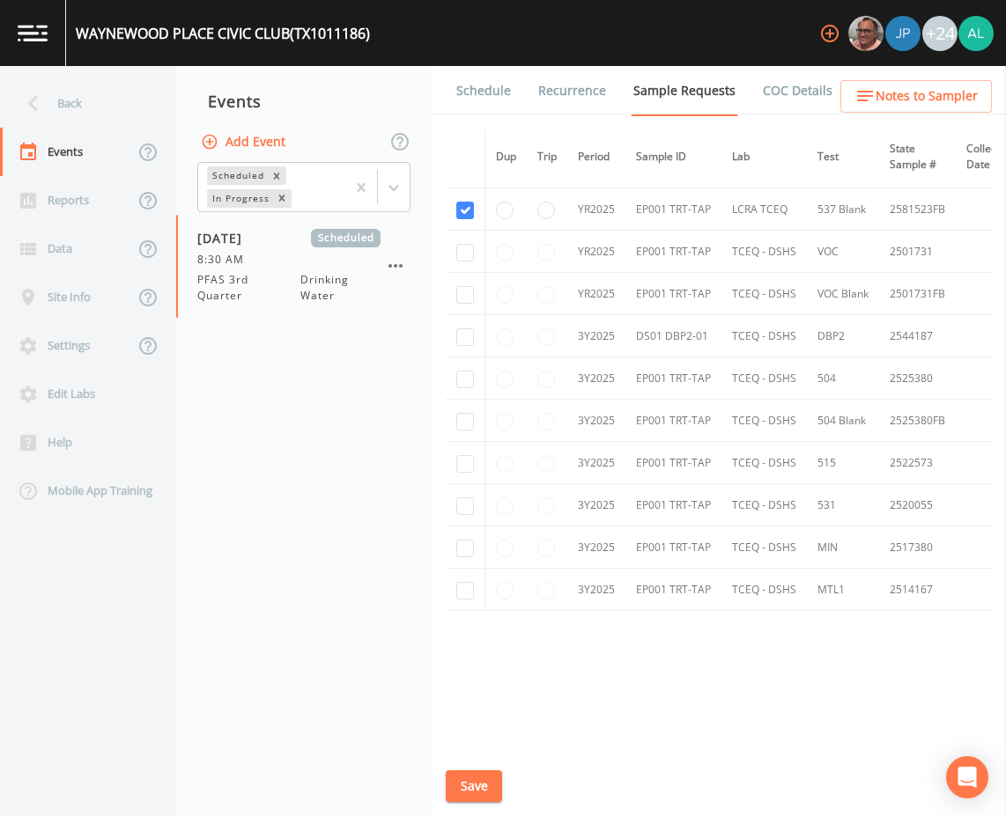
scroll to position [437, 0]
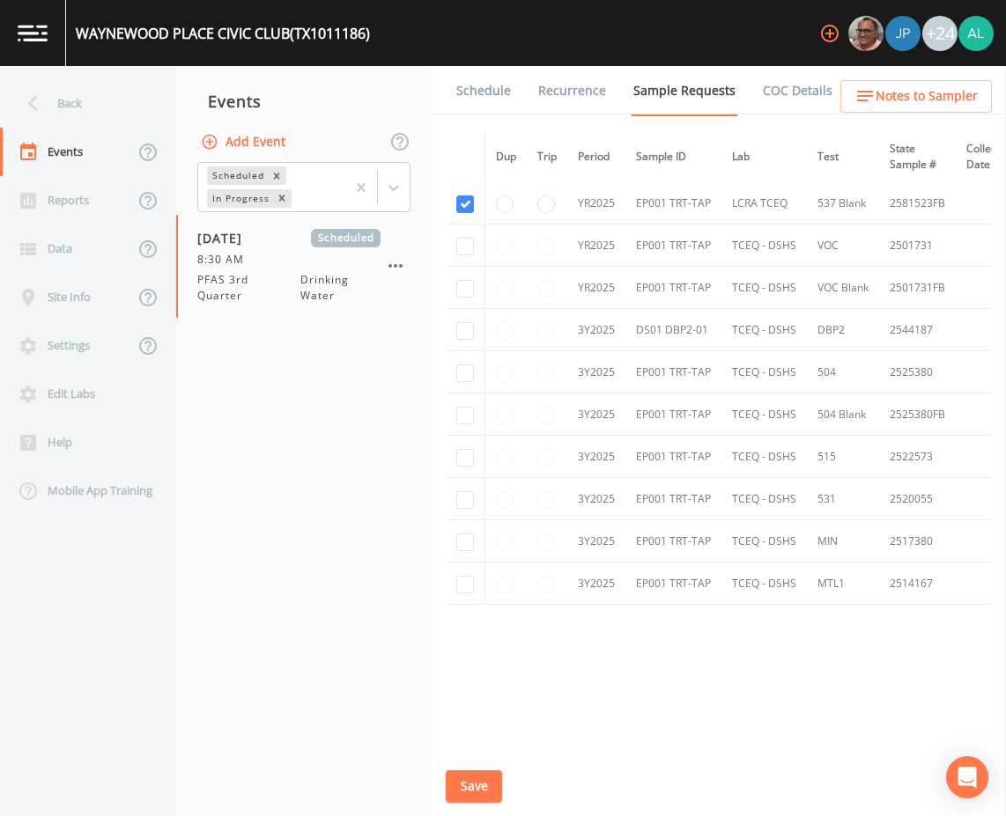
click at [503, 100] on link "Schedule" at bounding box center [483, 90] width 60 height 49
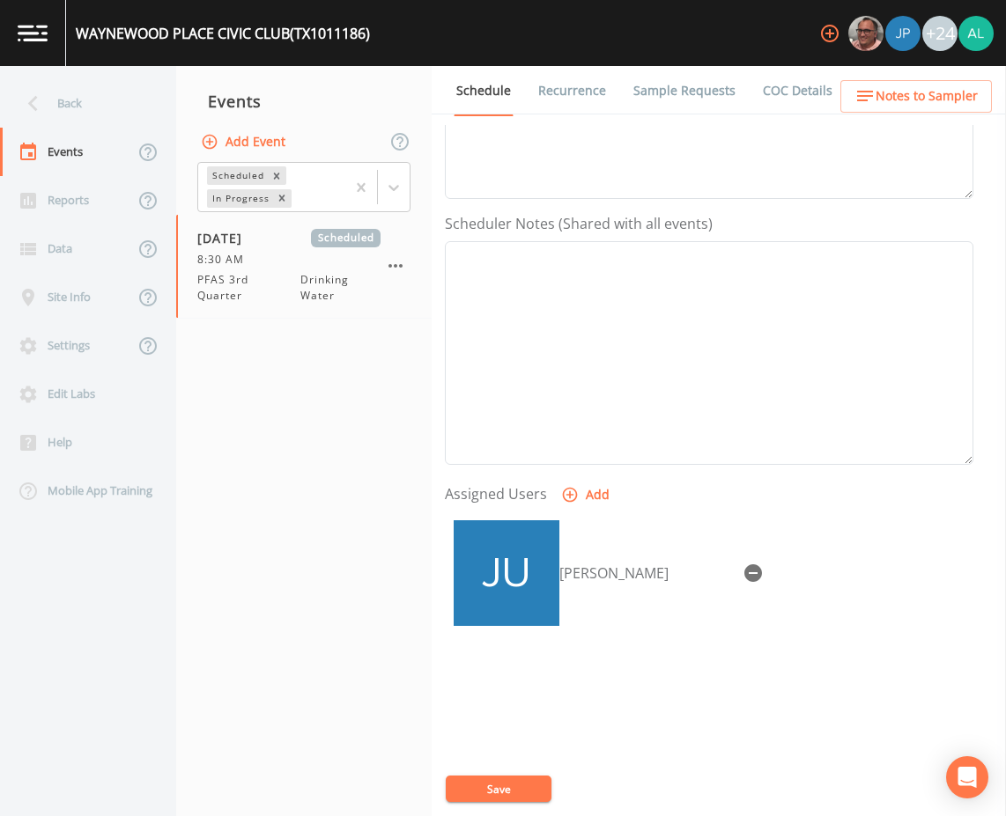
scroll to position [426, 0]
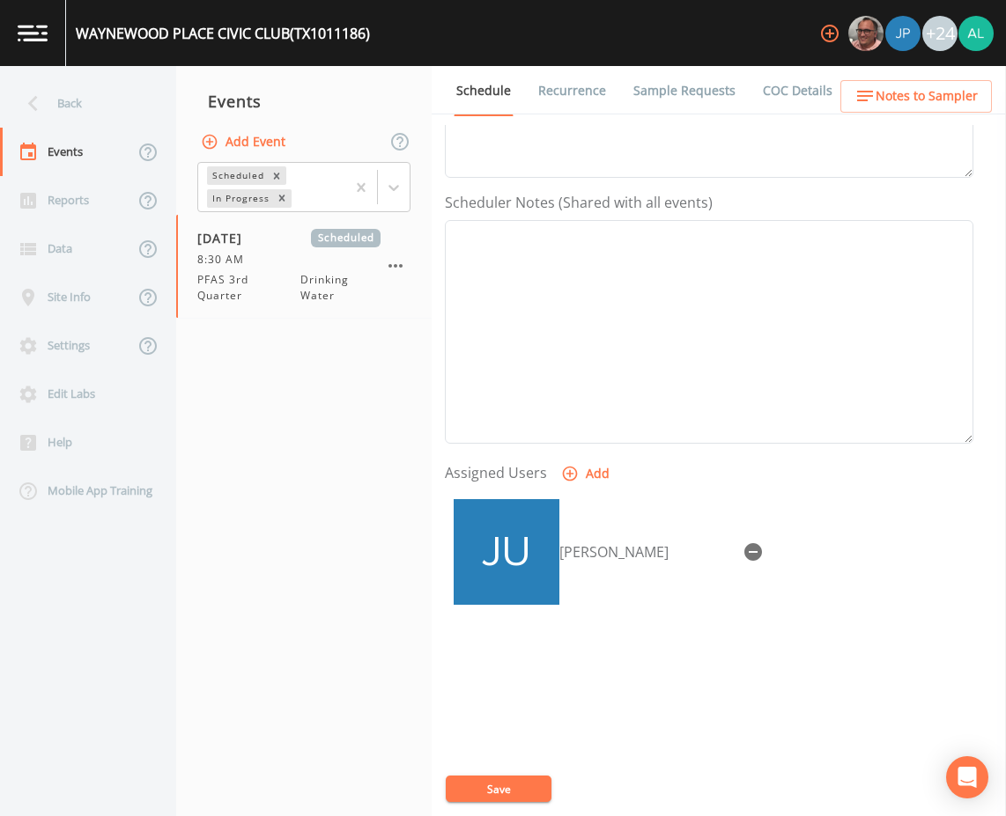
click at [890, 107] on button "Notes to Sampler" at bounding box center [915, 96] width 151 height 33
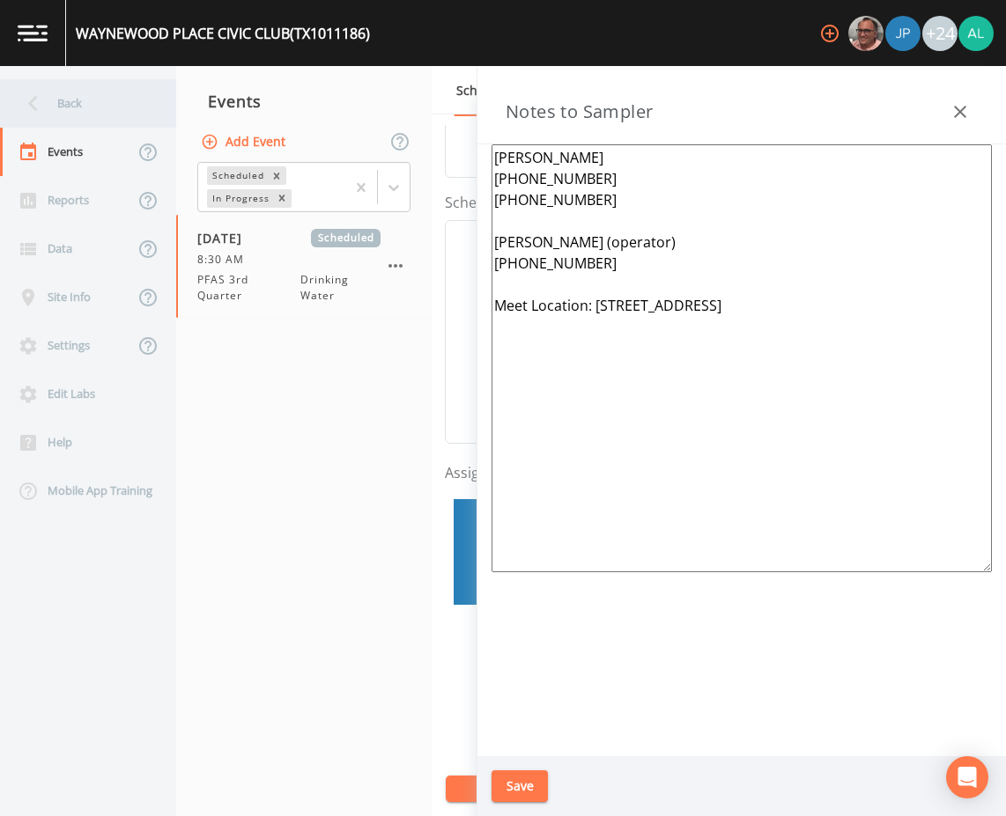
click at [87, 113] on div "Back" at bounding box center [79, 103] width 158 height 48
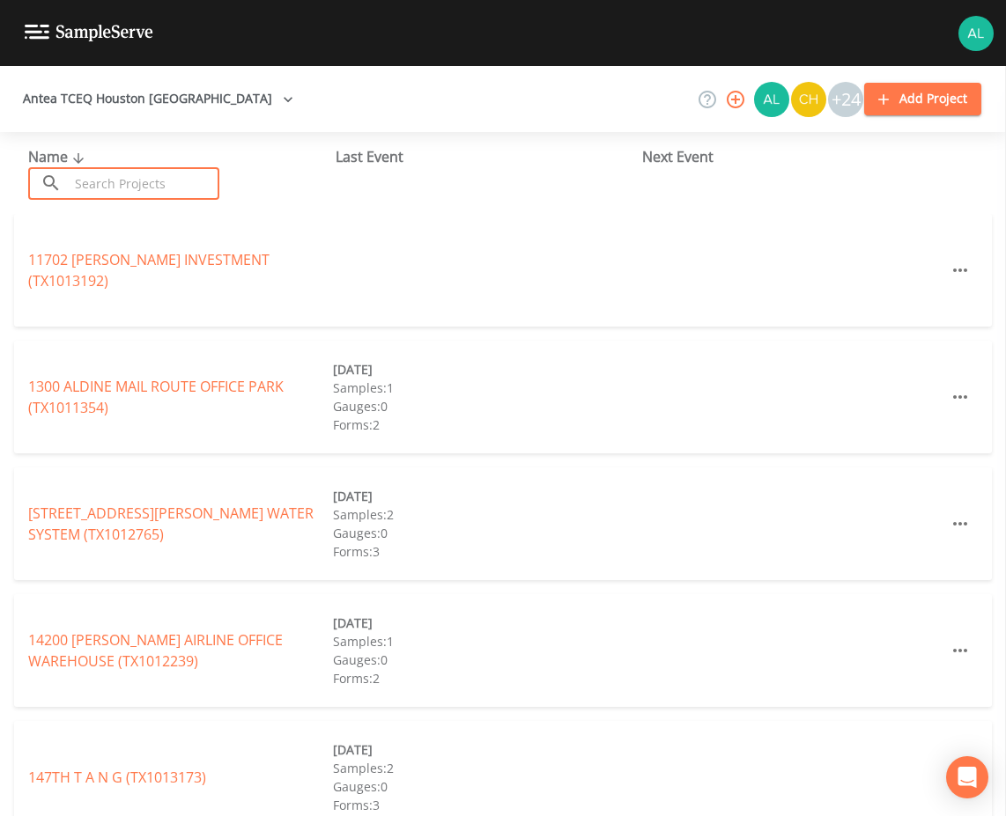
click at [147, 173] on input "text" at bounding box center [144, 183] width 151 height 33
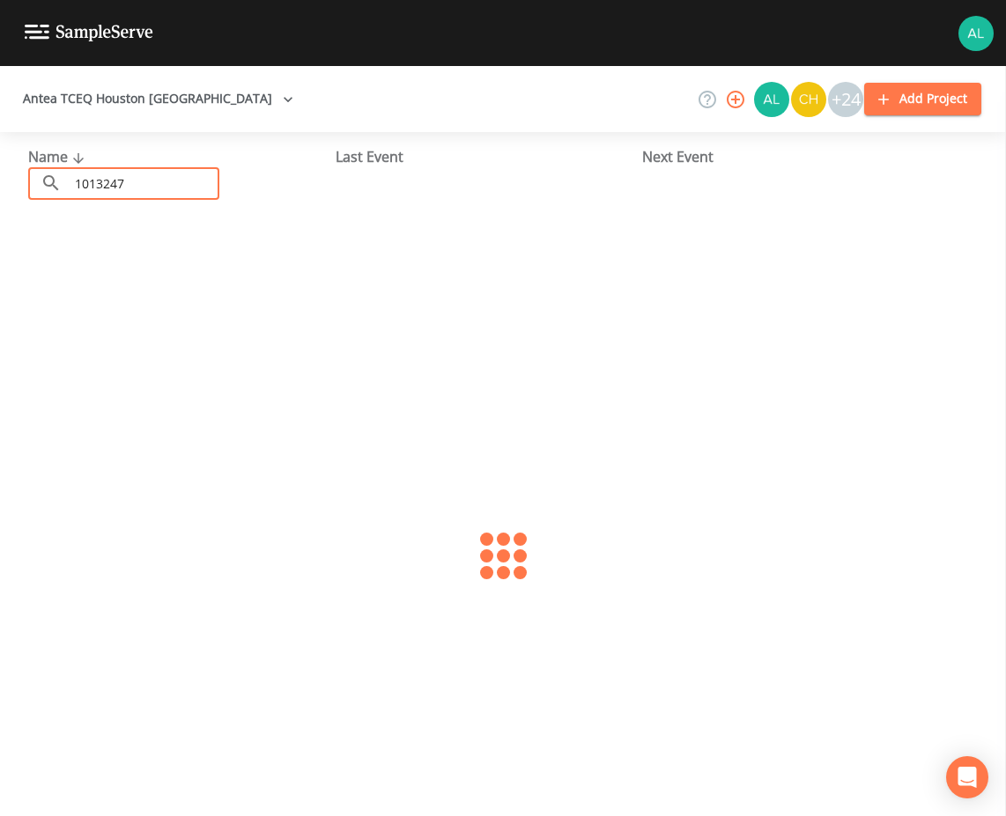
type input "1013247"
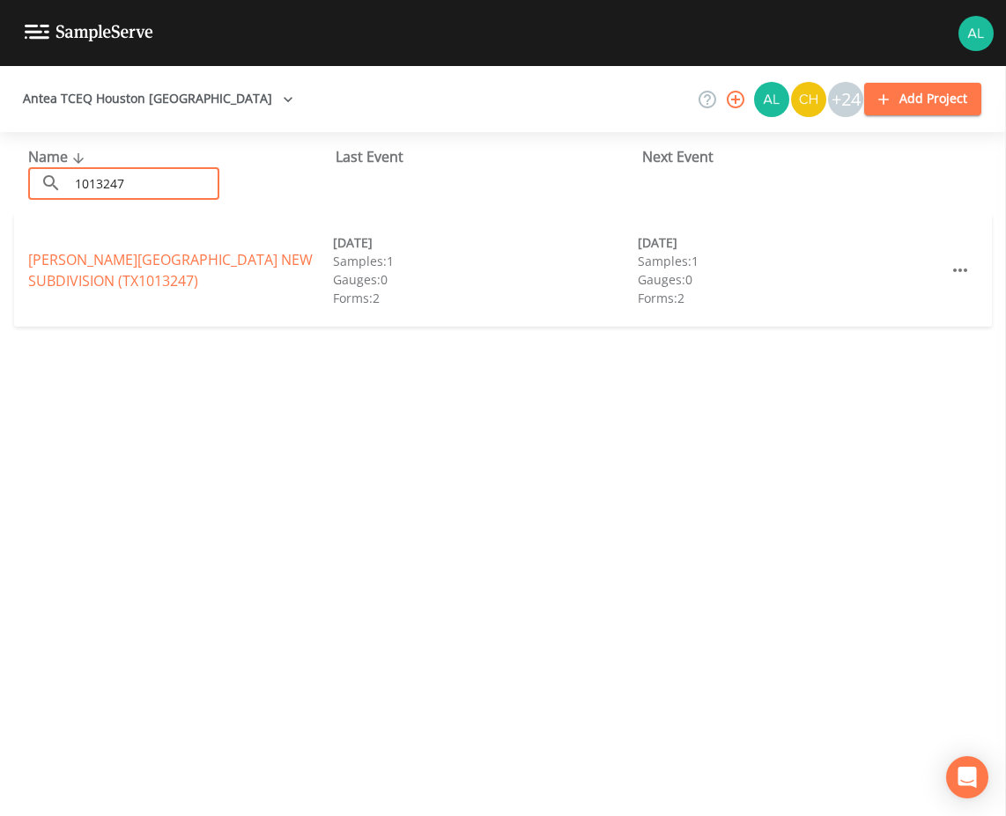
click at [53, 247] on div "[PERSON_NAME][GEOGRAPHIC_DATA] (TX1013247) [DATE] Samples: 1 Gauges: 0 Forms: 2…" at bounding box center [502, 270] width 977 height 113
click at [59, 273] on link "[PERSON_NAME][GEOGRAPHIC_DATA] (TX1013247)" at bounding box center [170, 270] width 284 height 41
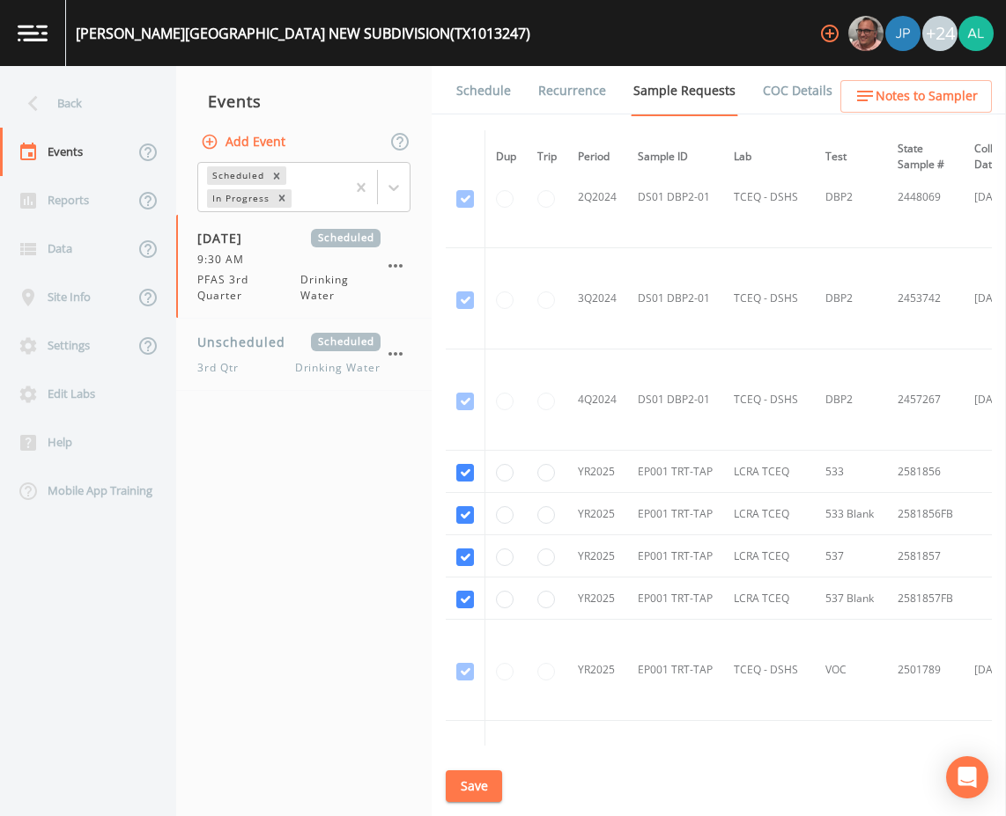
scroll to position [414, 0]
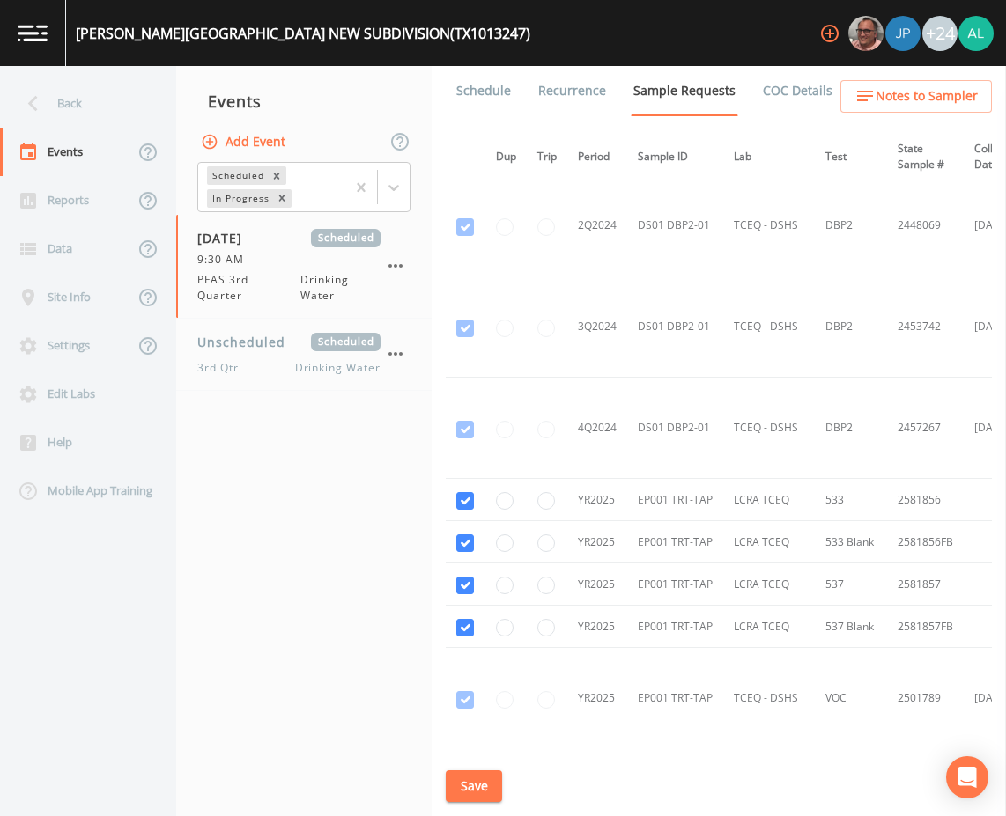
drag, startPoint x: 274, startPoint y: 388, endPoint x: 268, endPoint y: 395, distance: 9.4
click at [274, 388] on div "Unscheduled Scheduled 3rd Qtr Drinking Water" at bounding box center [303, 354] width 255 height 71
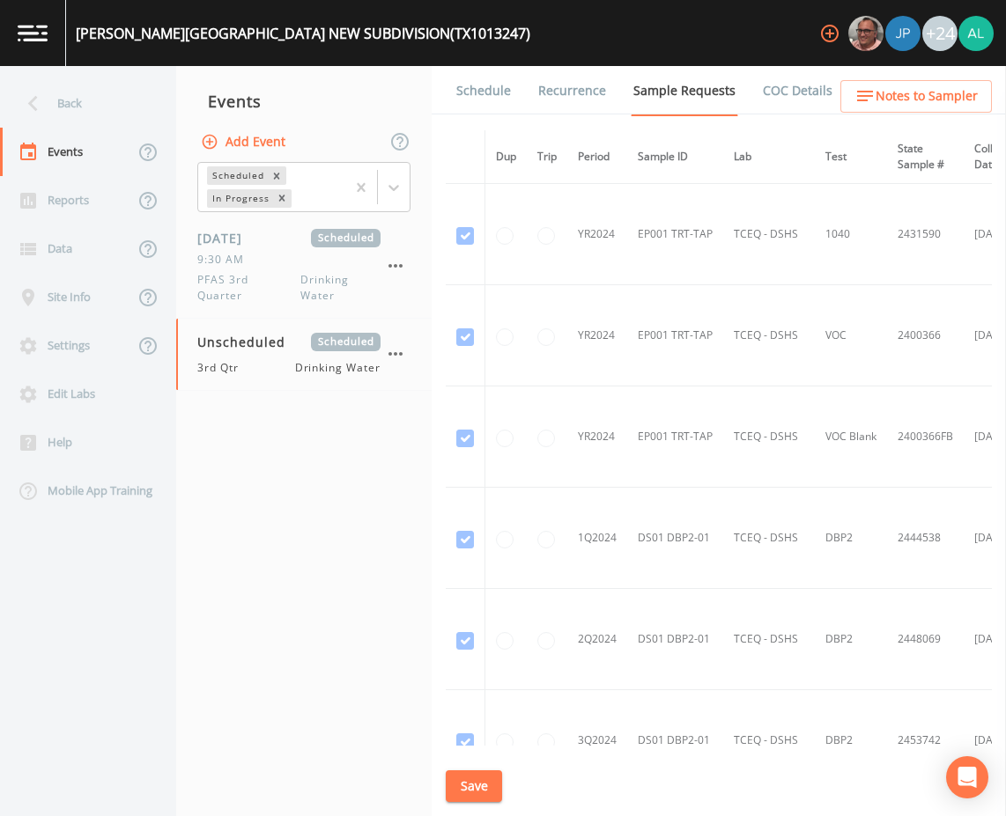
drag, startPoint x: 469, startPoint y: 97, endPoint x: 490, endPoint y: 116, distance: 28.7
click at [470, 97] on link "Schedule" at bounding box center [483, 90] width 60 height 49
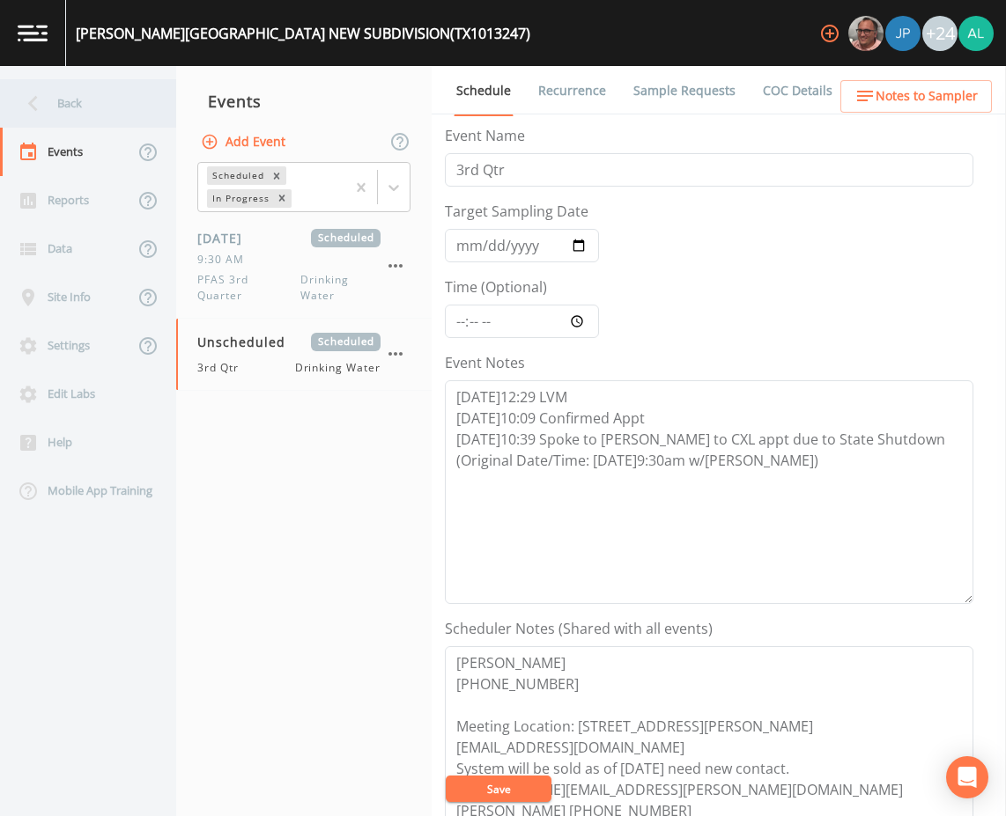
click at [135, 118] on div "Back" at bounding box center [79, 103] width 158 height 48
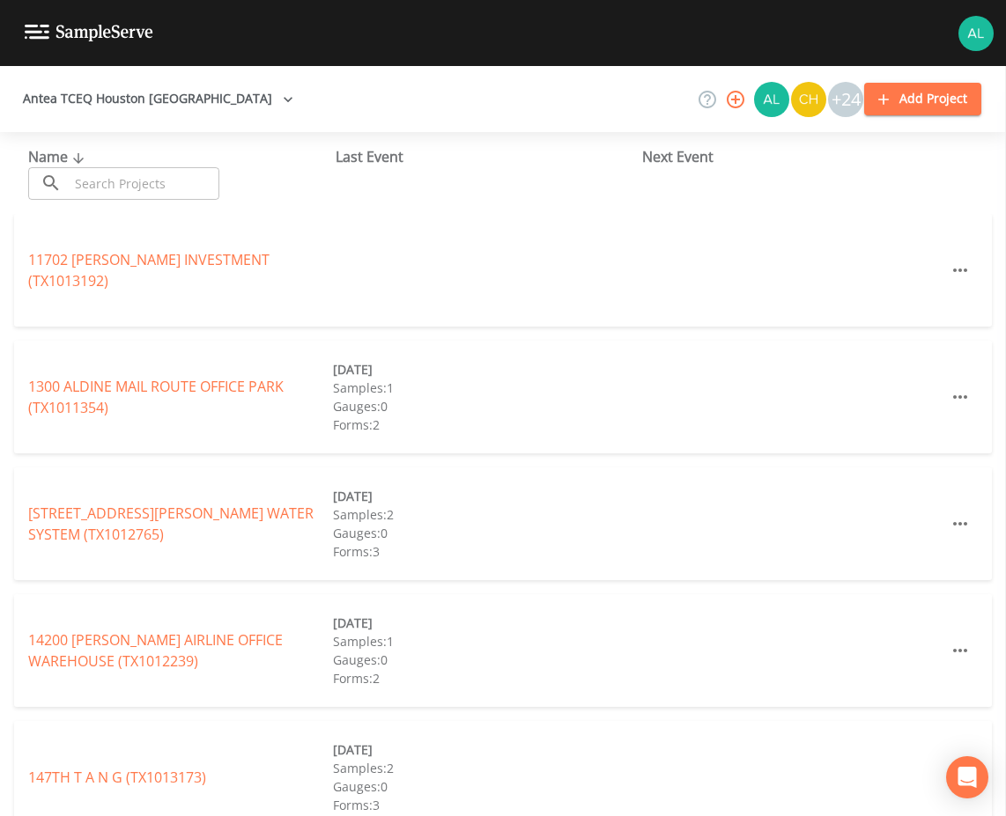
click at [133, 181] on input "text" at bounding box center [144, 183] width 151 height 33
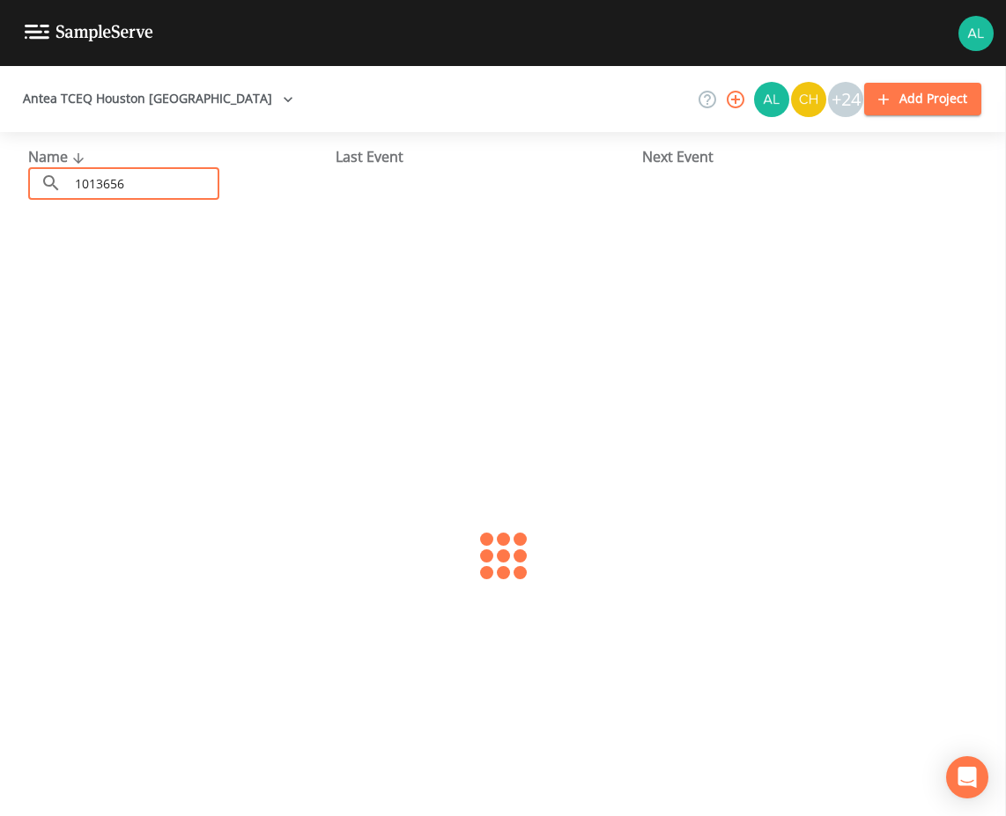
type input "1013656"
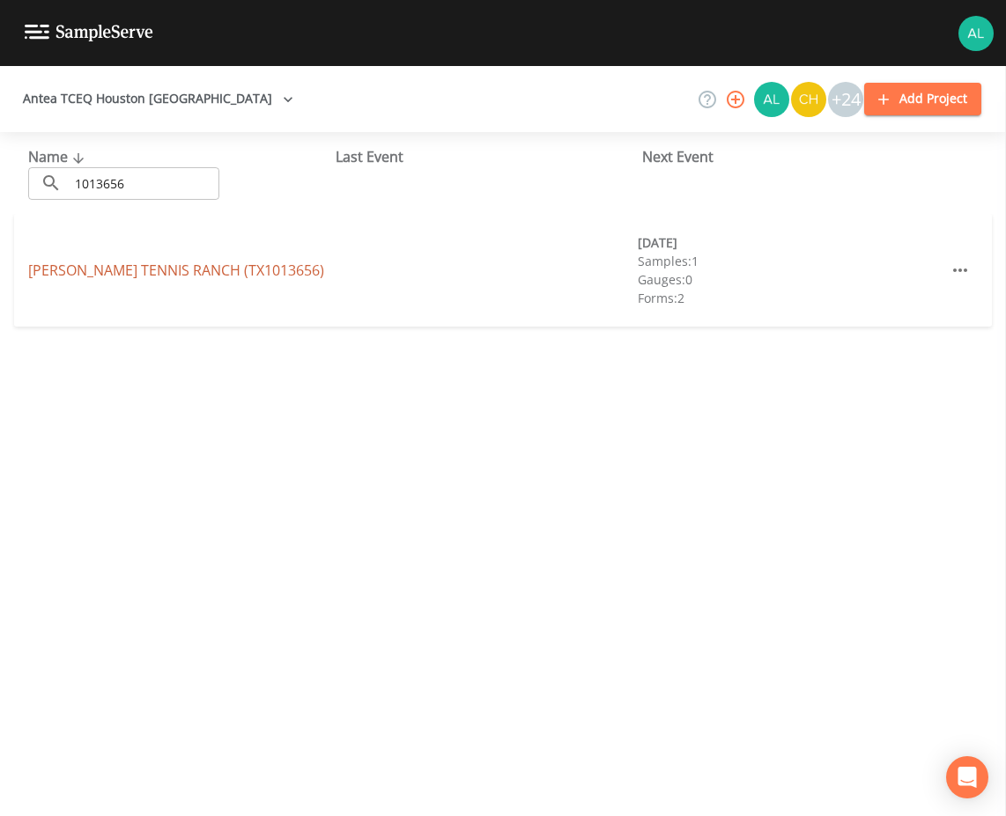
click at [137, 269] on link "[PERSON_NAME][GEOGRAPHIC_DATA] (TX1013656)" at bounding box center [176, 270] width 296 height 19
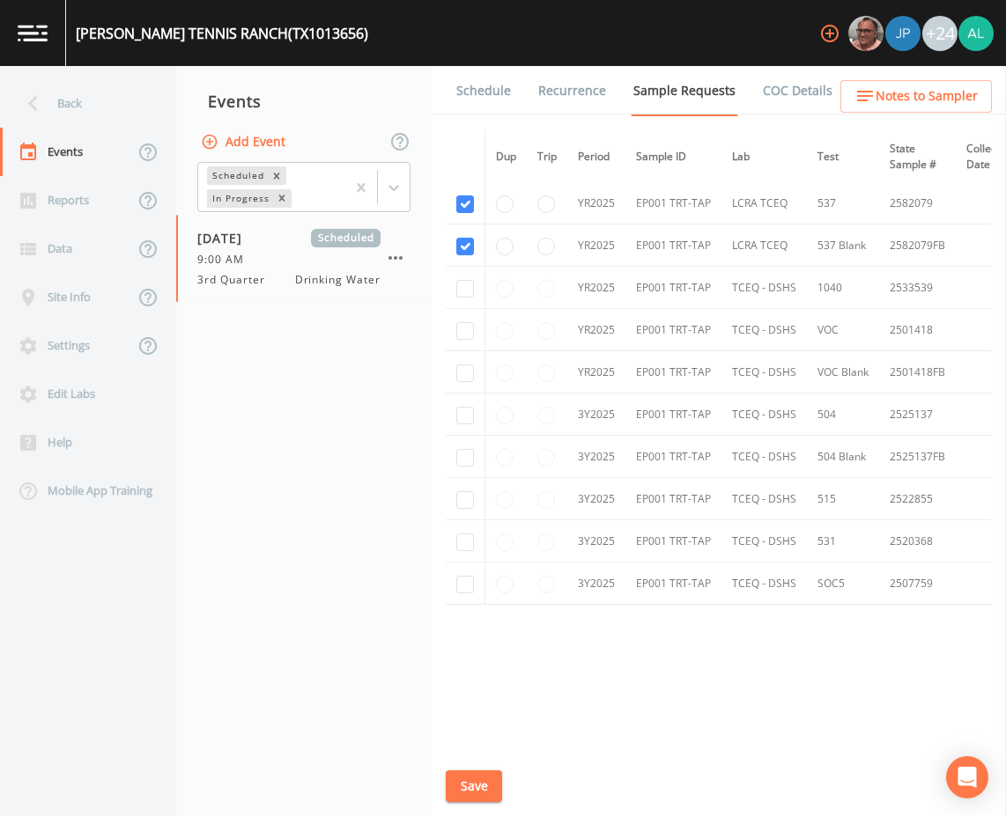
scroll to position [212, 0]
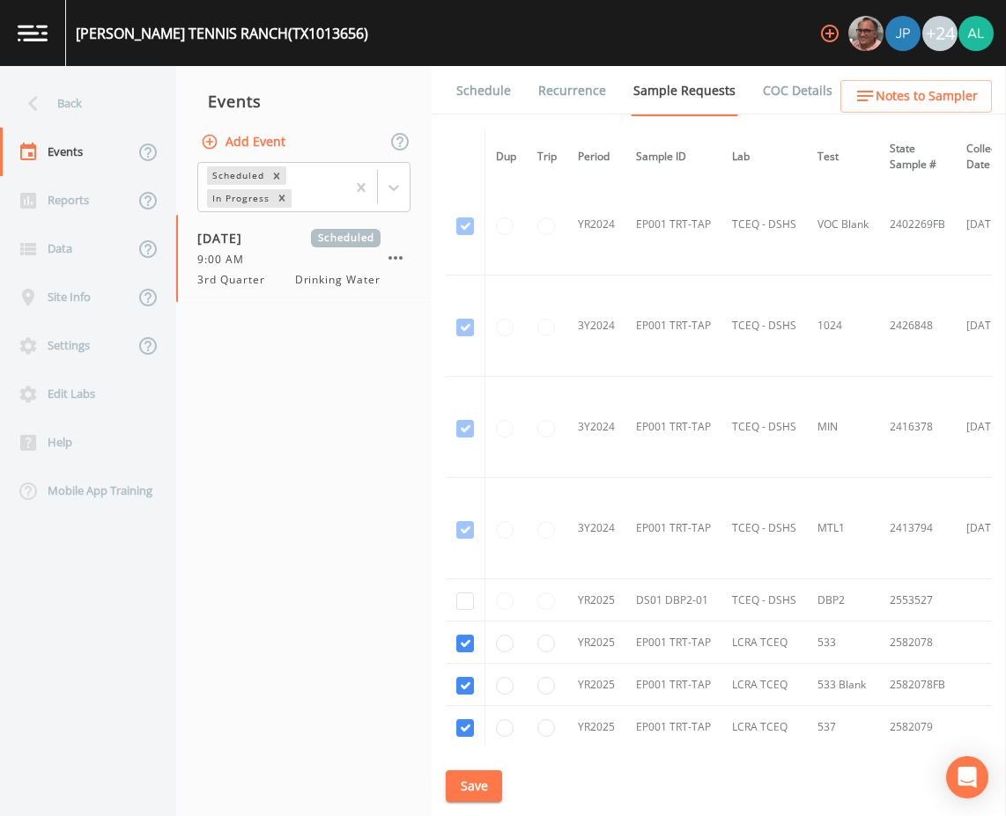
click at [487, 97] on link "Schedule" at bounding box center [483, 90] width 60 height 49
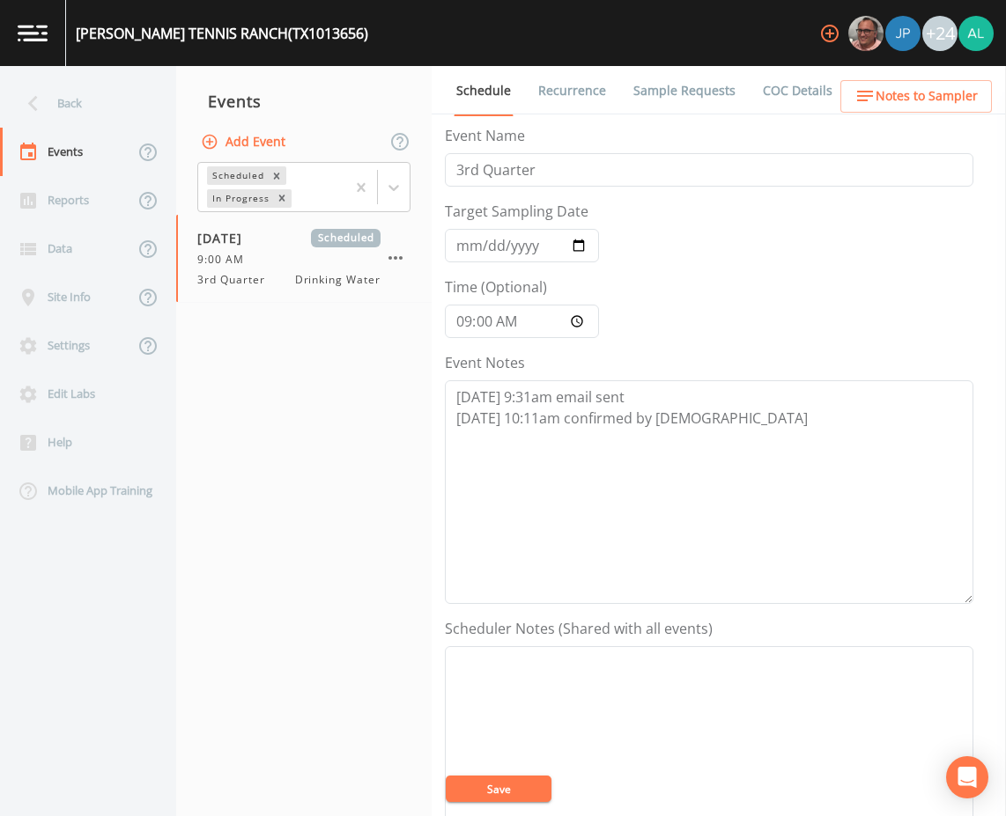
click at [717, 96] on link "Sample Requests" at bounding box center [683, 90] width 107 height 49
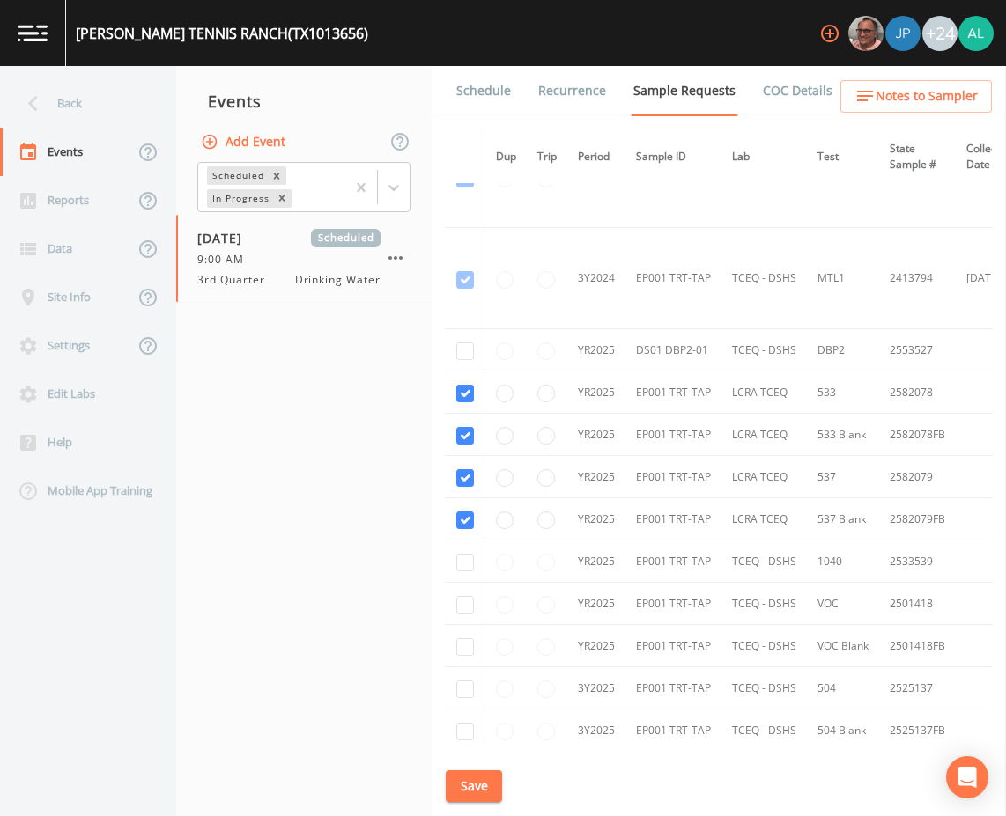
scroll to position [528, 0]
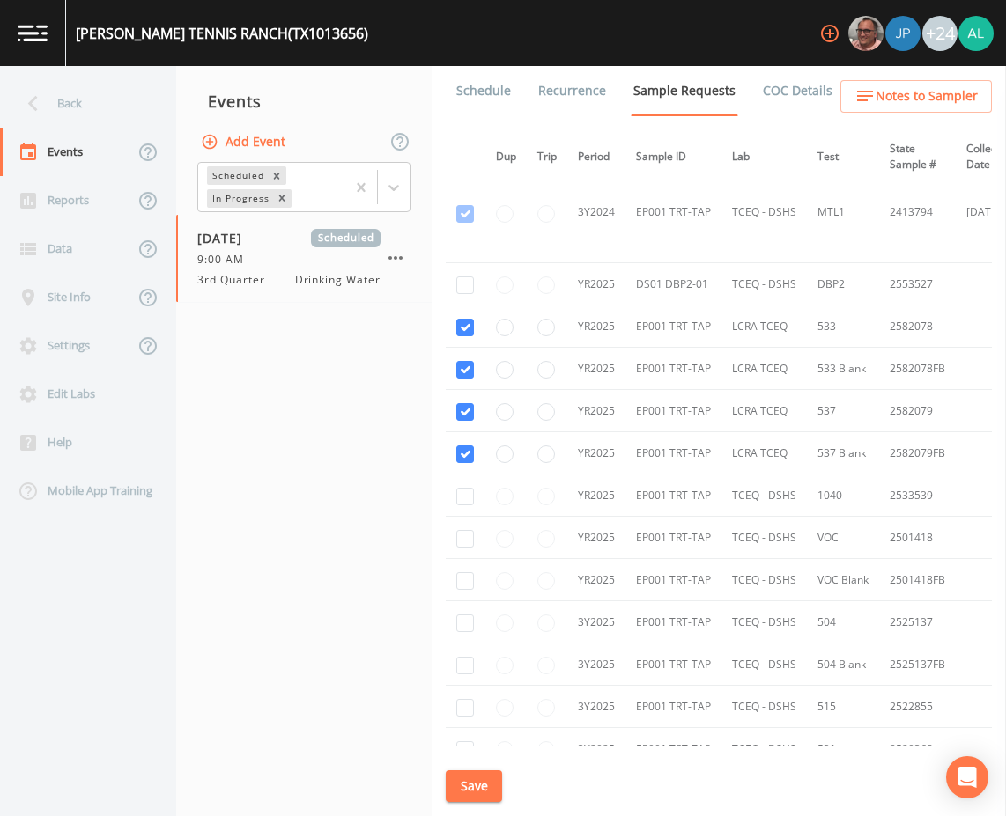
click at [472, 87] on link "Schedule" at bounding box center [483, 90] width 60 height 49
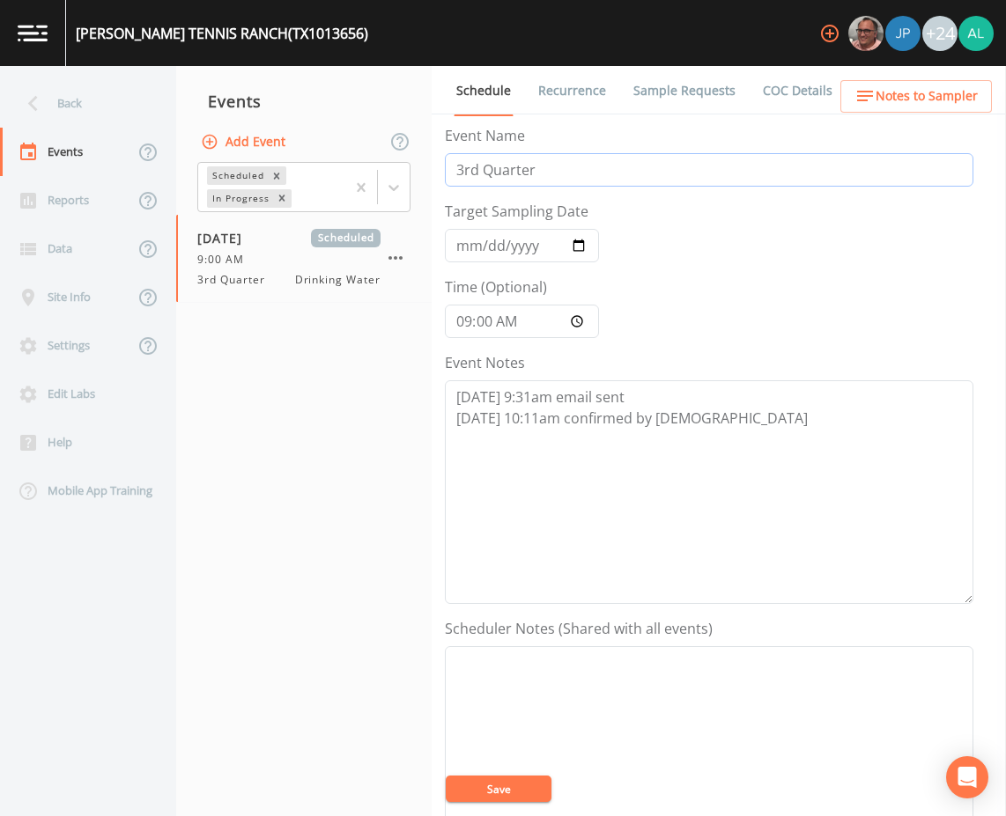
click at [458, 180] on input "3rd Quarter" at bounding box center [709, 169] width 528 height 33
type input "PFAS 3rd Quarter"
click at [502, 794] on button "Save" at bounding box center [499, 789] width 106 height 26
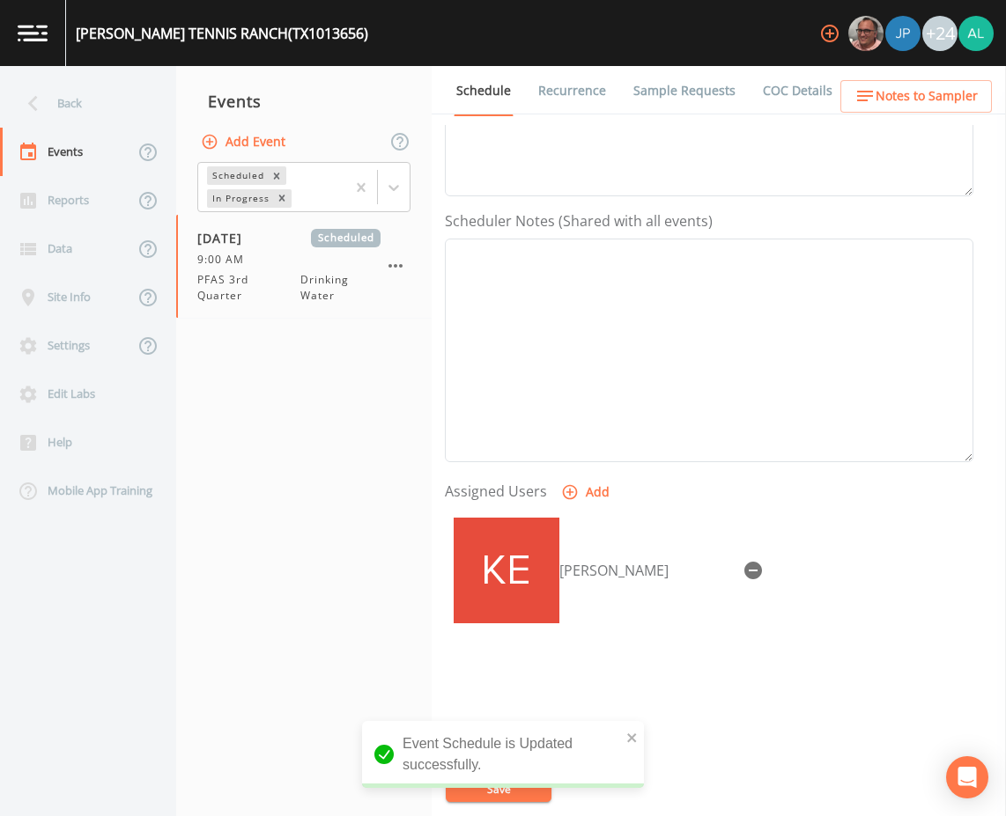
scroll to position [426, 0]
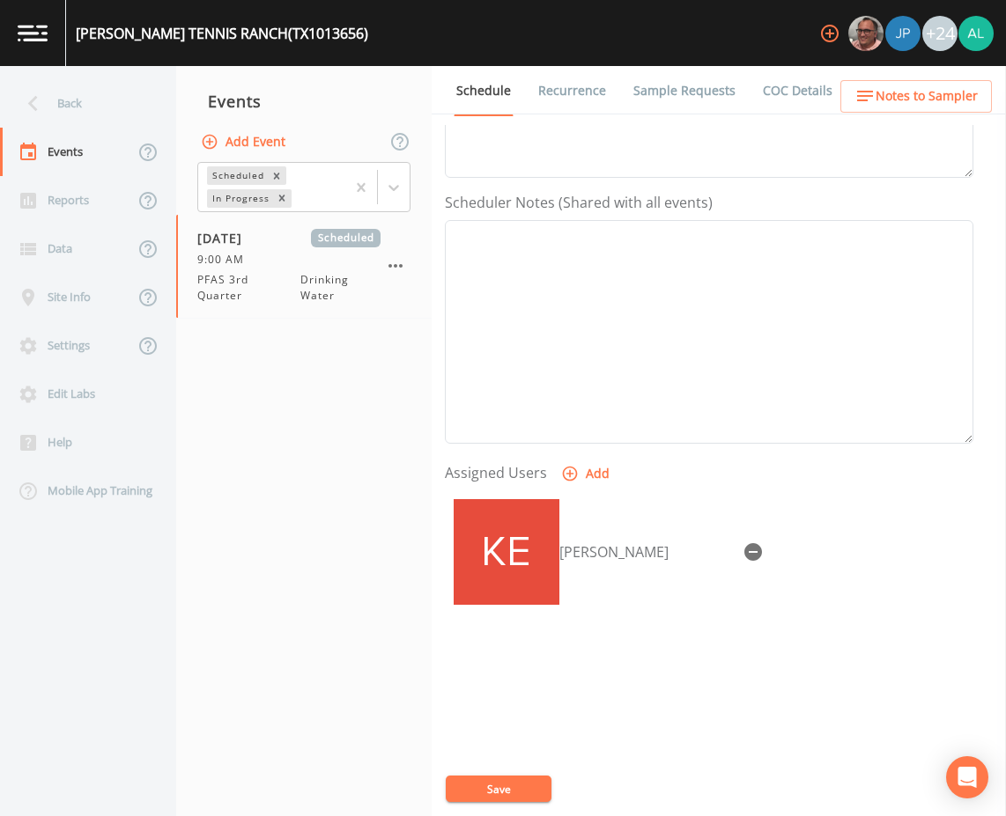
drag, startPoint x: 470, startPoint y: 775, endPoint x: 469, endPoint y: 765, distance: 9.7
click at [471, 775] on div "Event Name PFAS 3rd Quarter Target Sampling Date [DATE] Time (Optional) 09:00:0…" at bounding box center [725, 470] width 561 height 691
click at [104, 125] on div "Back" at bounding box center [79, 103] width 158 height 48
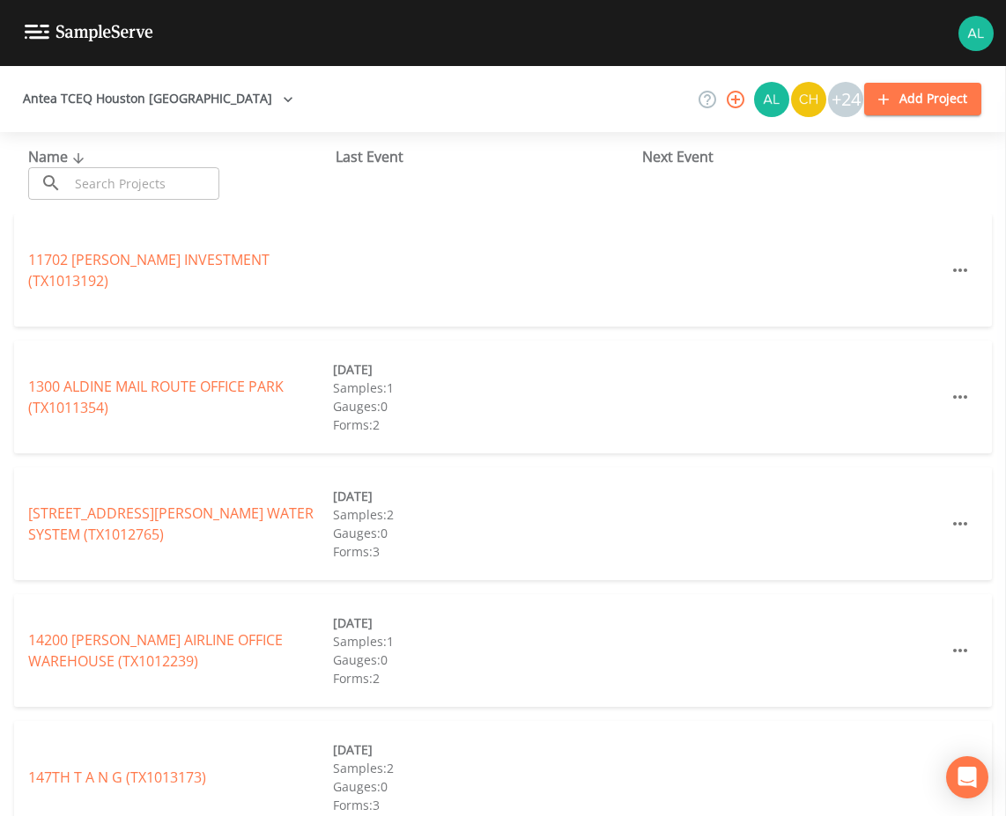
click at [112, 203] on div "Name ​ ​ Last Event Next Event" at bounding box center [503, 173] width 1006 height 82
click at [114, 182] on input "text" at bounding box center [144, 183] width 151 height 33
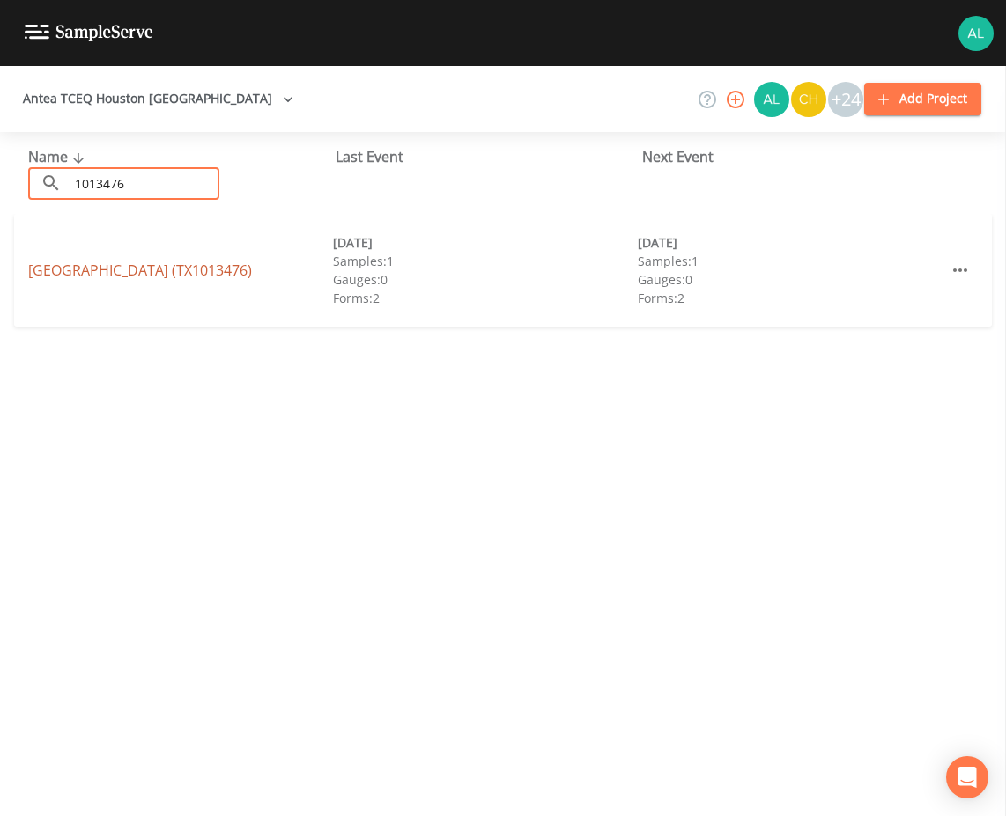
type input "1013476"
click at [94, 265] on link "[GEOGRAPHIC_DATA] (TX1013476)" at bounding box center [140, 270] width 224 height 19
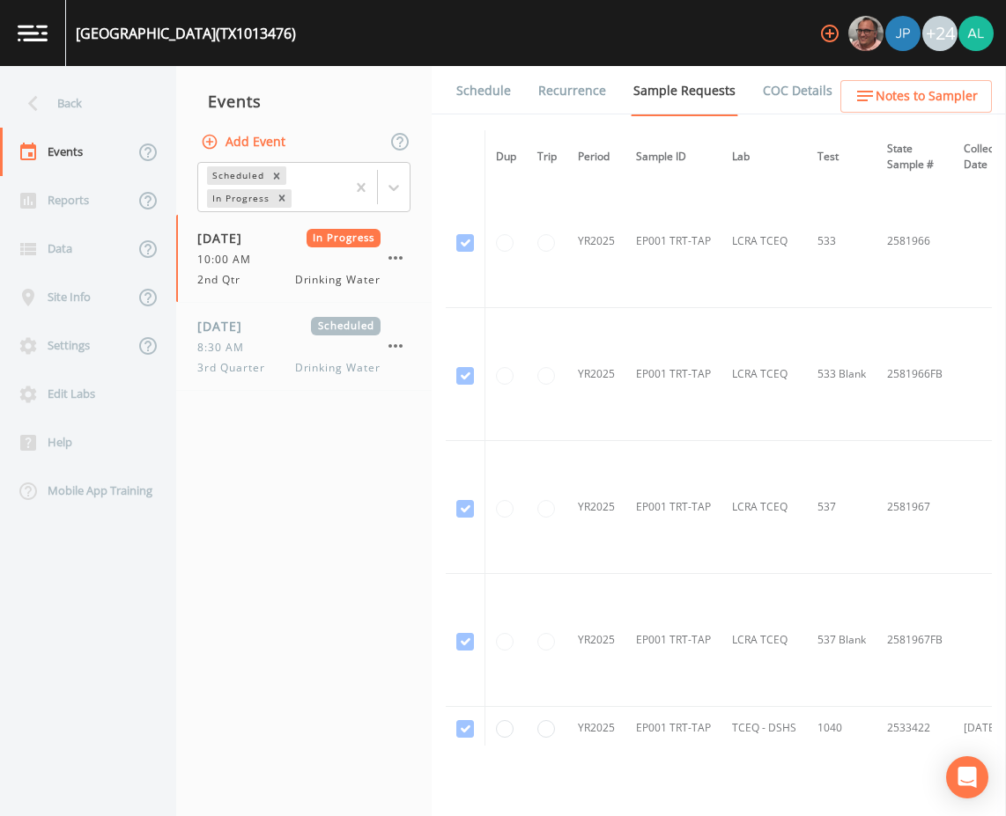
scroll to position [765, 0]
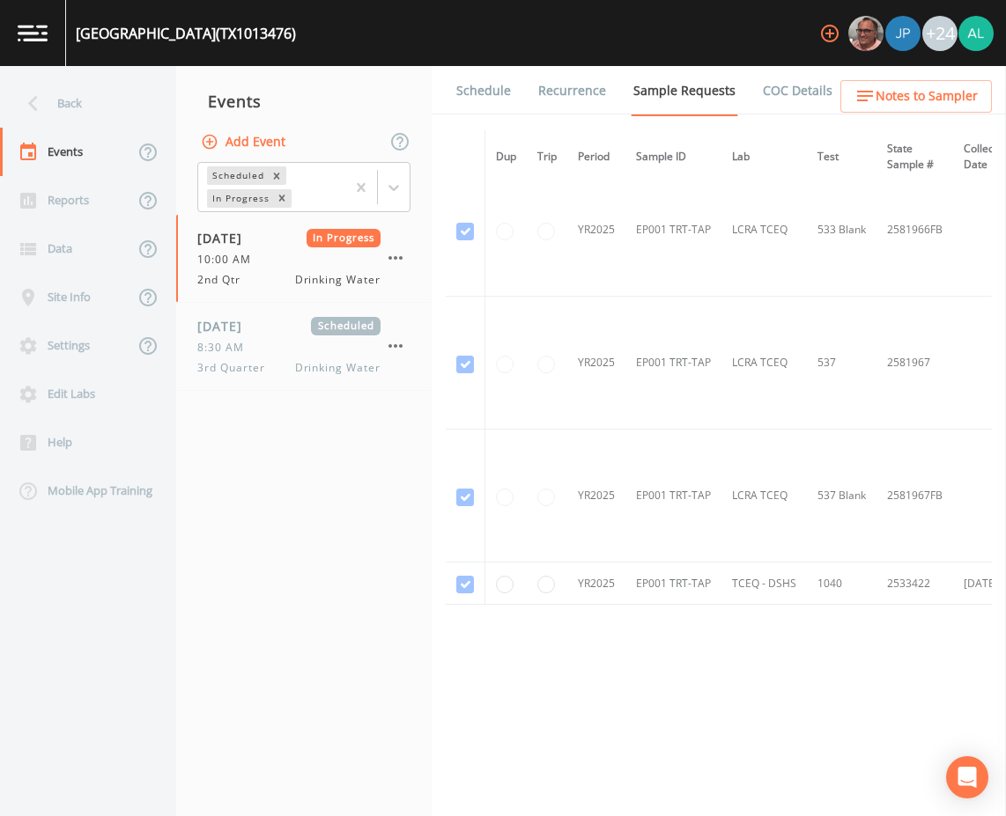
click at [463, 89] on link "Schedule" at bounding box center [483, 90] width 60 height 49
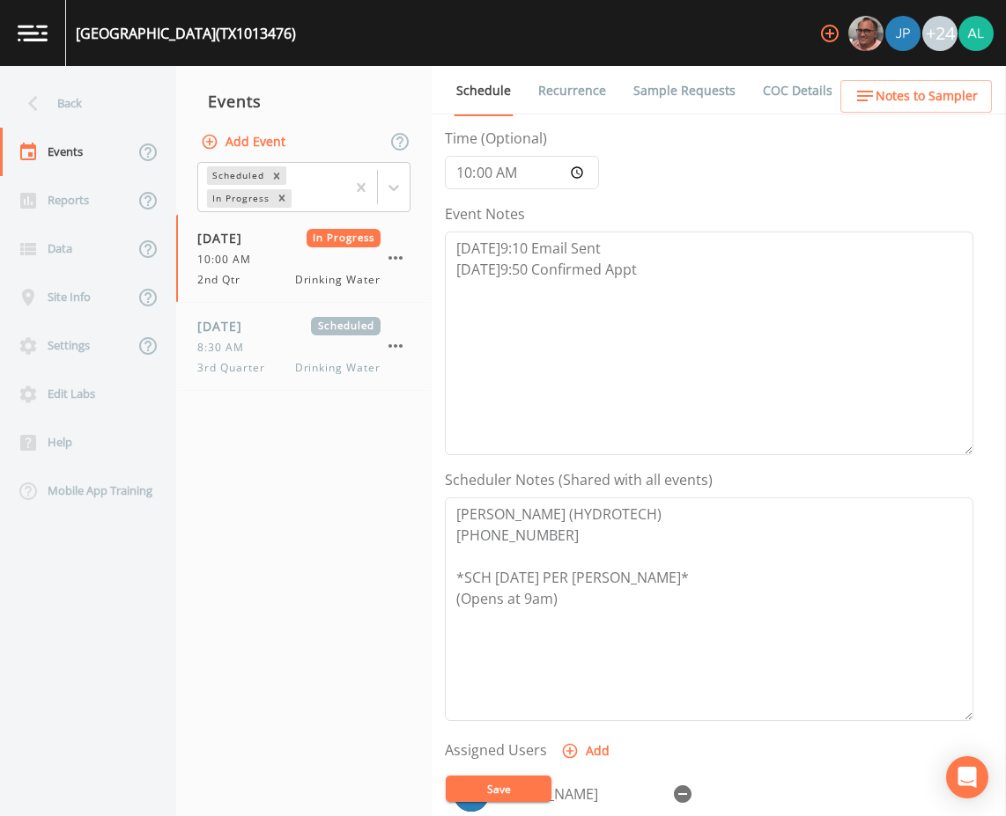
scroll to position [426, 0]
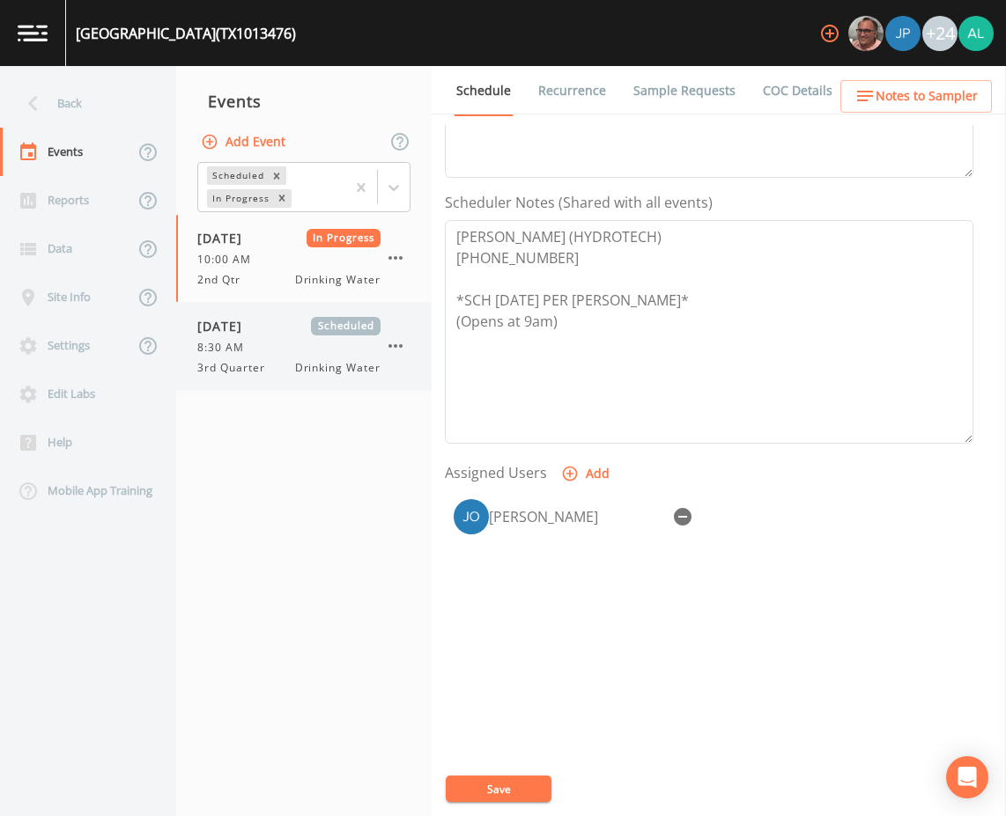
click at [217, 329] on span "[DATE]" at bounding box center [225, 326] width 57 height 18
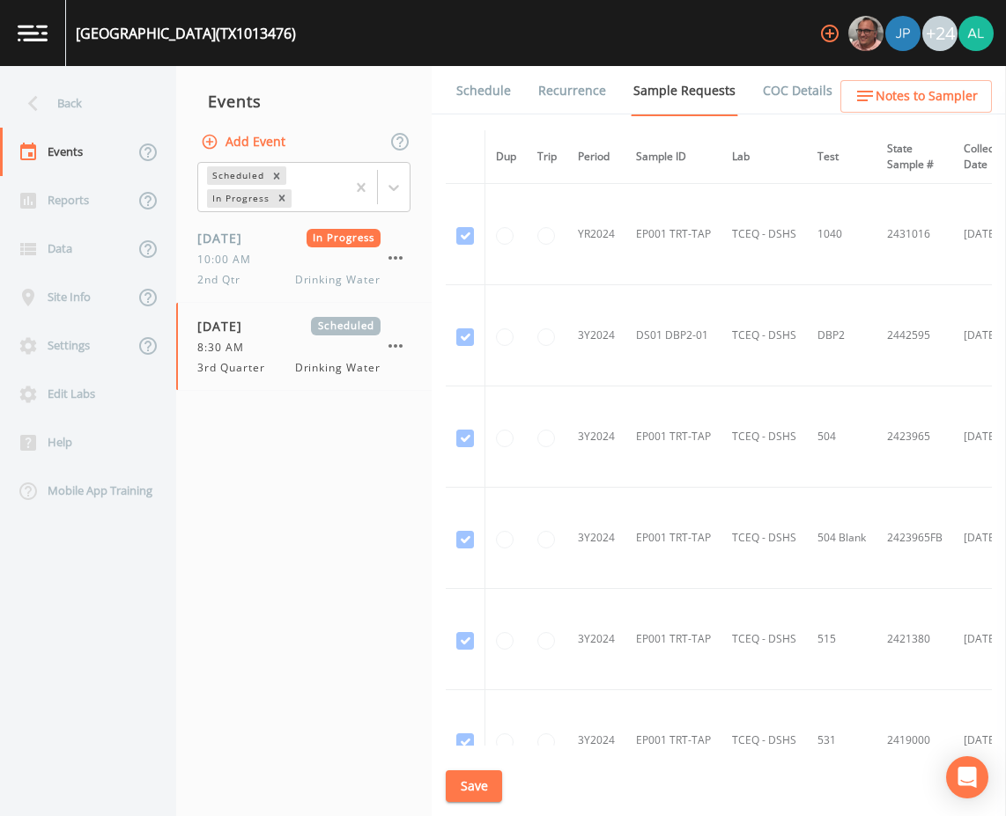
click at [478, 100] on link "Schedule" at bounding box center [483, 90] width 60 height 49
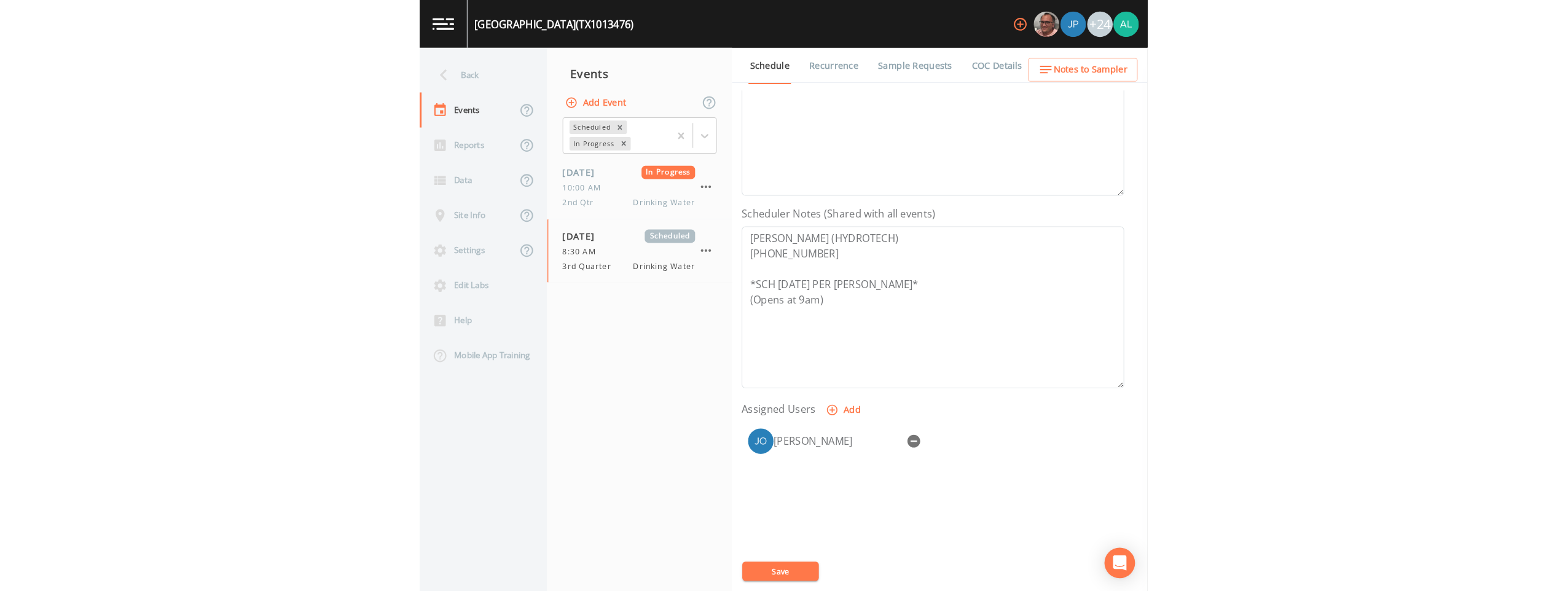
scroll to position [297, 0]
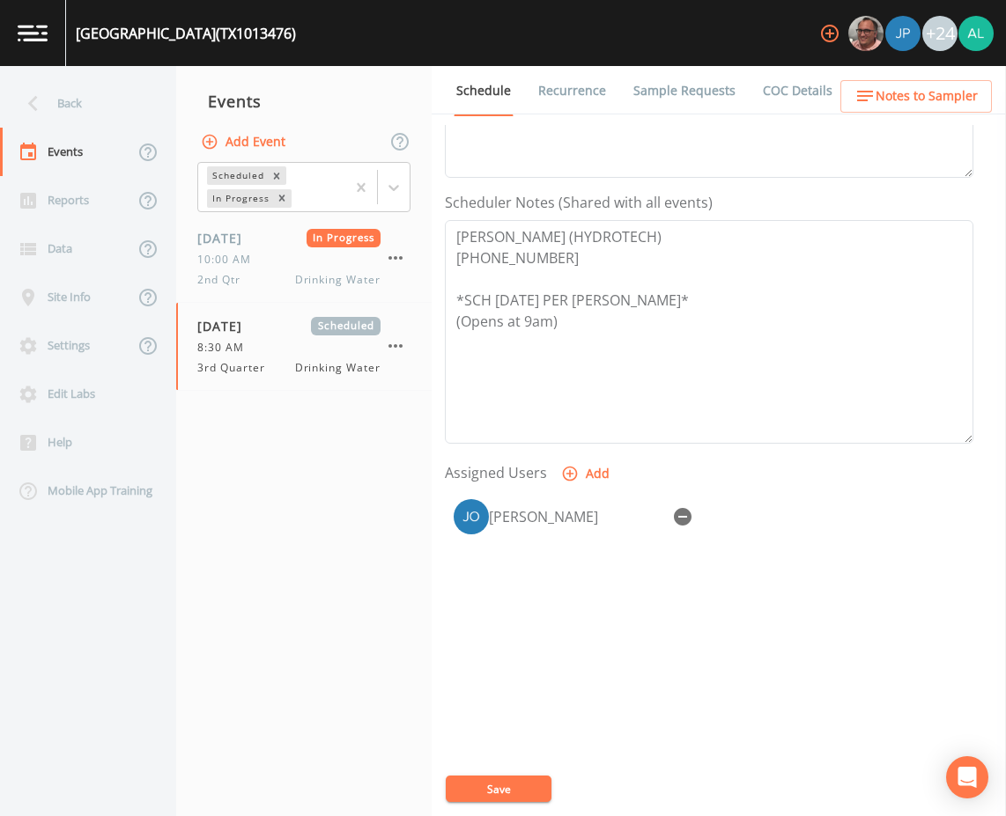
drag, startPoint x: 476, startPoint y: 784, endPoint x: 477, endPoint y: 714, distance: 69.6
click at [476, 784] on button "Save" at bounding box center [499, 789] width 106 height 26
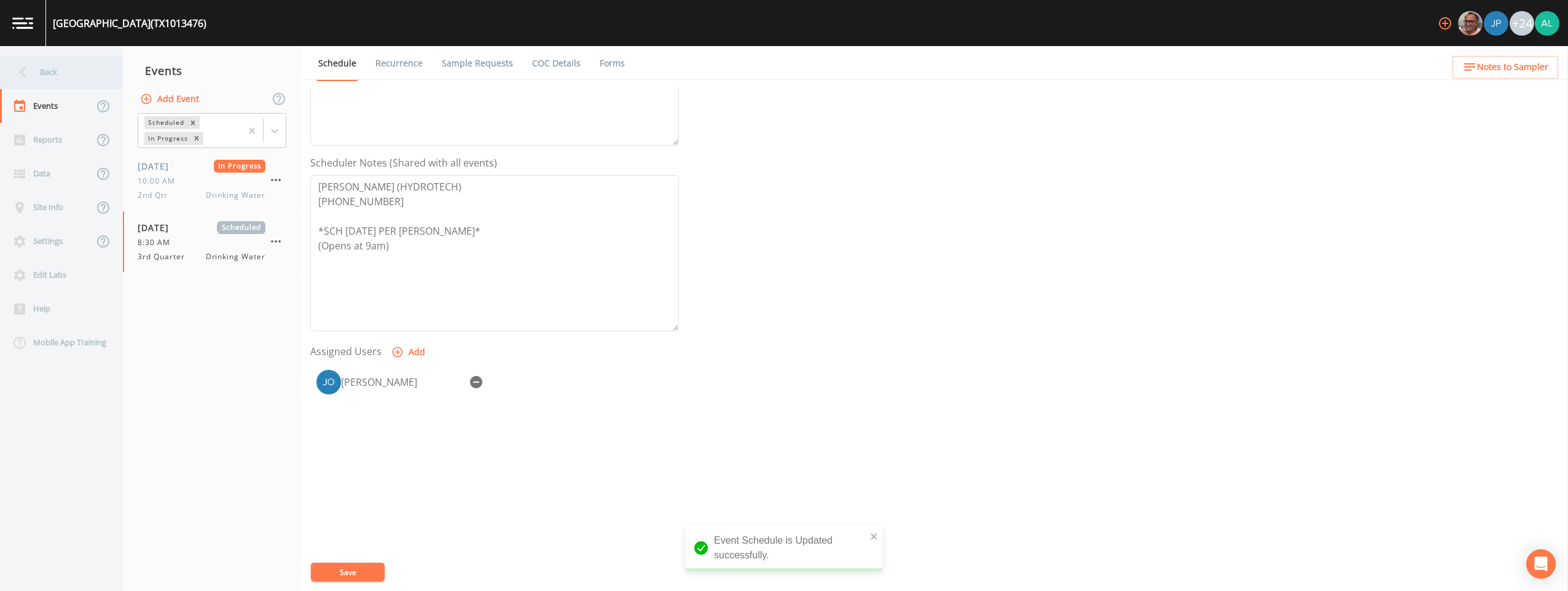
click at [80, 80] on div "Back" at bounding box center [55, 72] width 110 height 33
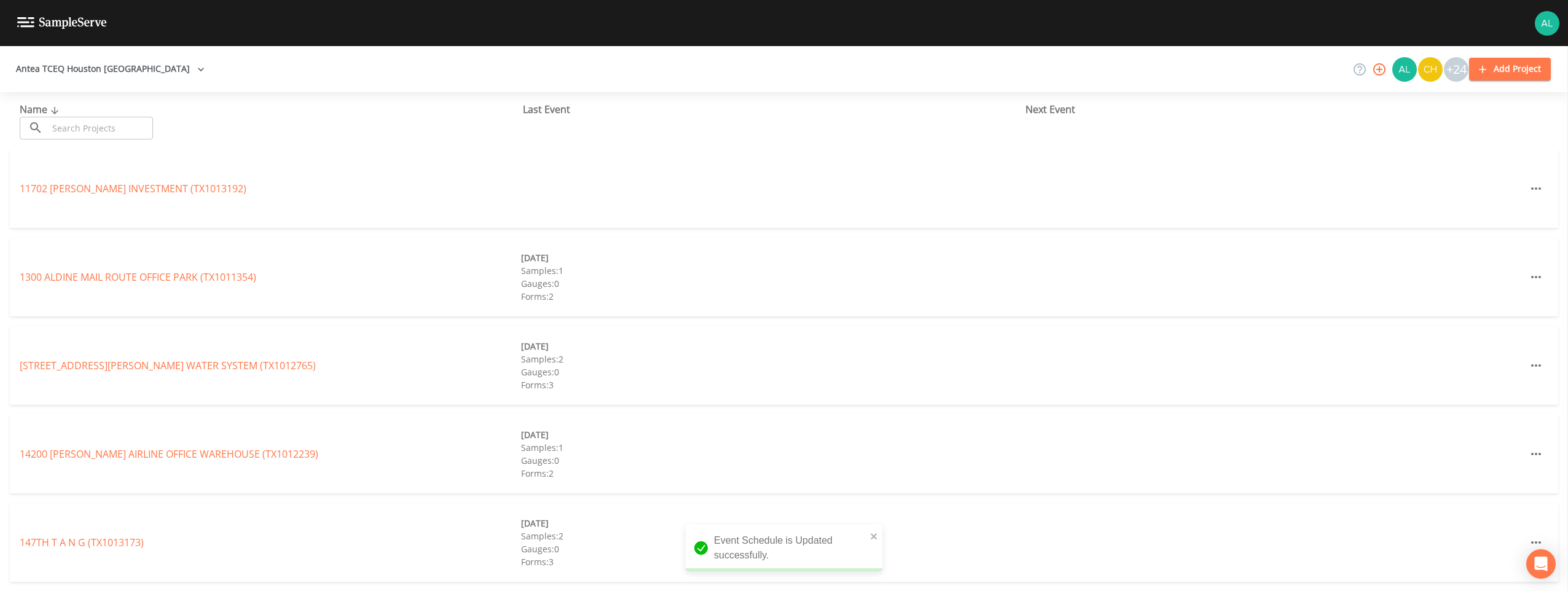
click at [110, 133] on input "text" at bounding box center [100, 128] width 105 height 23
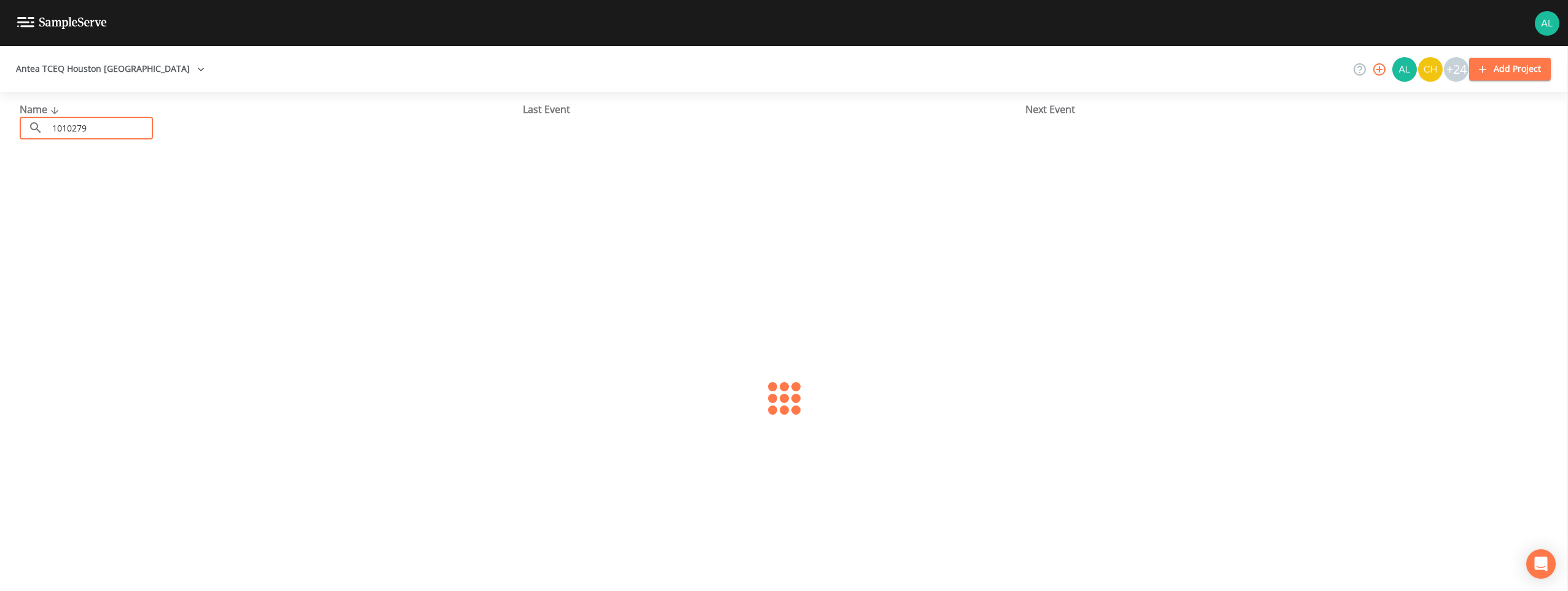
type input "1010279"
click at [66, 193] on link "[GEOGRAPHIC_DATA] (TX1010279)" at bounding box center [98, 188] width 156 height 13
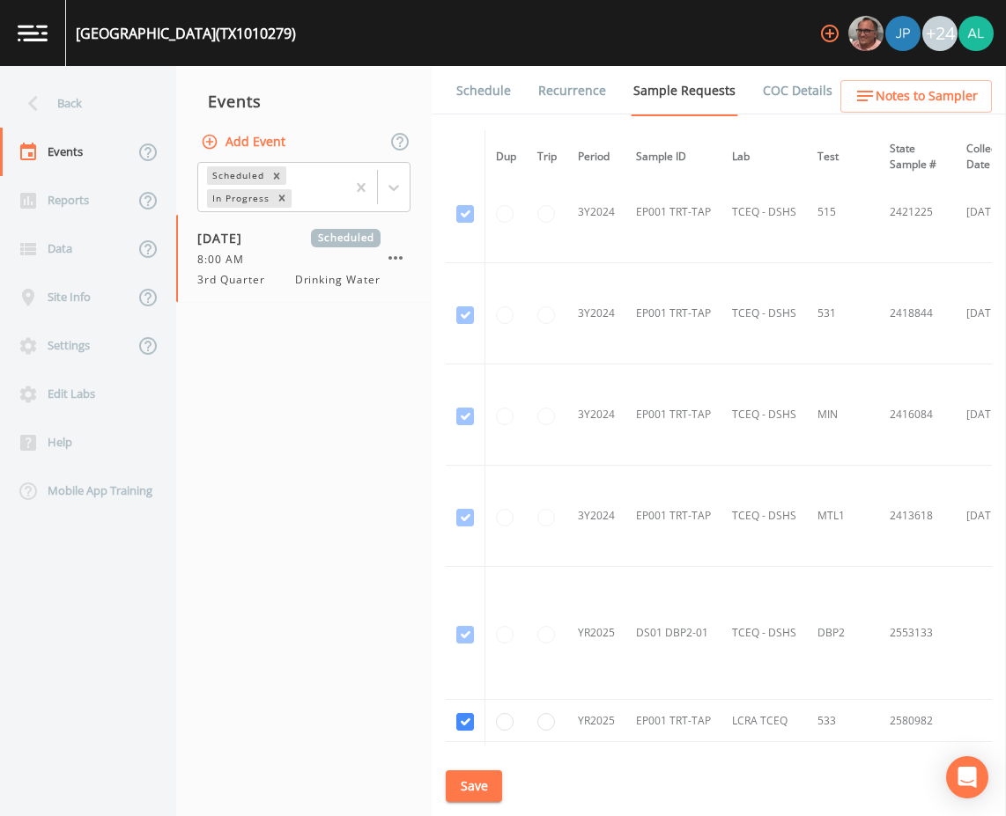
scroll to position [966, 0]
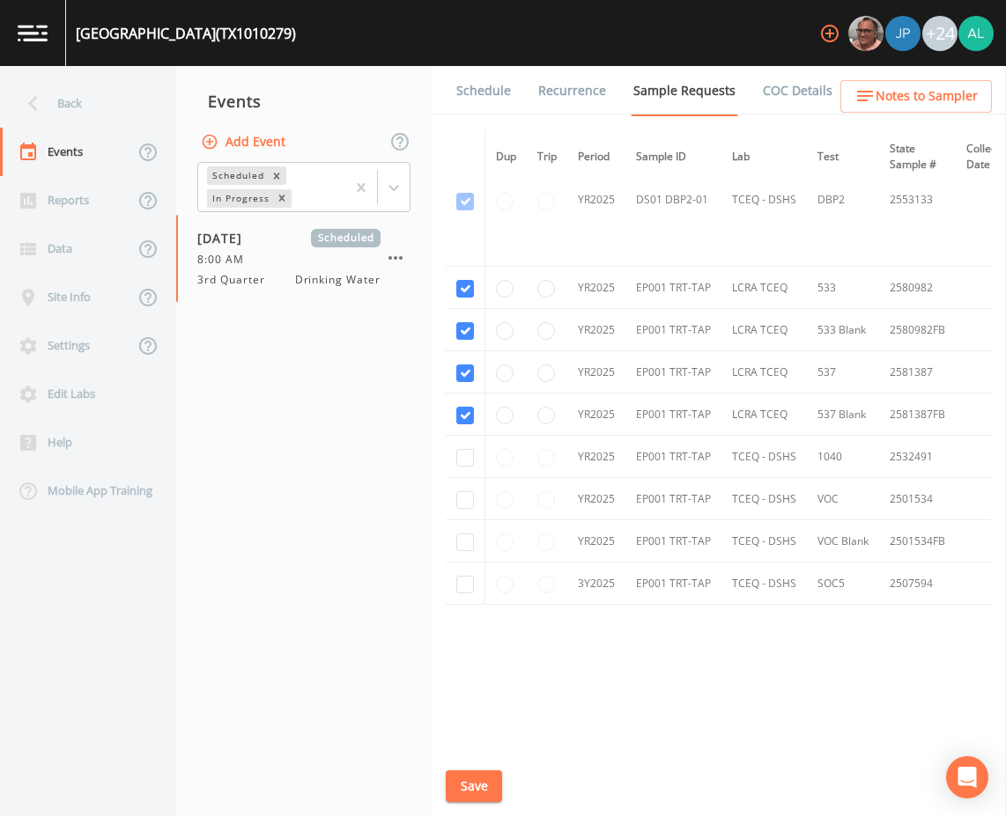
click at [495, 97] on link "Schedule" at bounding box center [483, 90] width 60 height 49
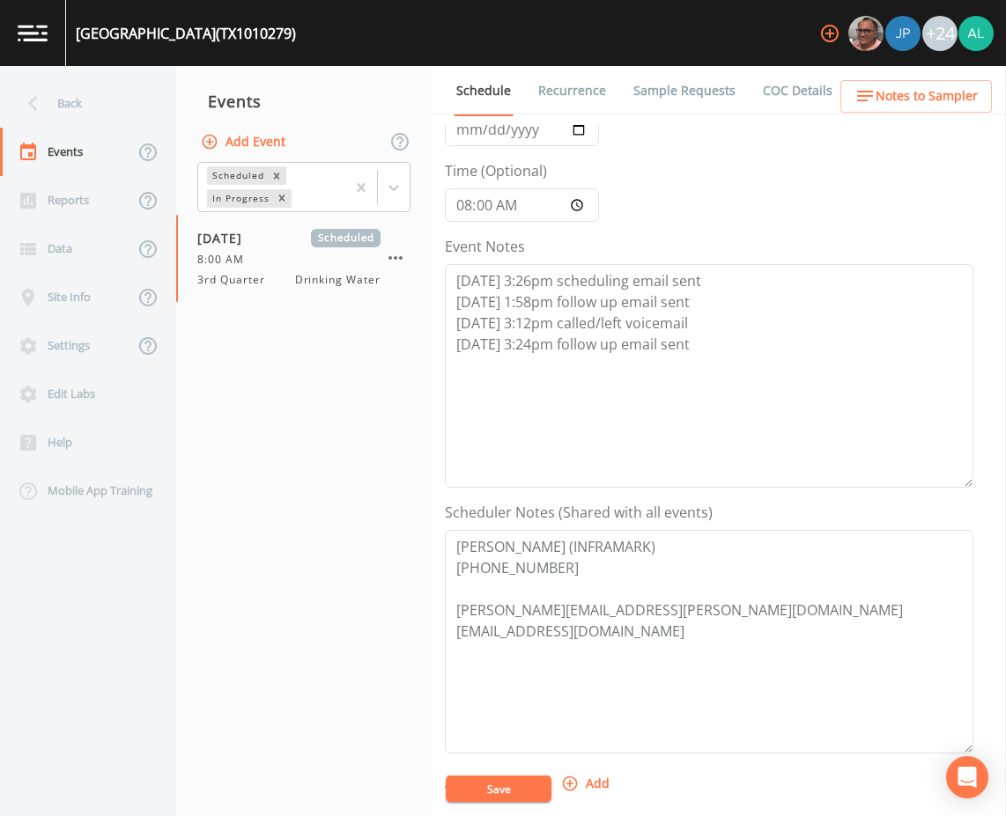
scroll to position [264, 0]
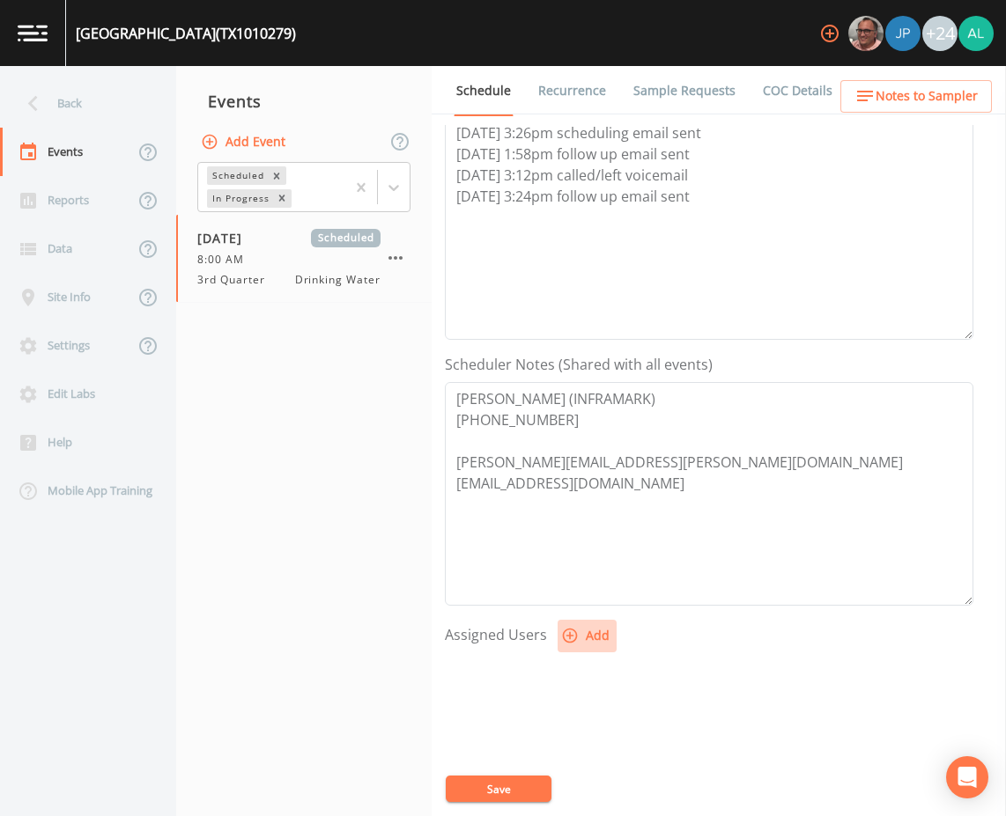
click at [576, 647] on button "Add" at bounding box center [586, 636] width 59 height 33
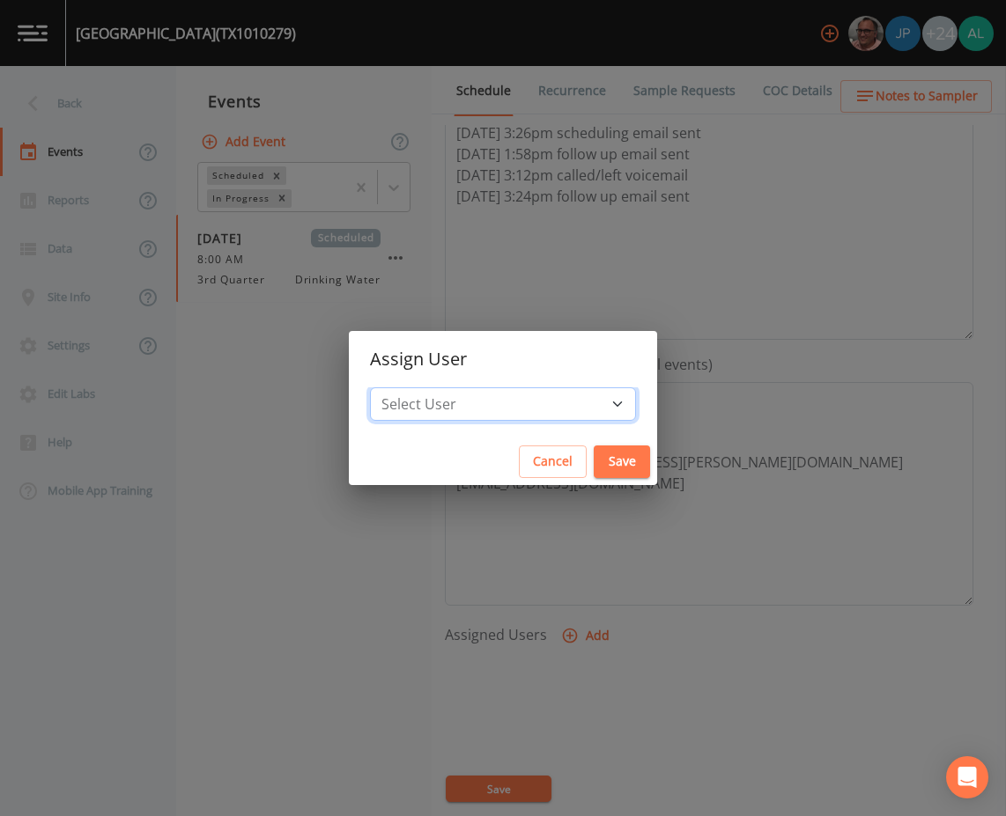
click at [494, 393] on select "Select User [PERSON_NAME] [PERSON_NAME] [PERSON_NAME] [PERSON_NAME] [PERSON_NAM…" at bounding box center [503, 403] width 266 height 33
select select "914a0f29-56c2-4065-8e52-23905ef40f2e"
click at [409, 387] on select "Select User [PERSON_NAME] [PERSON_NAME] [PERSON_NAME] [PERSON_NAME] [PERSON_NAM…" at bounding box center [503, 403] width 266 height 33
click at [593, 456] on button "Save" at bounding box center [621, 462] width 56 height 33
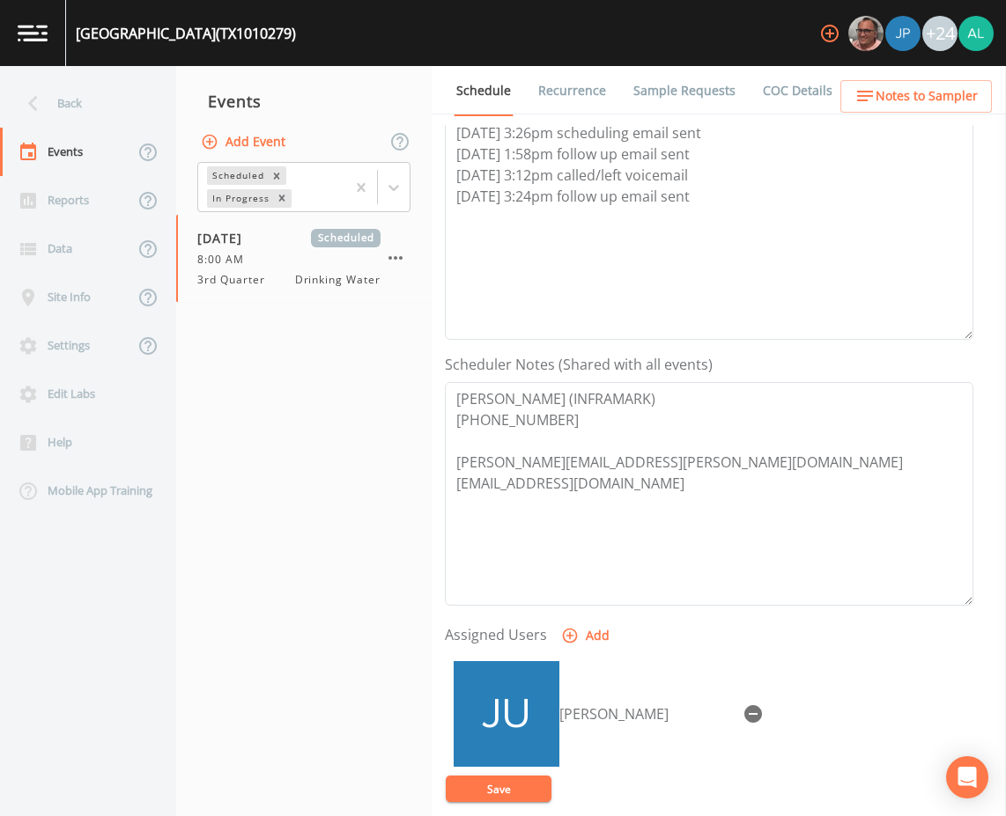
select select
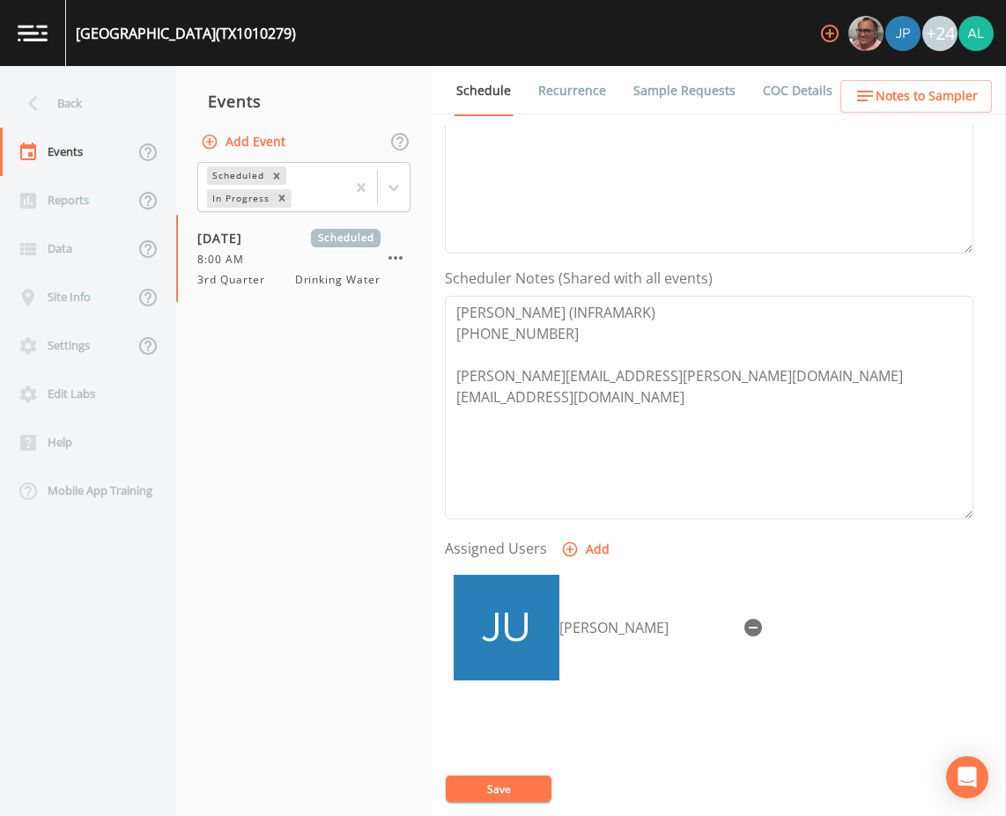
scroll to position [426, 0]
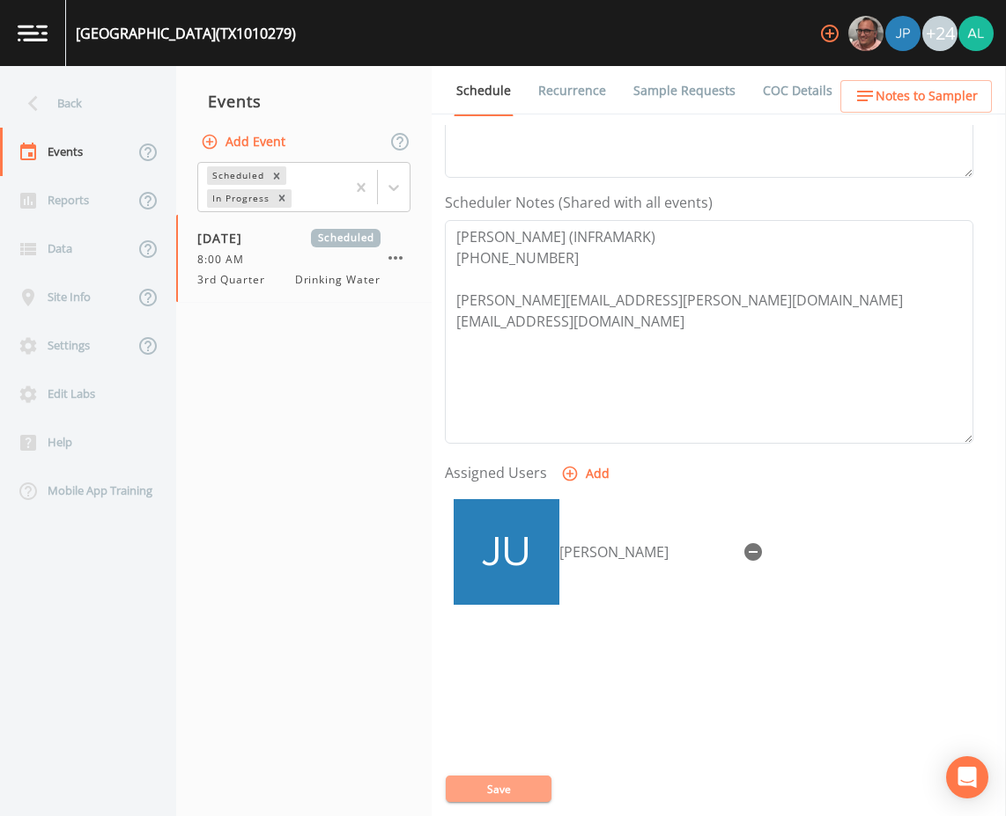
click at [522, 794] on button "Save" at bounding box center [499, 789] width 106 height 26
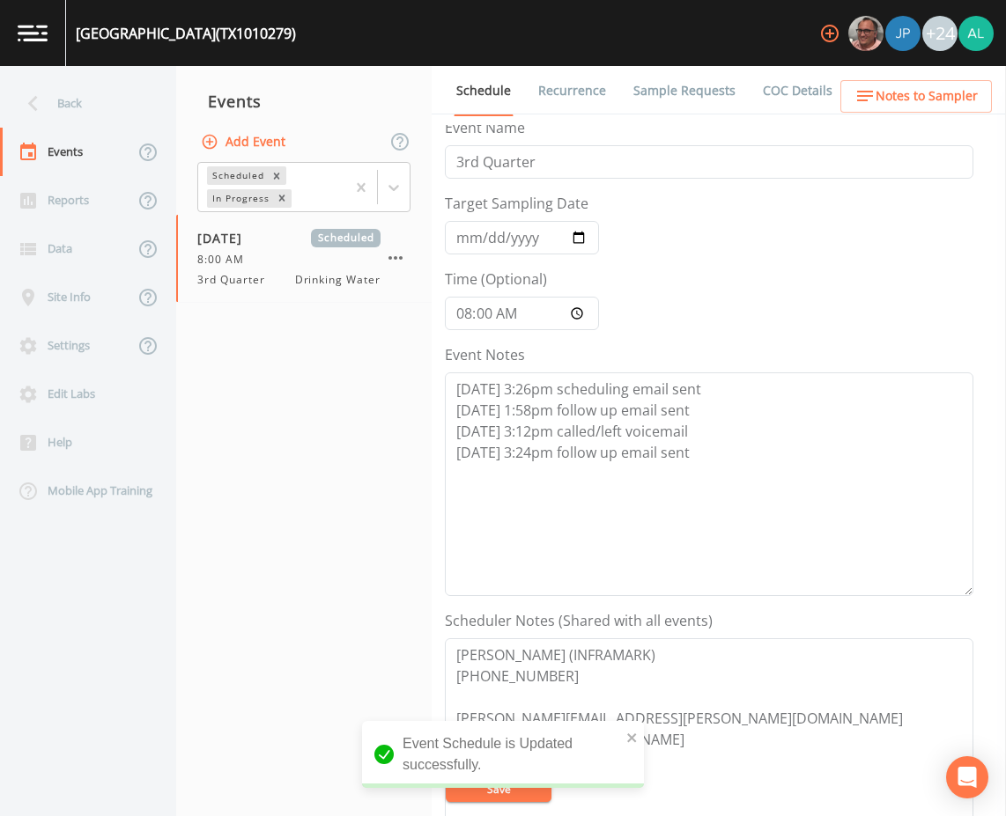
scroll to position [0, 0]
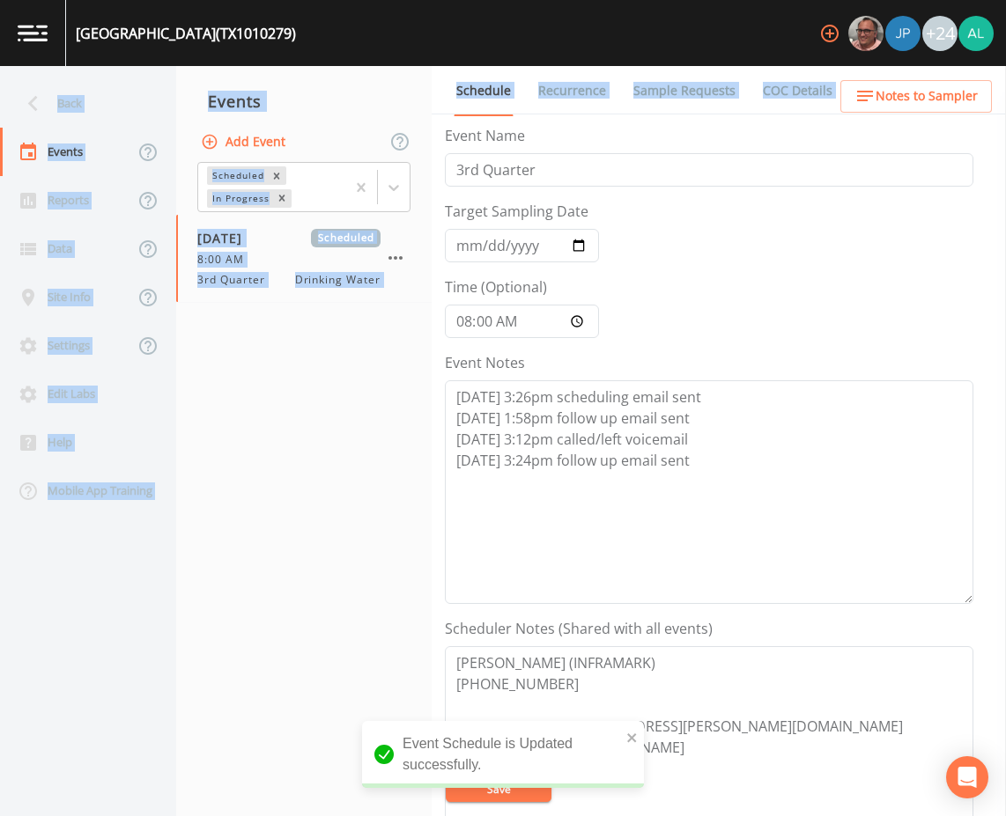
click at [917, 70] on div "[GEOGRAPHIC_DATA] (TX1010279) +24 Back Events Reports Data Site Info Settings E…" at bounding box center [503, 408] width 1006 height 816
drag, startPoint x: 917, startPoint y: 70, endPoint x: 908, endPoint y: 92, distance: 24.5
click at [908, 92] on span "Notes to Sampler" at bounding box center [926, 96] width 102 height 22
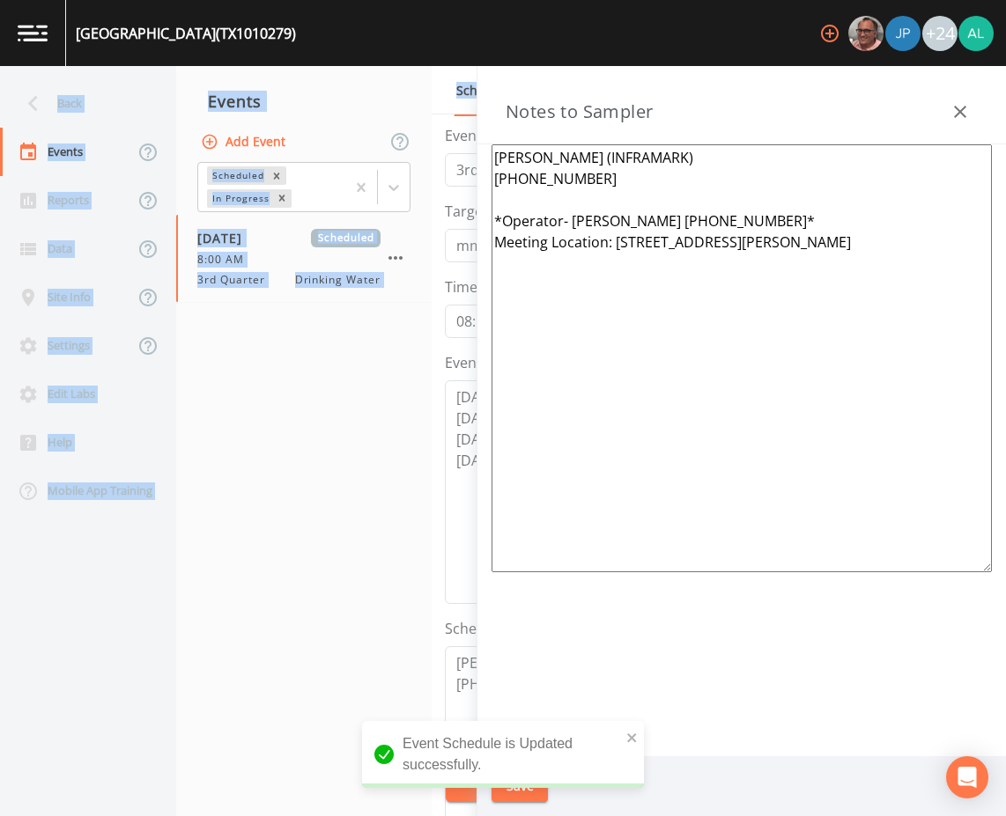
click at [416, 482] on nav "Events Add Event Scheduled In Progress [DATE] Scheduled 8:00 AM 3rd Quarter Dri…" at bounding box center [303, 441] width 255 height 750
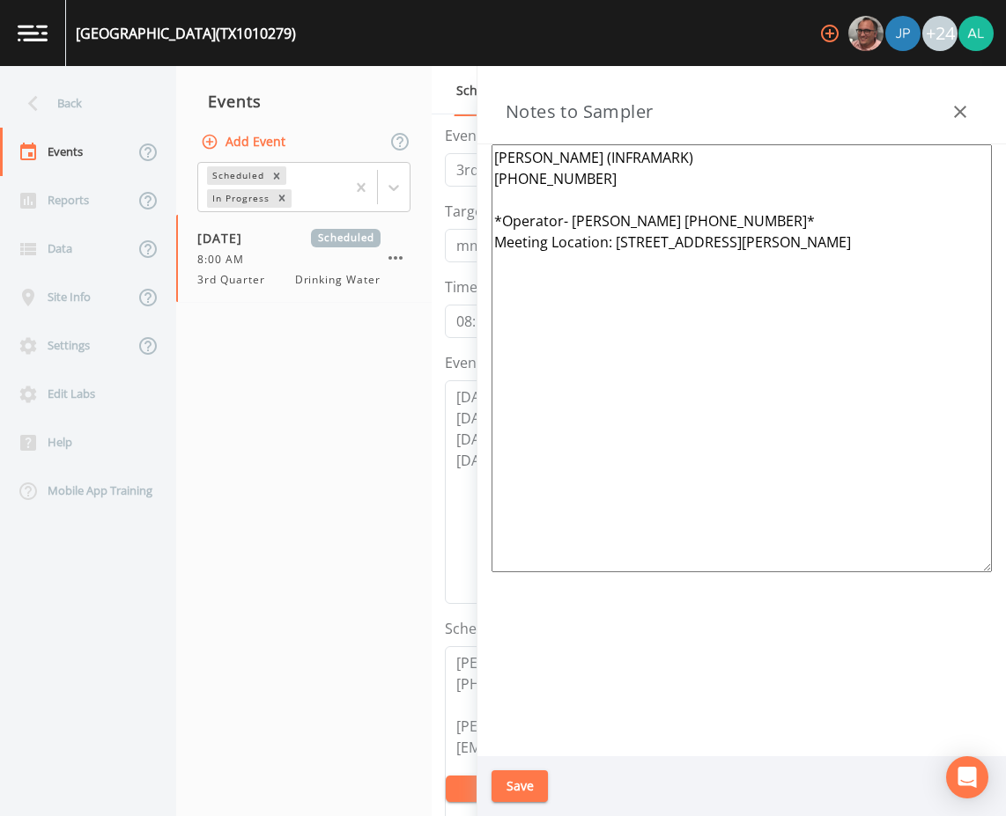
drag, startPoint x: 870, startPoint y: 229, endPoint x: 768, endPoint y: 232, distance: 102.2
click at [768, 232] on textarea "[PERSON_NAME] (INFRAMARK) [PHONE_NUMBER] *Operator- [PERSON_NAME] [PHONE_NUMBER…" at bounding box center [741, 358] width 500 height 428
click at [845, 252] on textarea "[PERSON_NAME] (INFRAMARK) [PHONE_NUMBER] *Operator- [PERSON_NAME] [PHONE_NUMBER…" at bounding box center [741, 358] width 500 height 428
drag, startPoint x: 849, startPoint y: 246, endPoint x: 613, endPoint y: 260, distance: 236.4
click at [613, 260] on textarea "[PERSON_NAME] (INFRAMARK) [PHONE_NUMBER] *Operator- [PERSON_NAME] [PHONE_NUMBER…" at bounding box center [741, 358] width 500 height 428
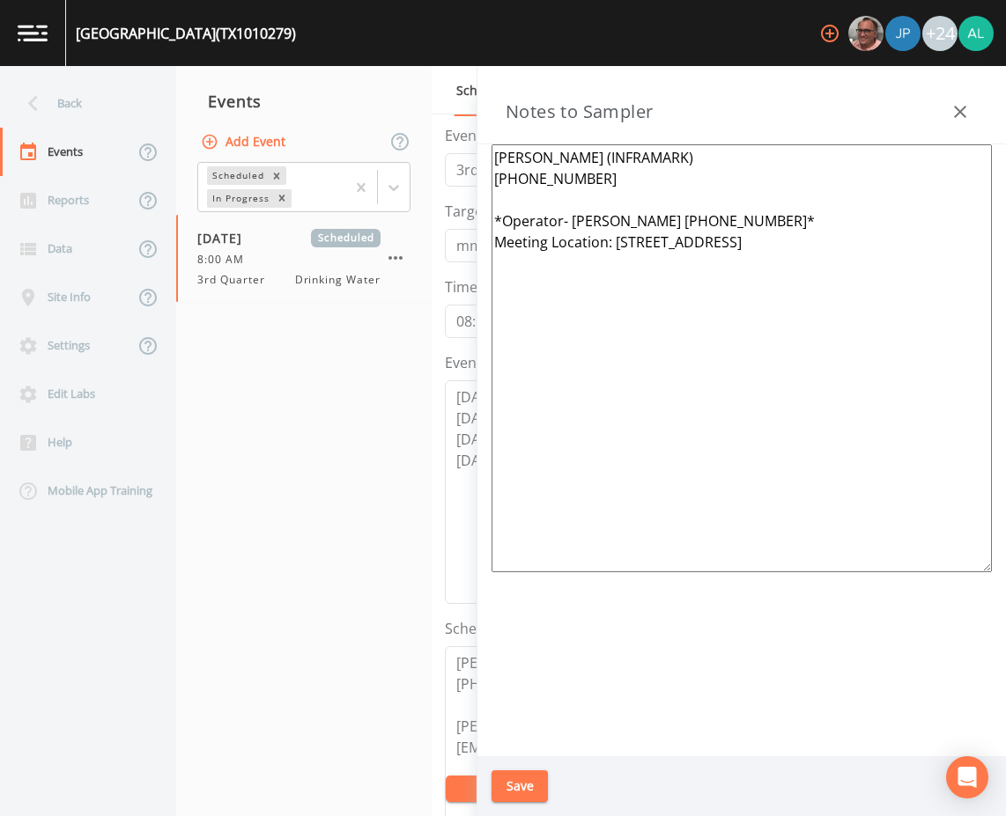
drag, startPoint x: 885, startPoint y: 258, endPoint x: 617, endPoint y: 254, distance: 267.7
click at [617, 254] on textarea "[PERSON_NAME] (INFRAMARK) [PHONE_NUMBER] *Operator- [PERSON_NAME] [PHONE_NUMBER…" at bounding box center [741, 358] width 500 height 428
click at [814, 244] on textarea "[PERSON_NAME] (INFRAMARK) [PHONE_NUMBER] *Operator- [PERSON_NAME] [PHONE_NUMBER…" at bounding box center [741, 358] width 500 height 428
type textarea "[PERSON_NAME] (INFRAMARK) [PHONE_NUMBER] *Operator- [PERSON_NAME] [PHONE_NUMBER…"
click at [525, 776] on button "Save" at bounding box center [519, 786] width 56 height 33
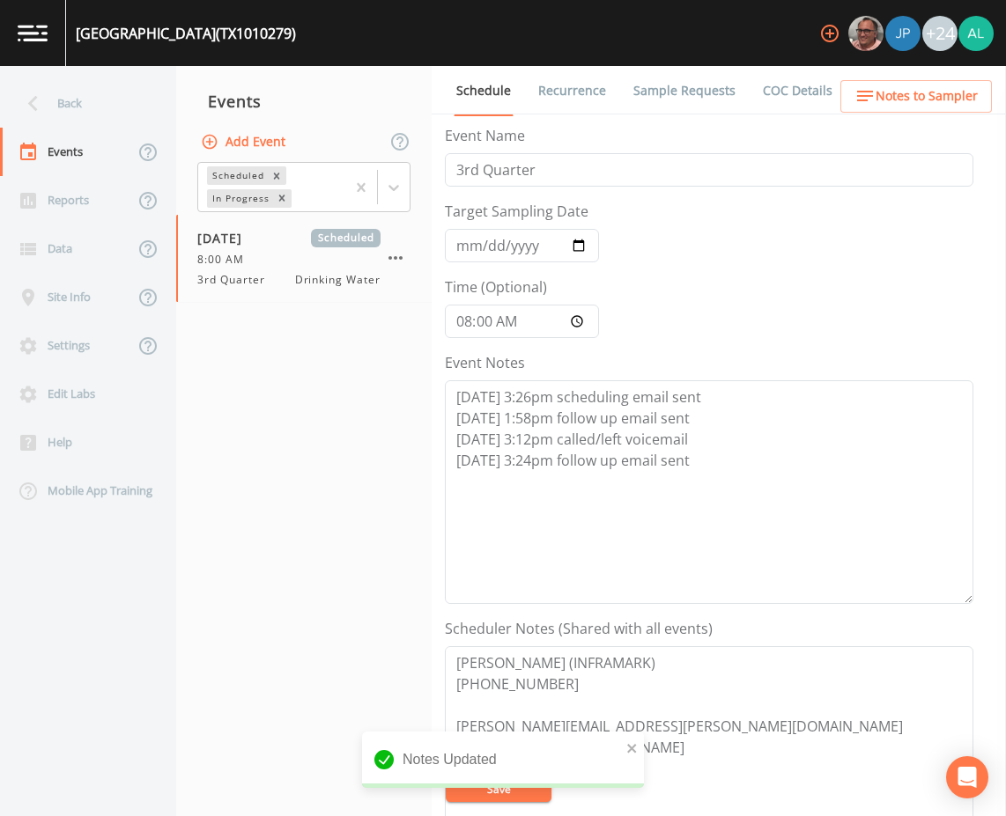
scroll to position [426, 0]
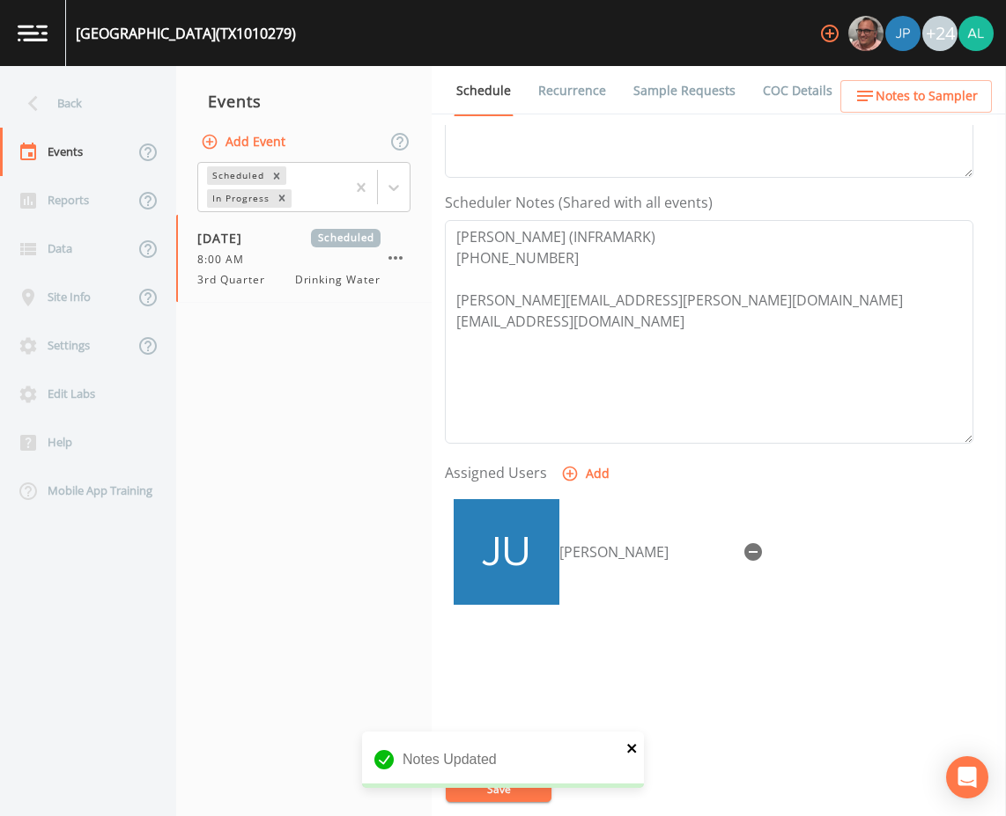
click at [633, 748] on icon "close" at bounding box center [631, 748] width 9 height 9
click at [512, 802] on div "Notes Updated" at bounding box center [503, 802] width 282 height 0
click at [512, 788] on button "Save" at bounding box center [499, 789] width 106 height 26
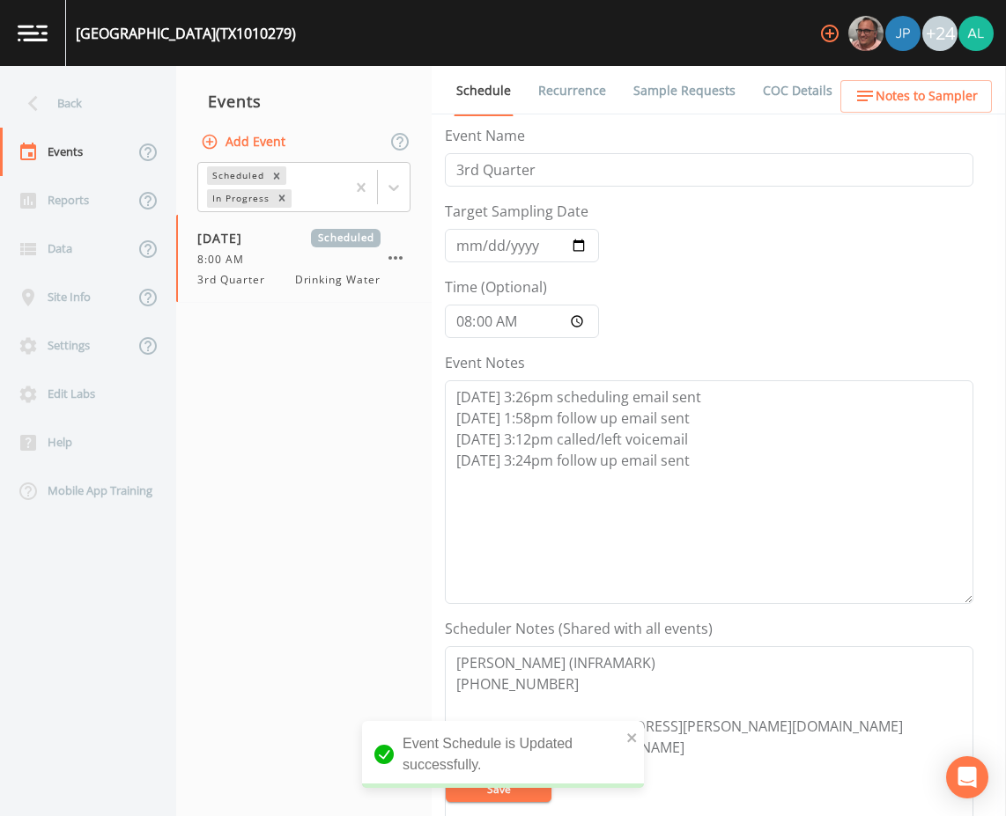
scroll to position [264, 0]
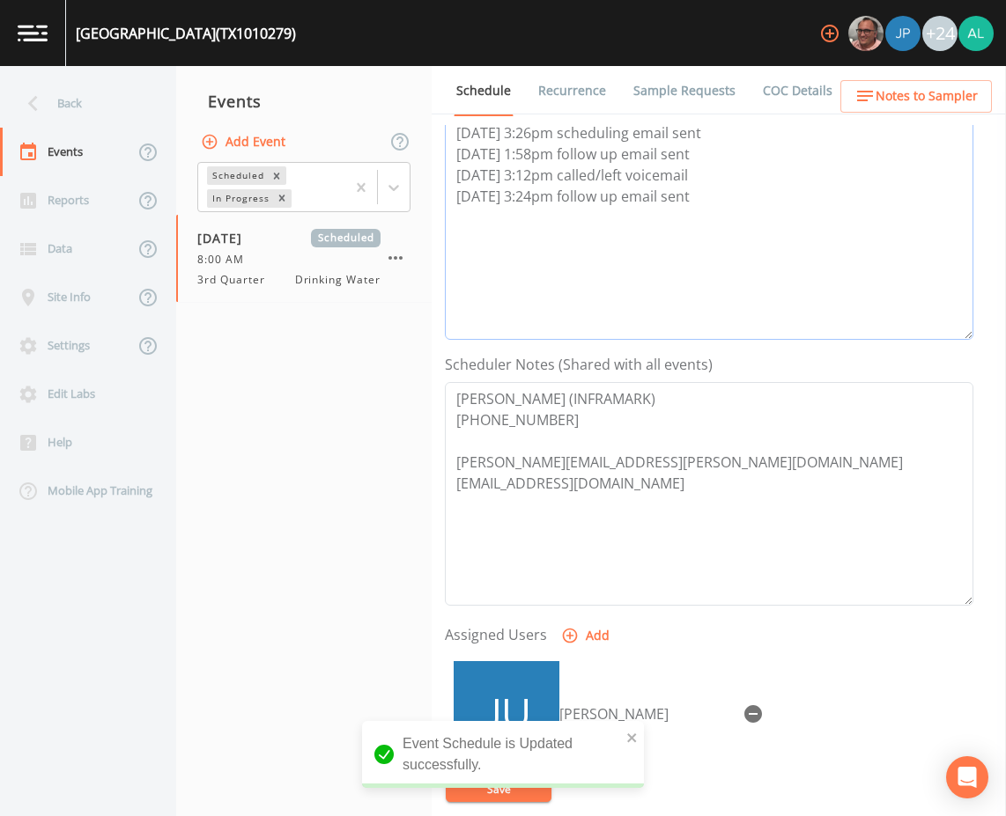
click at [741, 239] on textarea "[DATE] 3:26pm scheduling email sent [DATE] 1:58pm follow up email sent [DATE] 3…" at bounding box center [709, 228] width 528 height 224
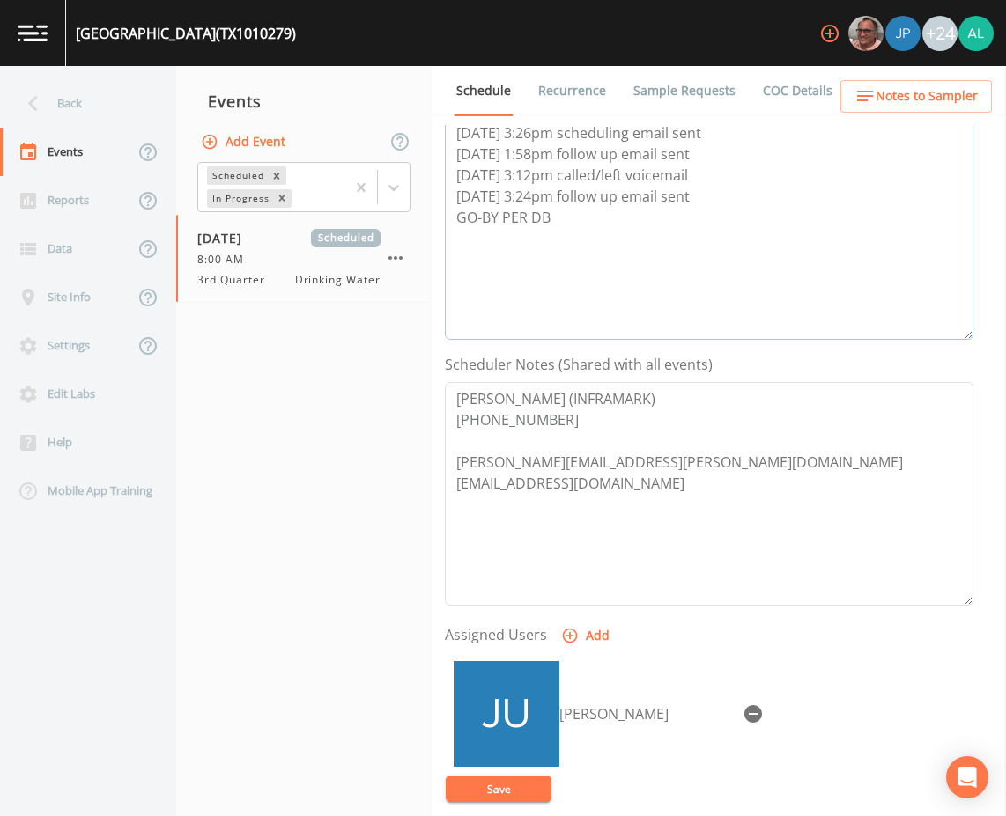
type textarea "[DATE] 3:26pm scheduling email sent [DATE] 1:58pm follow up email sent [DATE] 3…"
click at [514, 790] on button "Save" at bounding box center [499, 789] width 106 height 26
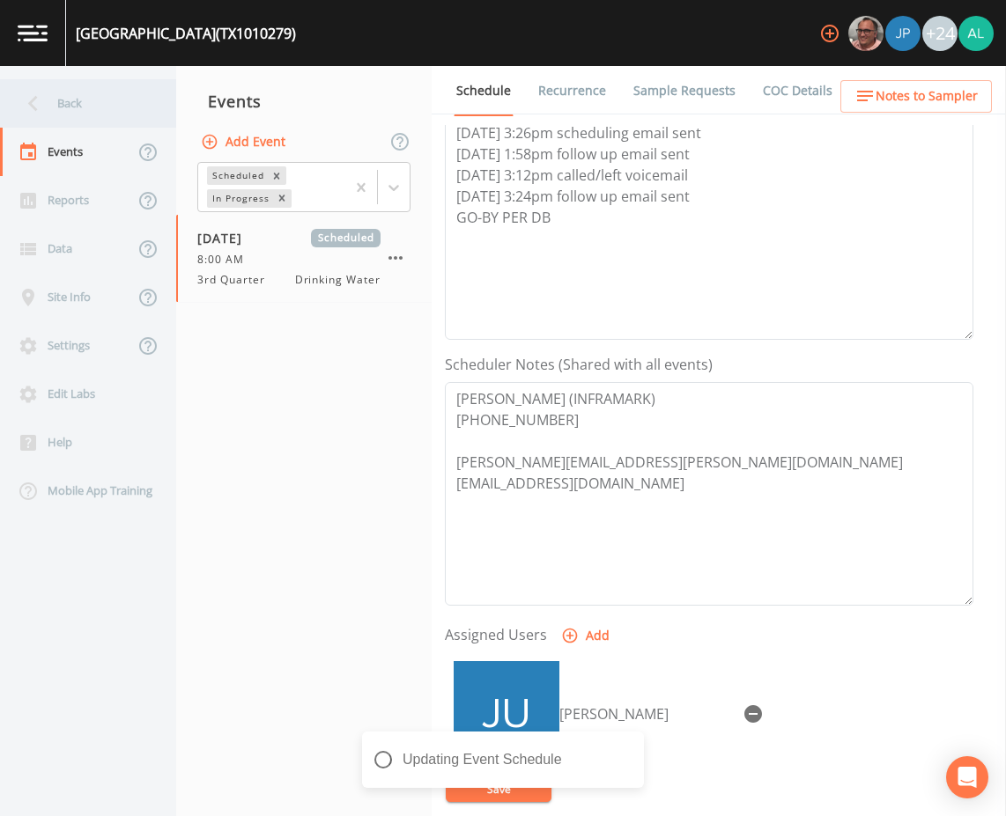
click at [90, 96] on div "Back" at bounding box center [79, 103] width 158 height 48
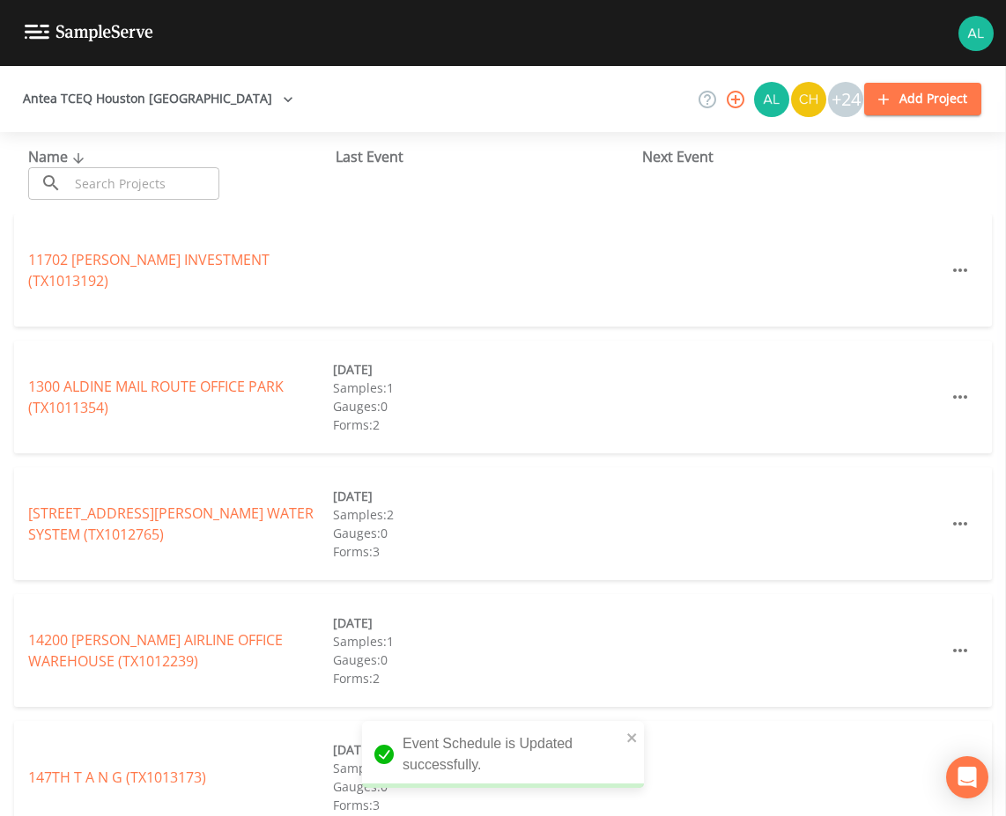
click at [139, 173] on input "text" at bounding box center [144, 183] width 151 height 33
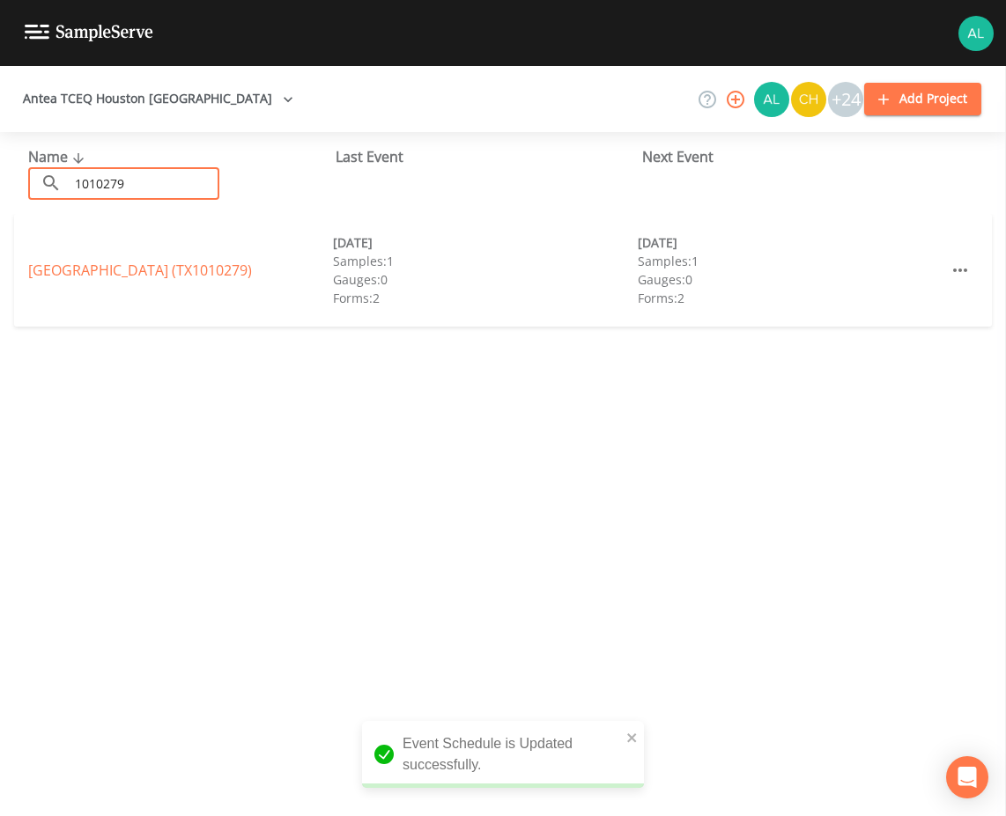
type input "1010279"
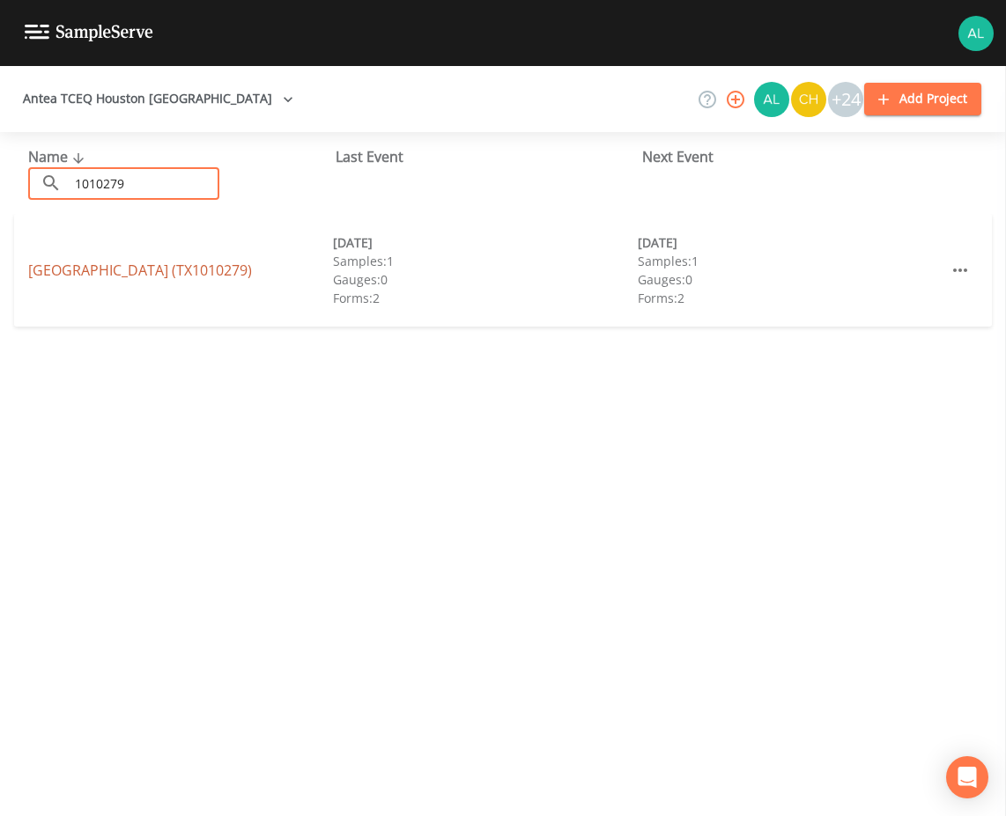
click at [29, 267] on link "[GEOGRAPHIC_DATA] (TX1010279)" at bounding box center [140, 270] width 224 height 19
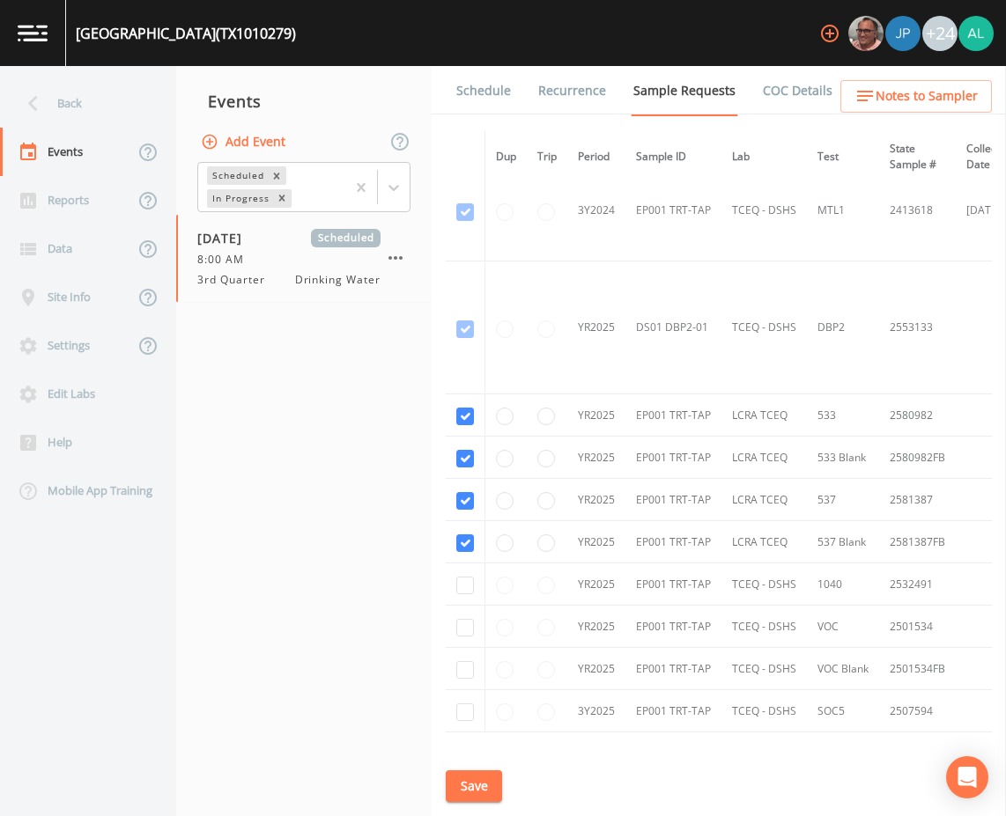
scroll to position [966, 0]
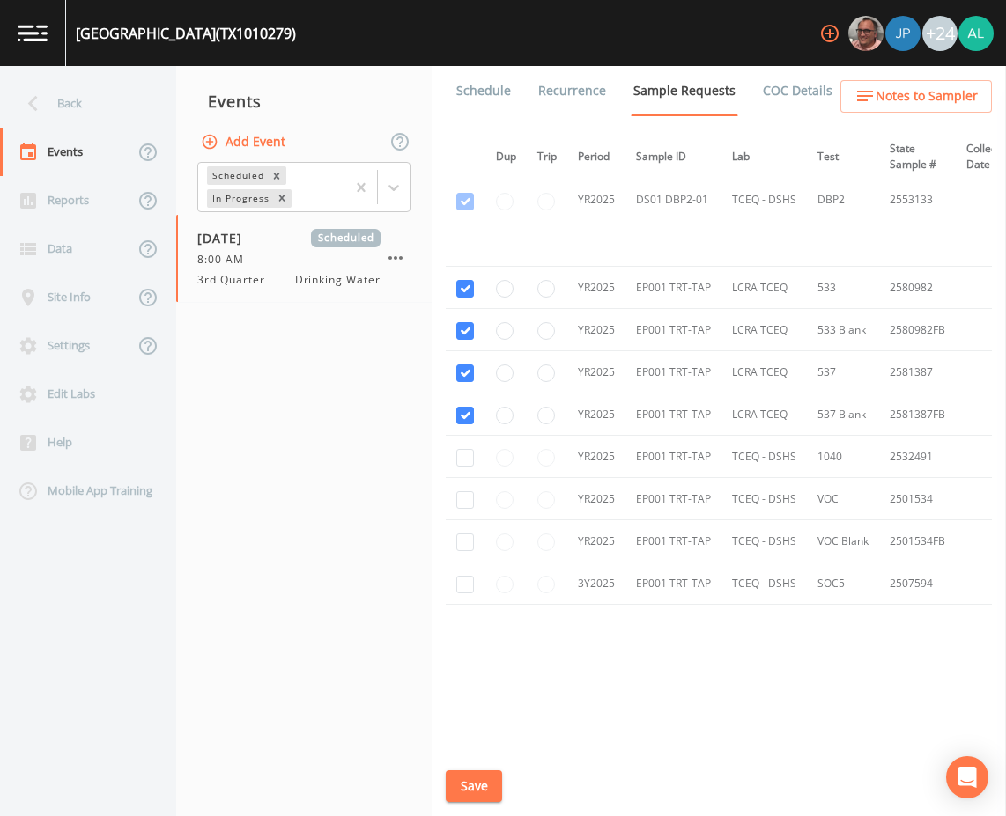
click at [472, 89] on link "Schedule" at bounding box center [483, 90] width 60 height 49
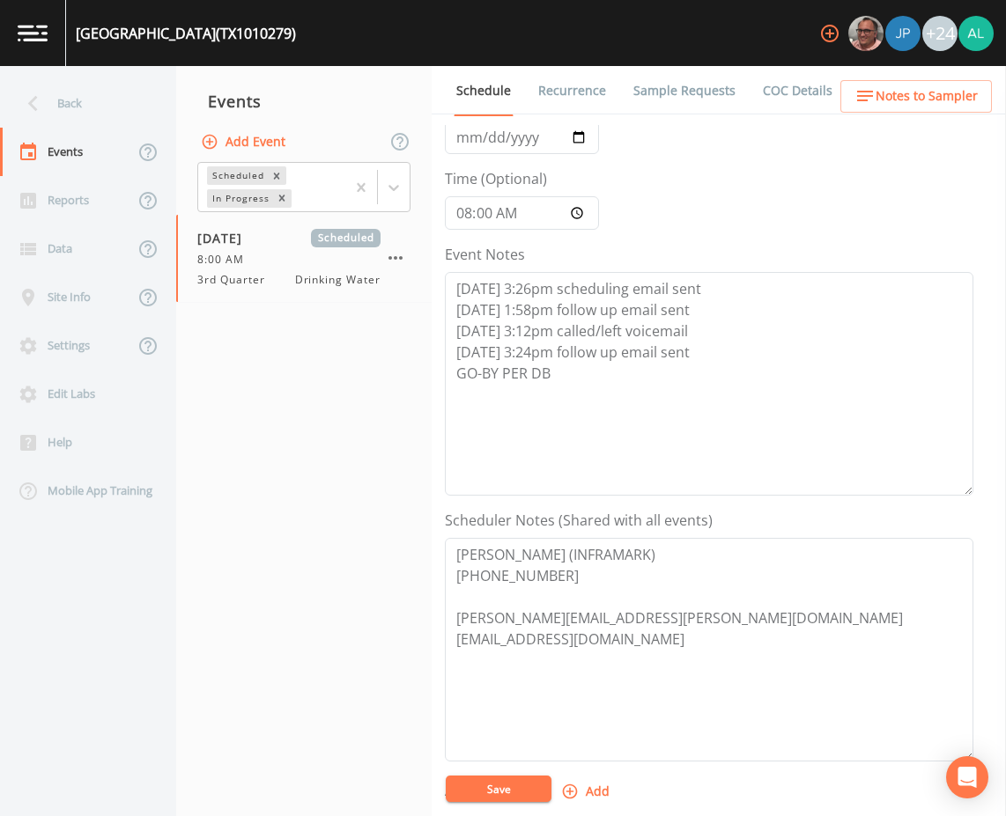
scroll to position [426, 0]
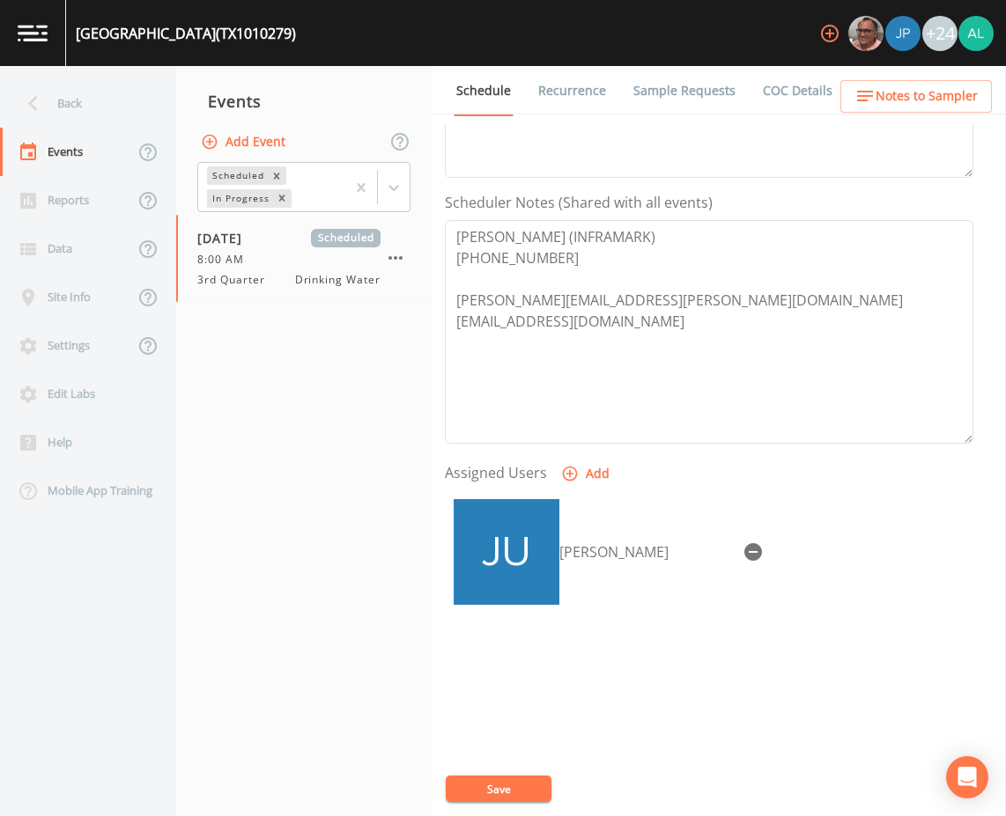
click at [961, 98] on span "Notes to Sampler" at bounding box center [926, 96] width 102 height 22
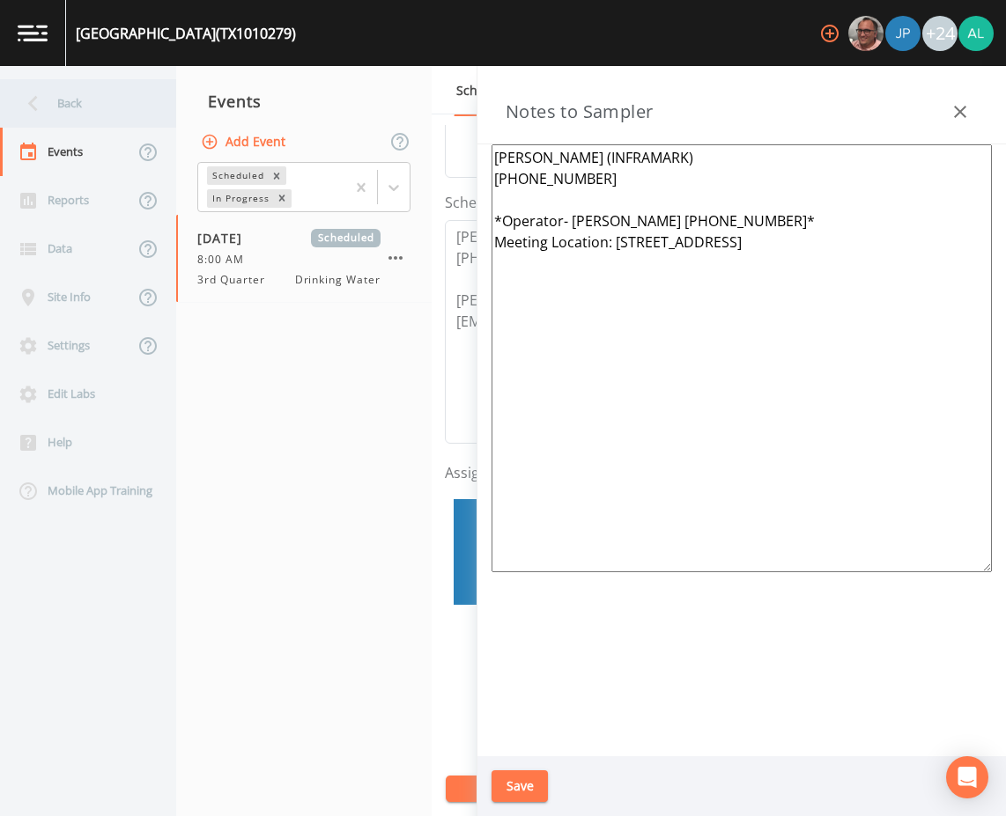
click at [52, 99] on div "Back" at bounding box center [79, 103] width 158 height 48
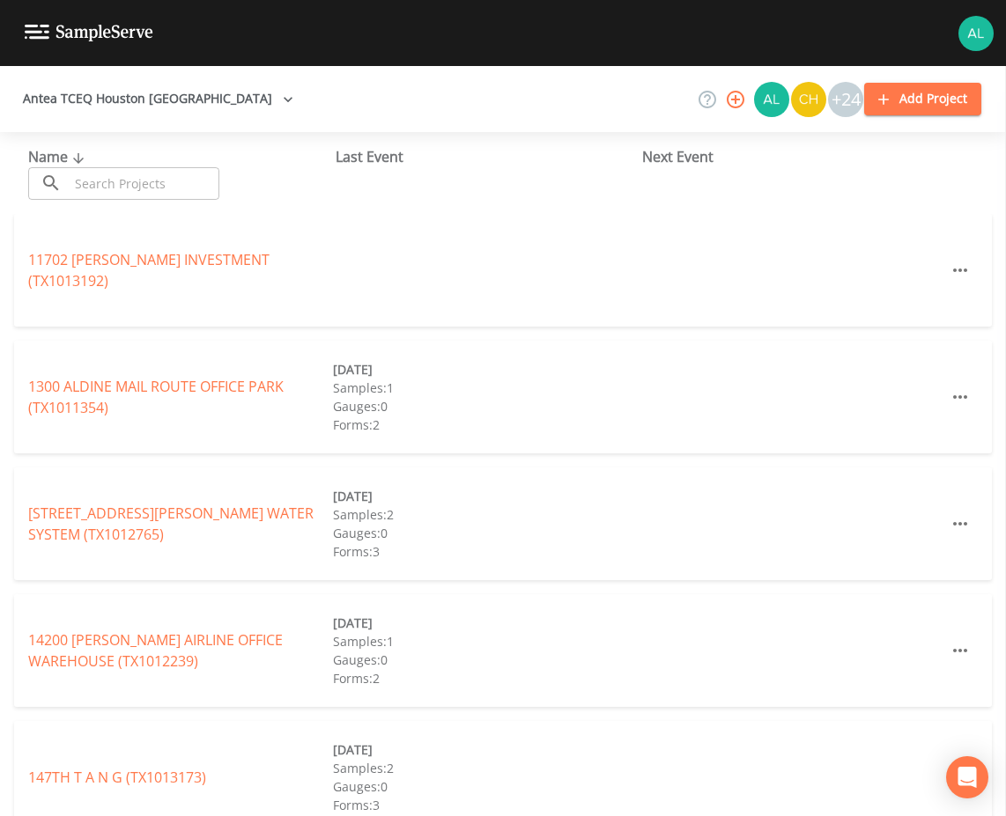
click at [160, 172] on input "text" at bounding box center [144, 183] width 151 height 33
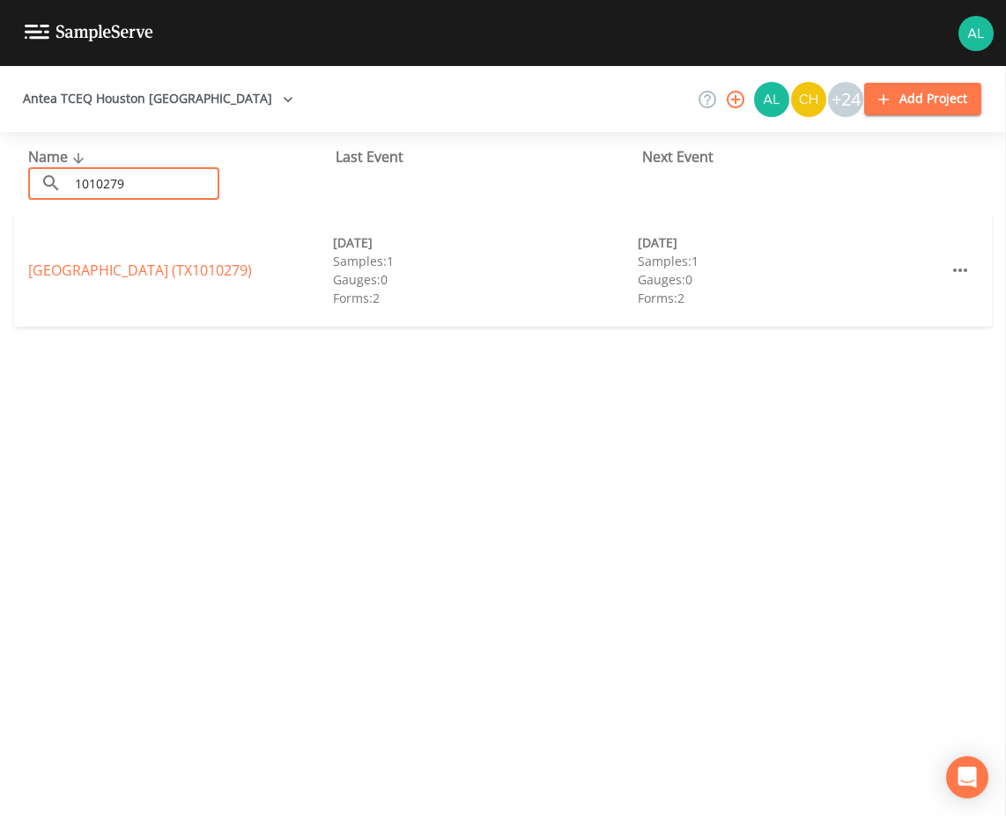
type input "1010279"
click at [46, 291] on div "[GEOGRAPHIC_DATA] (TX1010279) [DATE] Samples: 1 Gauges: 0 Forms: 2 [DATE] Sampl…" at bounding box center [502, 270] width 977 height 113
click at [83, 265] on link "[GEOGRAPHIC_DATA] (TX1010279)" at bounding box center [140, 270] width 224 height 19
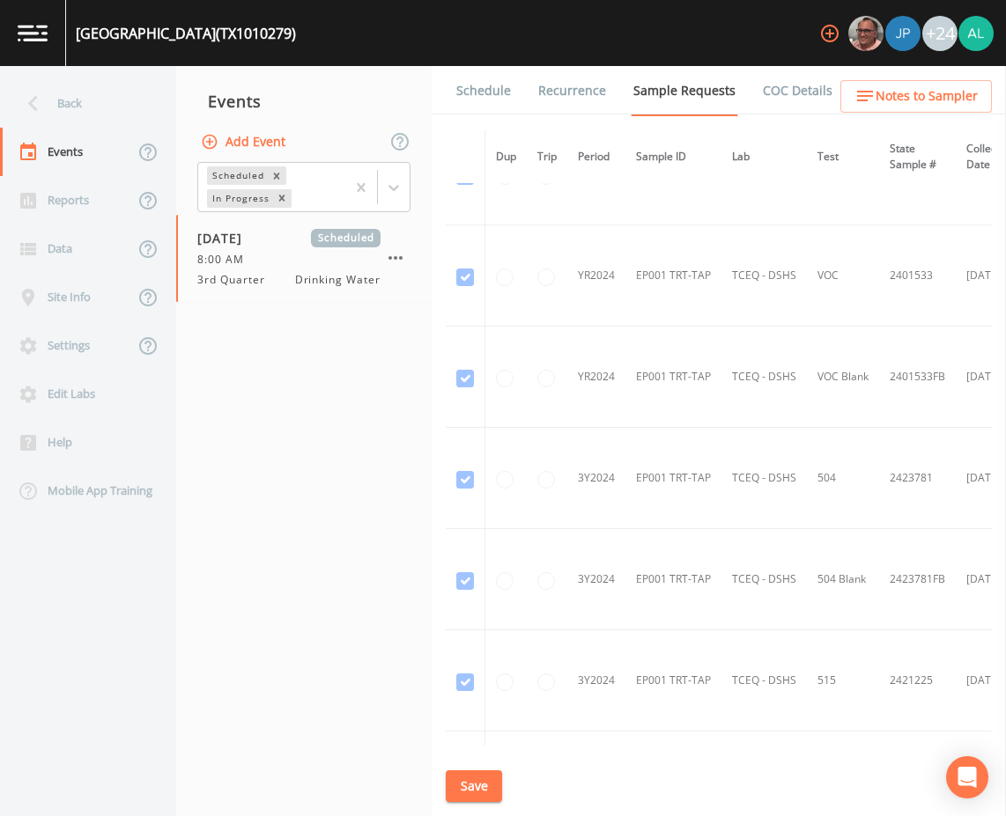
scroll to position [88, 0]
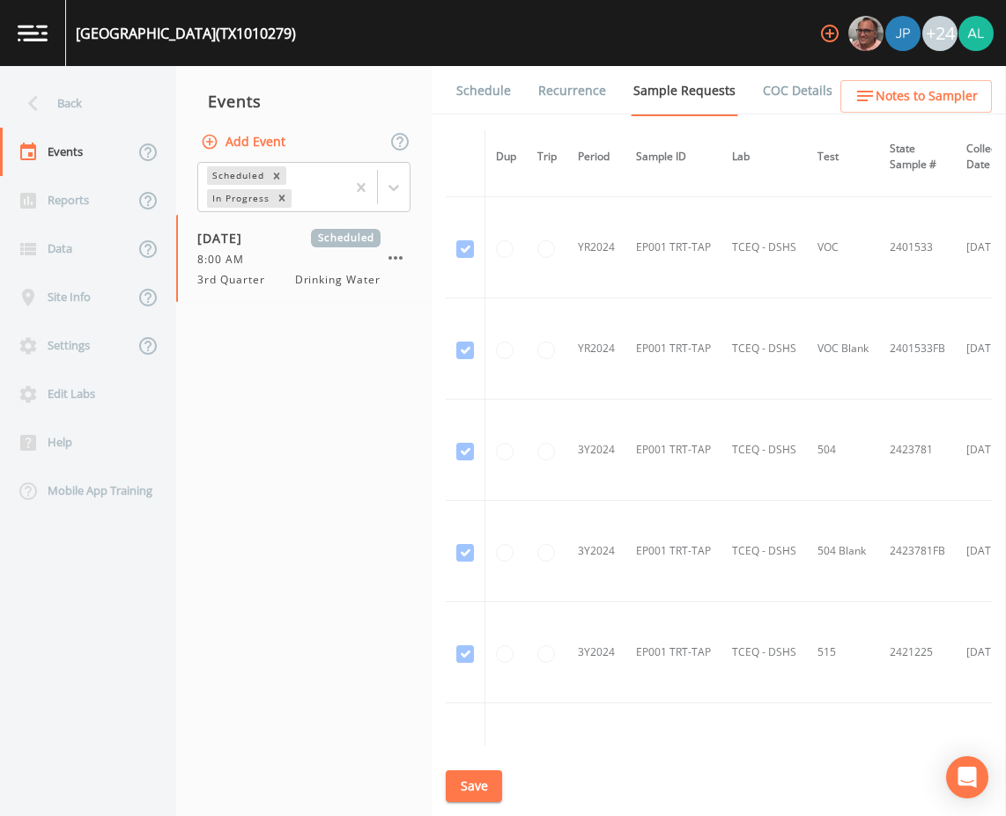
click at [490, 58] on div "[GEOGRAPHIC_DATA] (TX1010279) +24" at bounding box center [503, 33] width 1006 height 66
click at [483, 93] on link "Schedule" at bounding box center [483, 90] width 60 height 49
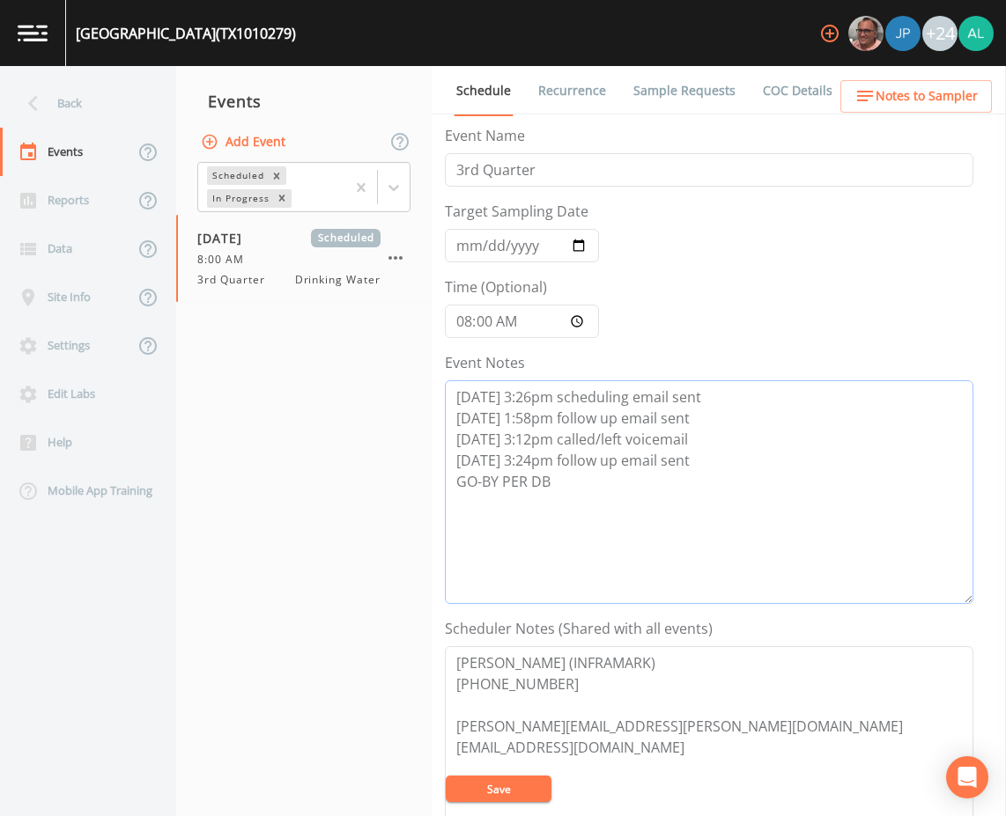
click at [605, 471] on textarea "[DATE] 3:26pm scheduling email sent [DATE] 1:58pm follow up email sent [DATE] 3…" at bounding box center [709, 492] width 528 height 224
click at [697, 460] on textarea "[DATE] 3:26pm scheduling email sent [DATE] 1:58pm follow up email sent [DATE] 3…" at bounding box center [709, 492] width 528 height 224
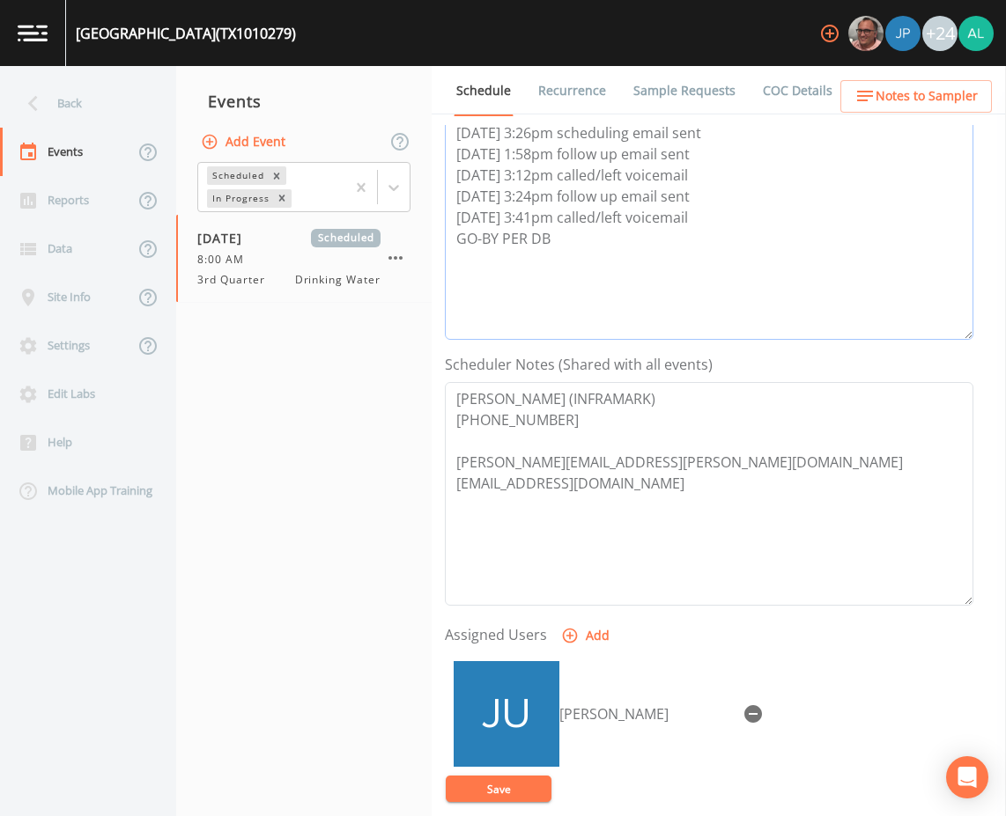
scroll to position [176, 0]
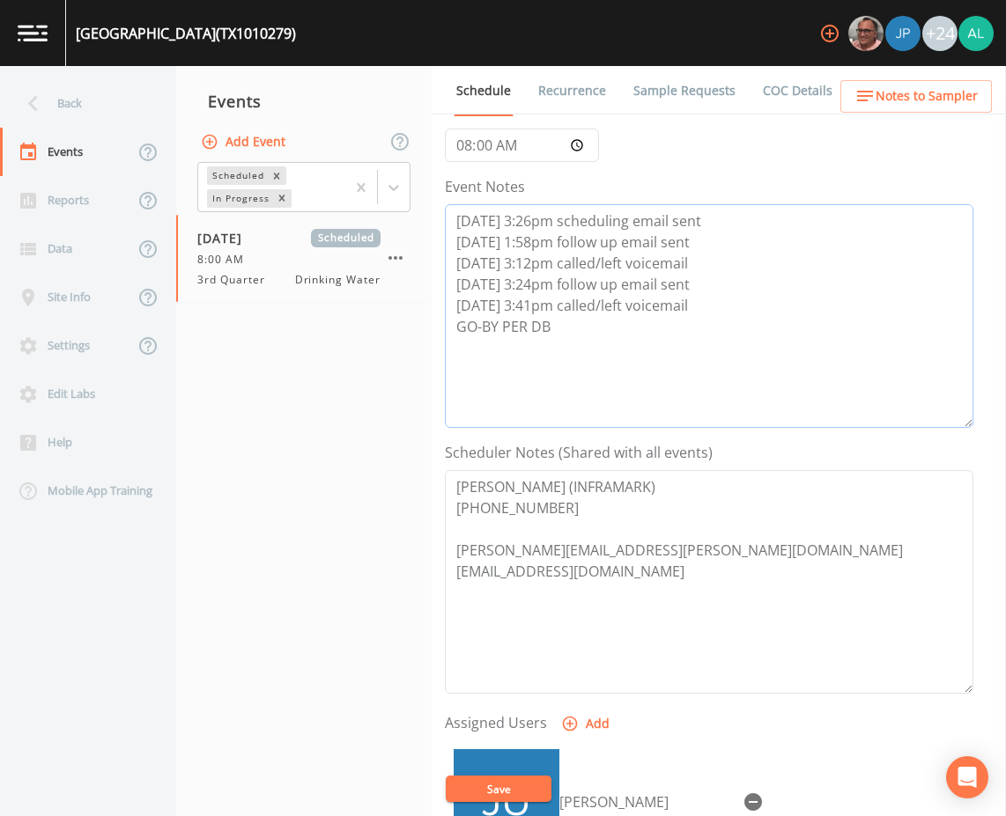
type textarea "[DATE] 3:26pm scheduling email sent [DATE] 1:58pm follow up email sent [DATE] 3…"
click at [508, 780] on button "Save" at bounding box center [499, 789] width 106 height 26
click at [482, 291] on textarea "[DATE] 3:26pm scheduling email sent [DATE] 1:58pm follow up email sent [DATE] 3…" at bounding box center [709, 316] width 528 height 224
click at [521, 795] on button "Save" at bounding box center [499, 789] width 106 height 26
